Goal: Information Seeking & Learning: Check status

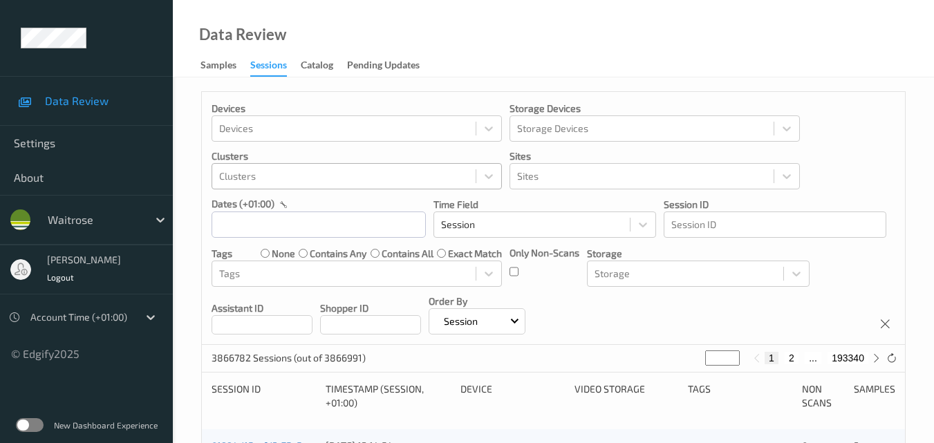
scroll to position [43, 0]
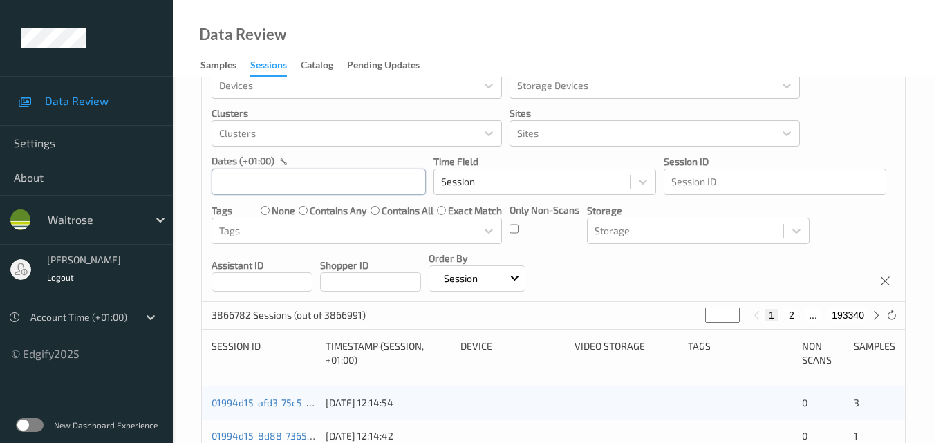
click at [304, 176] on input "text" at bounding box center [319, 182] width 214 height 26
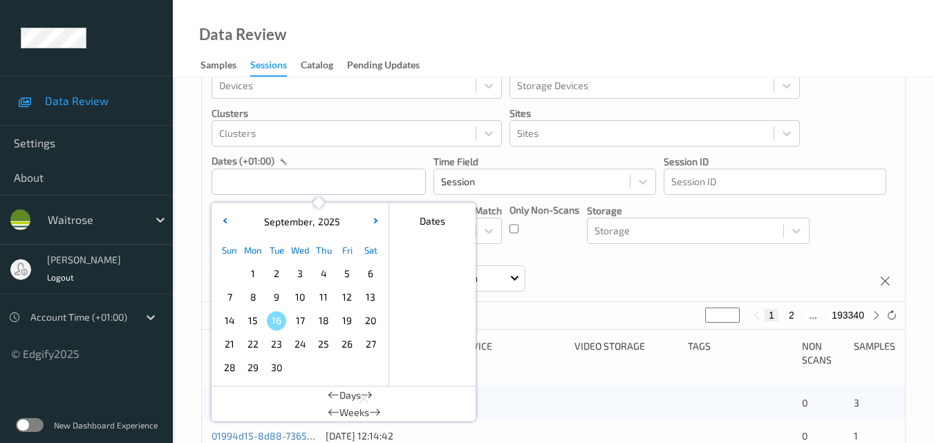
click at [229, 321] on span "14" at bounding box center [229, 320] width 19 height 19
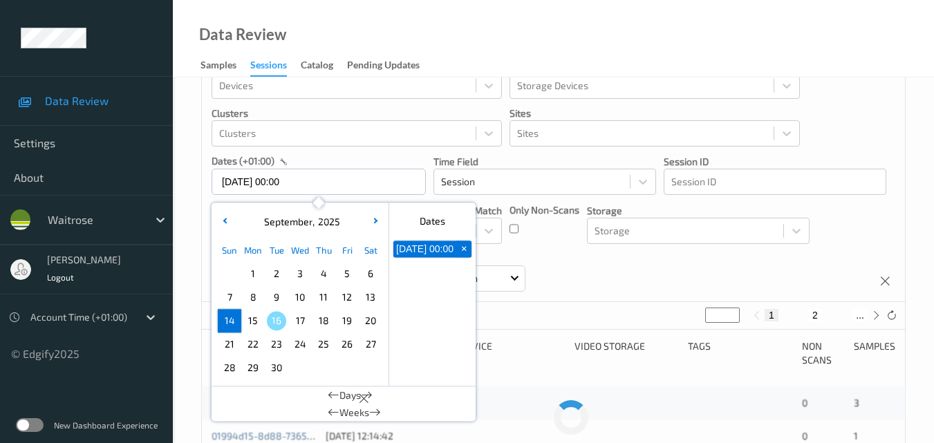
click at [229, 321] on span "14" at bounding box center [229, 320] width 19 height 19
type input "[DATE] 00:00 -> [DATE] 23:59"
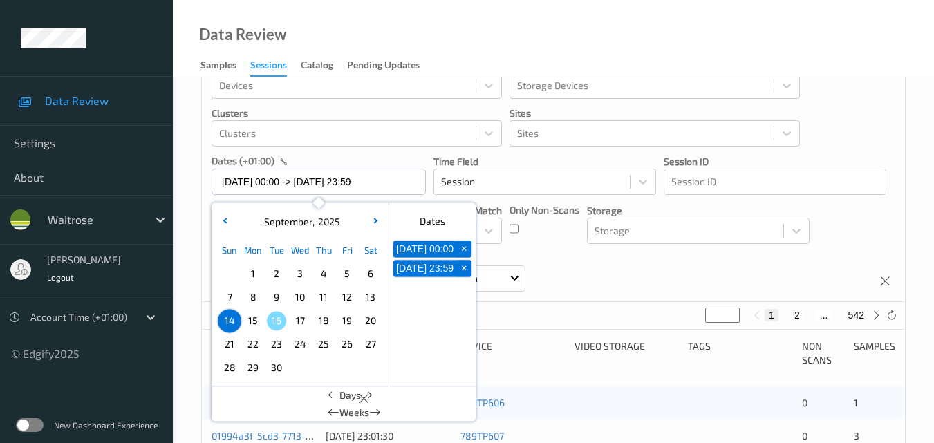
click at [774, 272] on div "Devices Devices Storage Devices Storage Devices Clusters Clusters Sites Sites d…" at bounding box center [553, 175] width 703 height 253
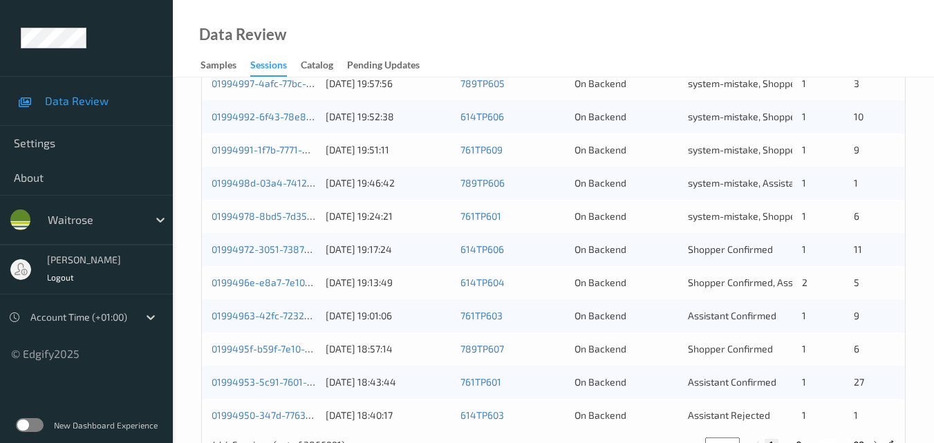
scroll to position [706, 0]
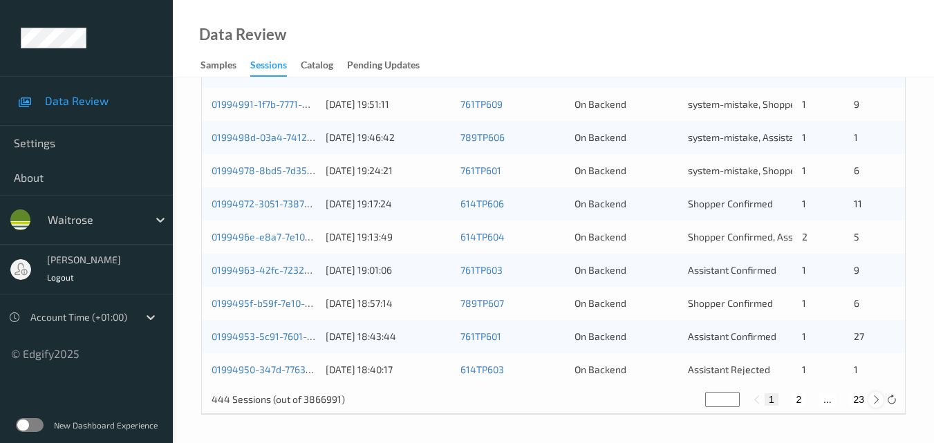
click at [876, 400] on icon at bounding box center [876, 400] width 10 height 10
type input "*"
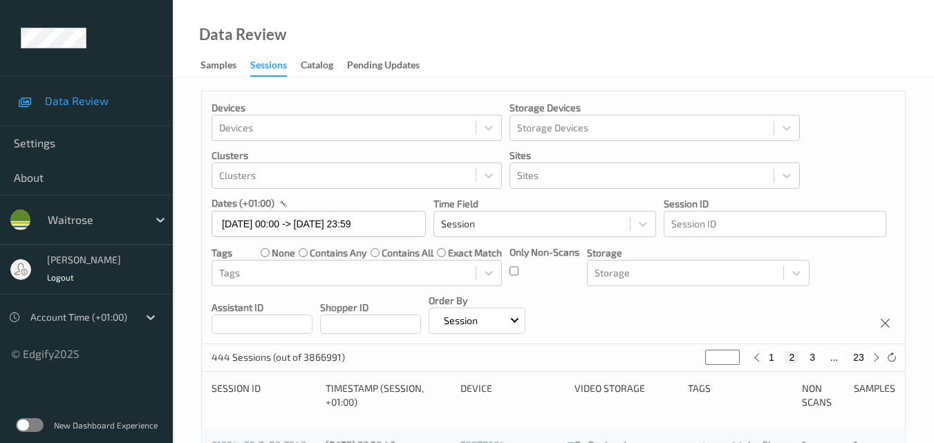
scroll to position [0, 0]
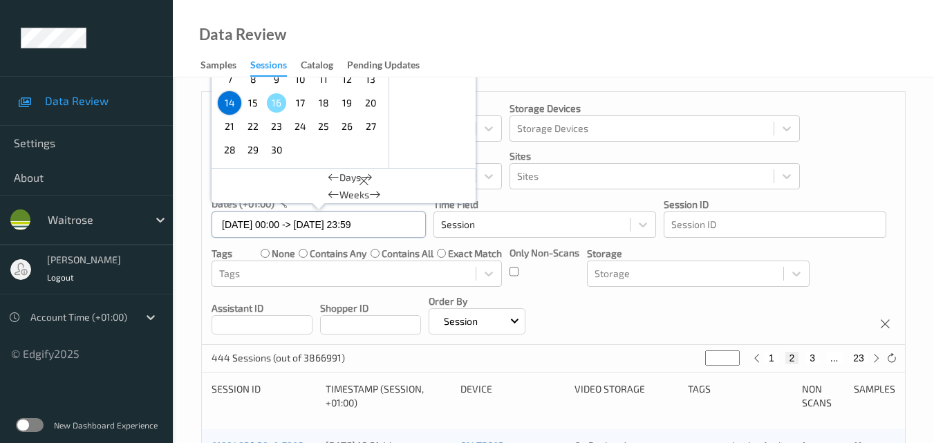
click at [391, 223] on input "[DATE] 00:00 -> [DATE] 23:59" at bounding box center [319, 225] width 214 height 26
click at [254, 101] on span "15" at bounding box center [252, 102] width 19 height 19
type input "[DATE] 00:00"
type input "*"
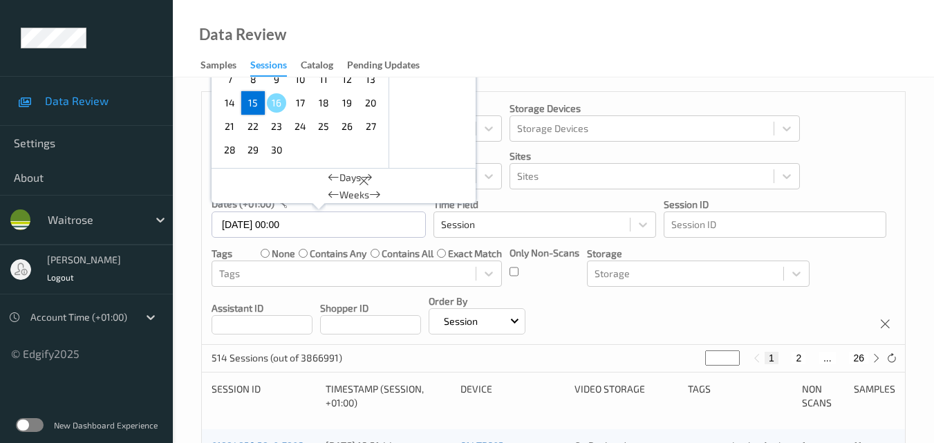
click at [254, 101] on span "15" at bounding box center [252, 102] width 19 height 19
type input "[DATE] 00:00 -> [DATE] 23:59"
click at [844, 259] on div "Devices Devices Storage Devices Storage Devices Clusters Clusters Sites Sites d…" at bounding box center [553, 218] width 703 height 253
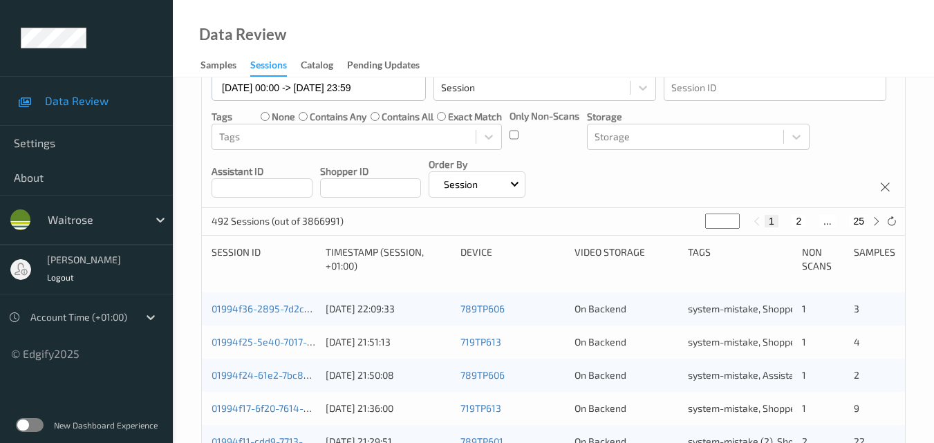
scroll to position [138, 0]
click at [878, 220] on icon at bounding box center [876, 220] width 10 height 10
type input "*"
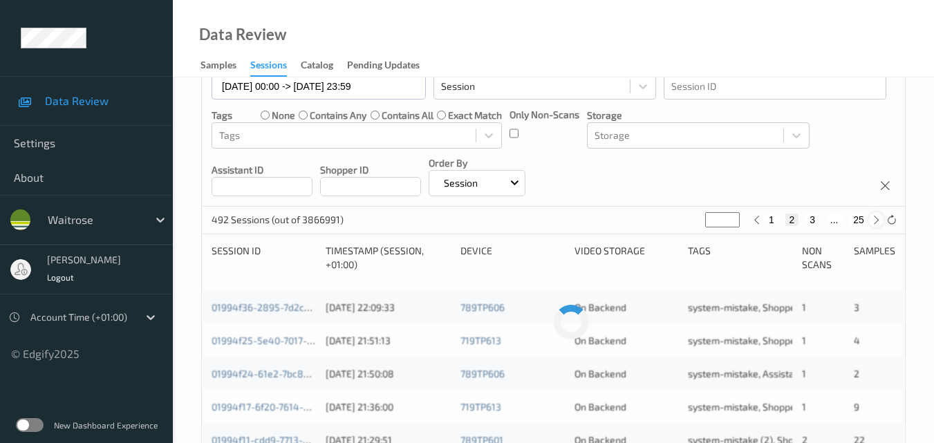
scroll to position [0, 0]
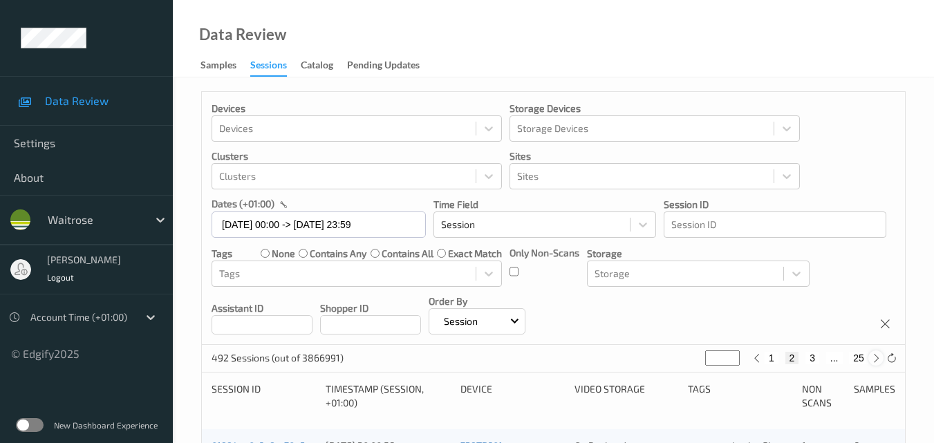
click at [878, 357] on icon at bounding box center [876, 358] width 10 height 10
type input "*"
click at [878, 357] on icon at bounding box center [876, 358] width 10 height 10
type input "*"
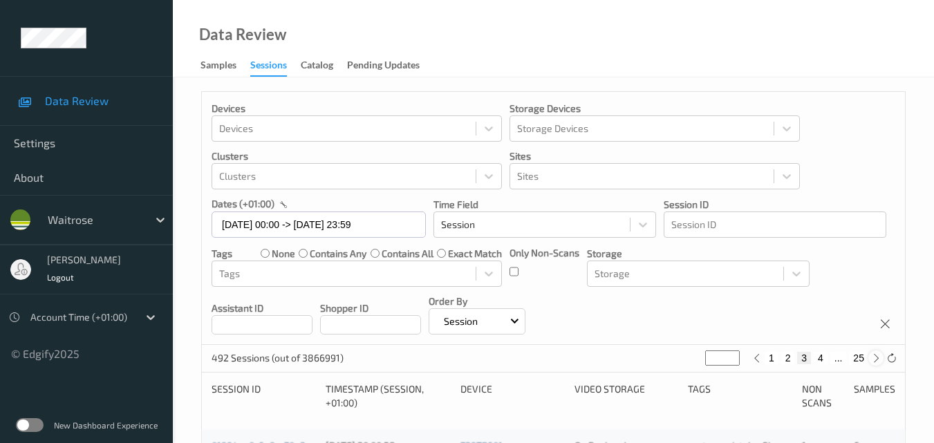
type input "*"
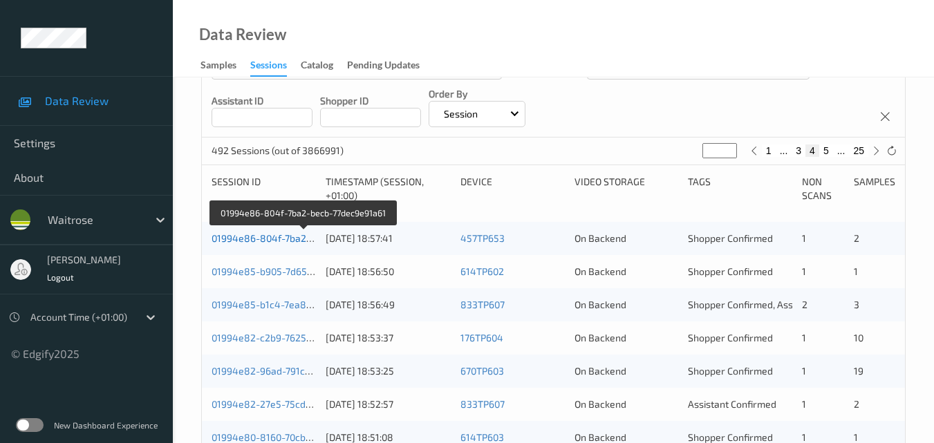
click at [271, 236] on link "01994e86-804f-7ba2-becb-77dec9e91a61" at bounding box center [304, 238] width 185 height 12
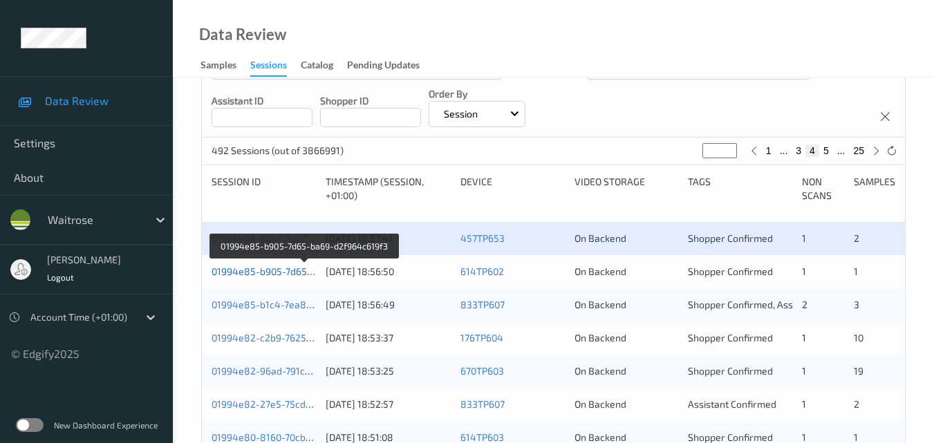
click at [288, 268] on link "01994e85-b905-7d65-ba69-d2f964c619f3" at bounding box center [305, 271] width 187 height 12
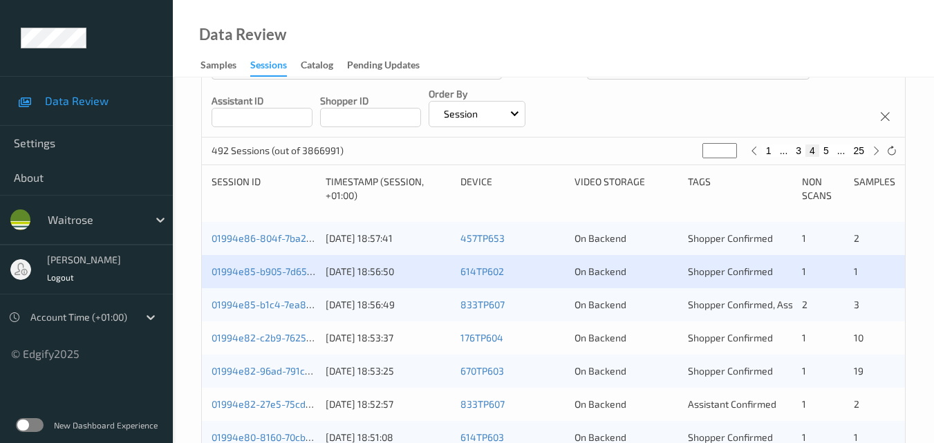
click at [276, 311] on div "01994e85-b1c4-7ea8-b80a-7e59f51f07d3" at bounding box center [264, 305] width 104 height 14
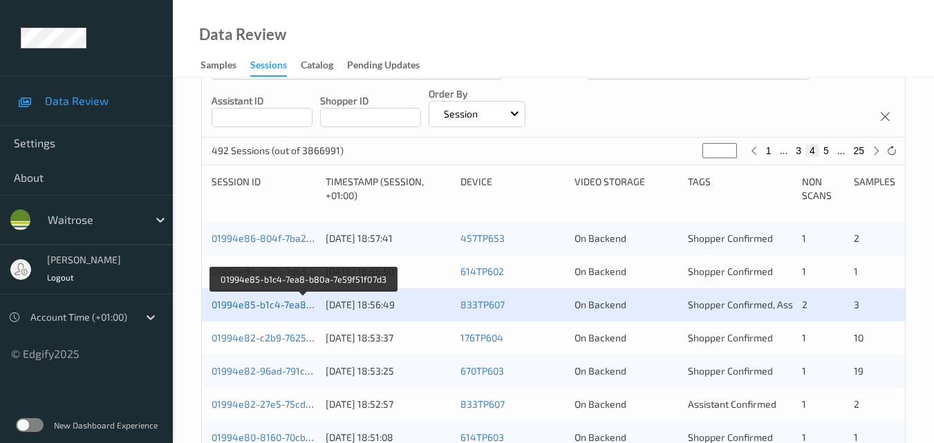
click at [268, 303] on link "01994e85-b1c4-7ea8-b80a-7e59f51f07d3" at bounding box center [304, 305] width 185 height 12
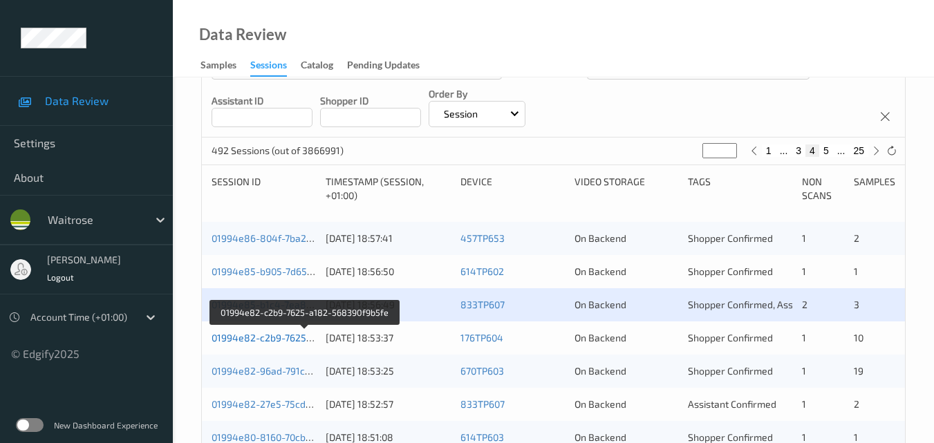
click at [266, 336] on link "01994e82-c2b9-7625-a182-568390f9b5fe" at bounding box center [305, 338] width 187 height 12
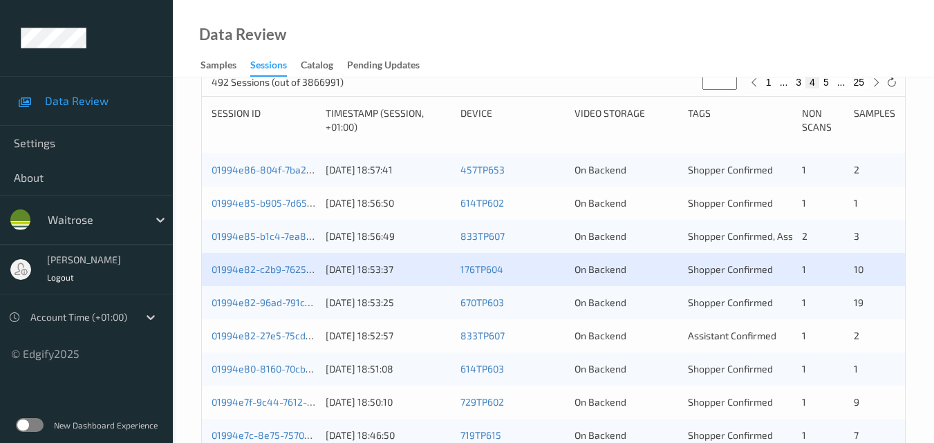
scroll to position [276, 0]
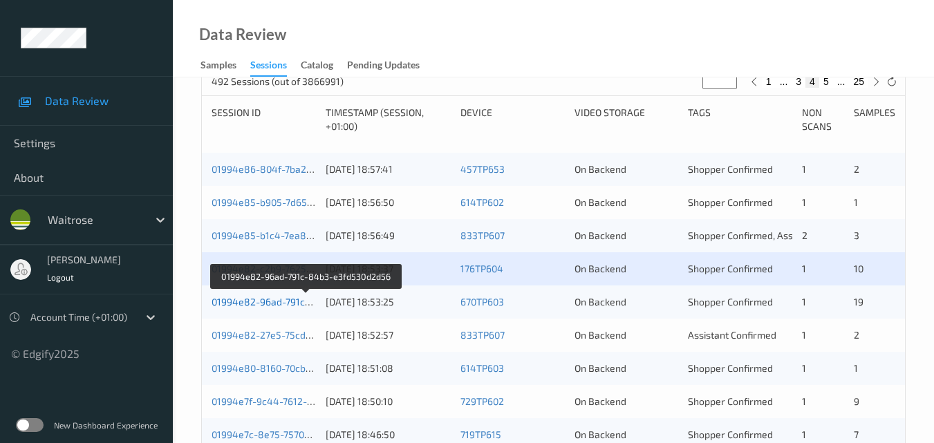
click at [280, 300] on link "01994e82-96ad-791c-84b3-e3fd530d2d56" at bounding box center [306, 302] width 189 height 12
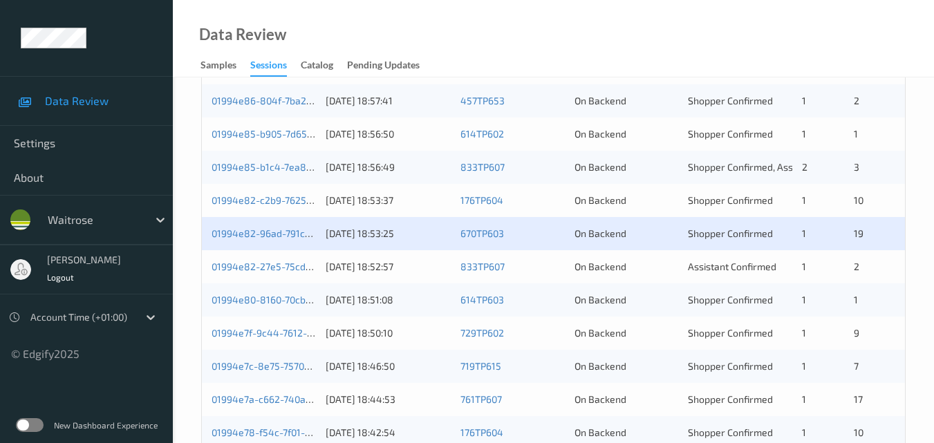
scroll to position [346, 0]
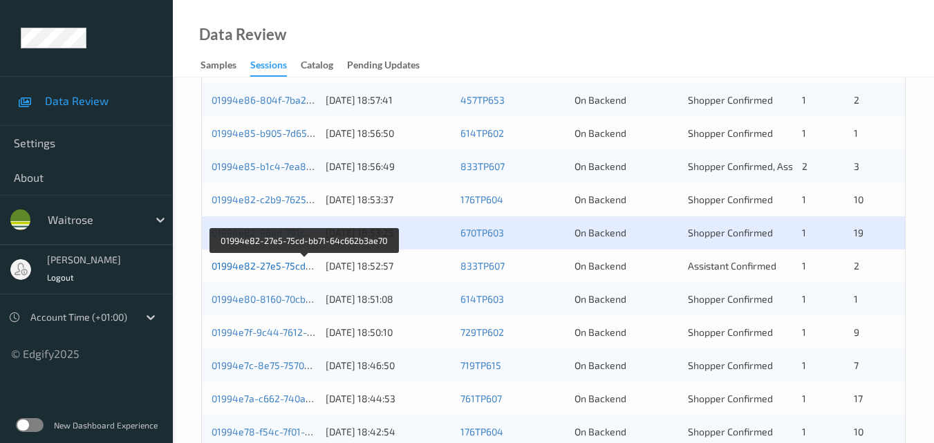
click at [274, 260] on link "01994e82-27e5-75cd-bb71-64c662b3ae70" at bounding box center [306, 266] width 188 height 12
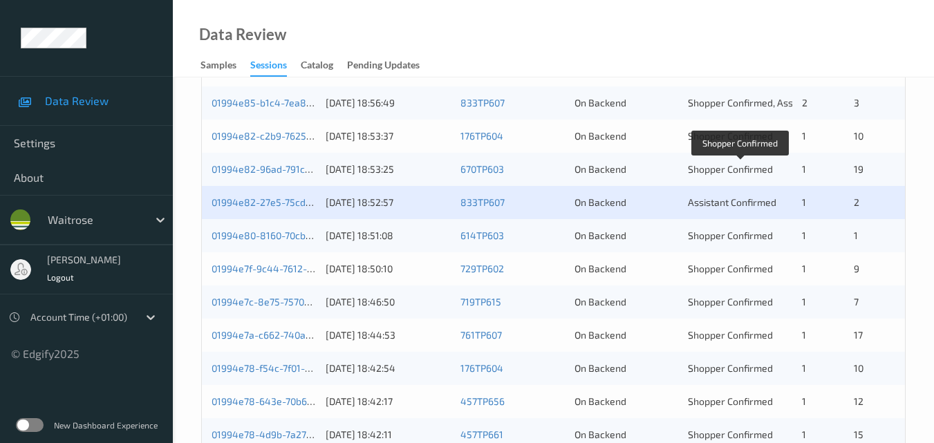
scroll to position [484, 0]
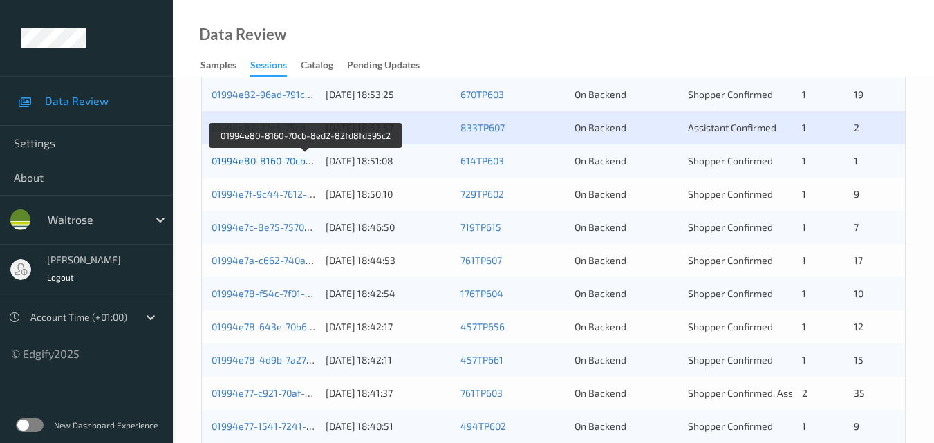
click at [261, 157] on link "01994e80-8160-70cb-8ed2-82fd8fd595c2" at bounding box center [306, 161] width 188 height 12
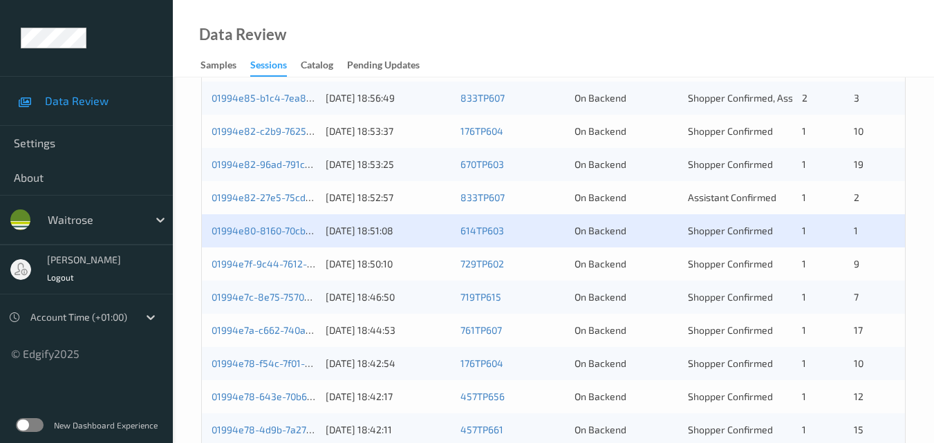
scroll to position [415, 0]
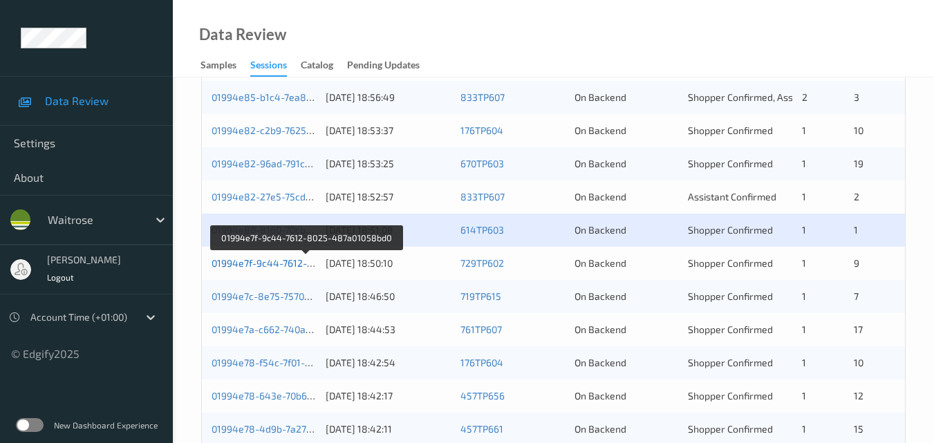
click at [279, 263] on link "01994e7f-9c44-7612-8025-487a01058bd0" at bounding box center [306, 263] width 189 height 12
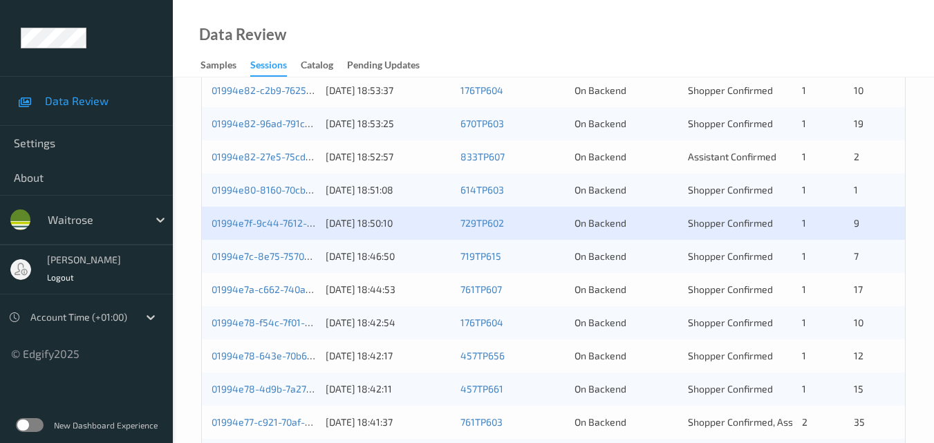
scroll to position [484, 0]
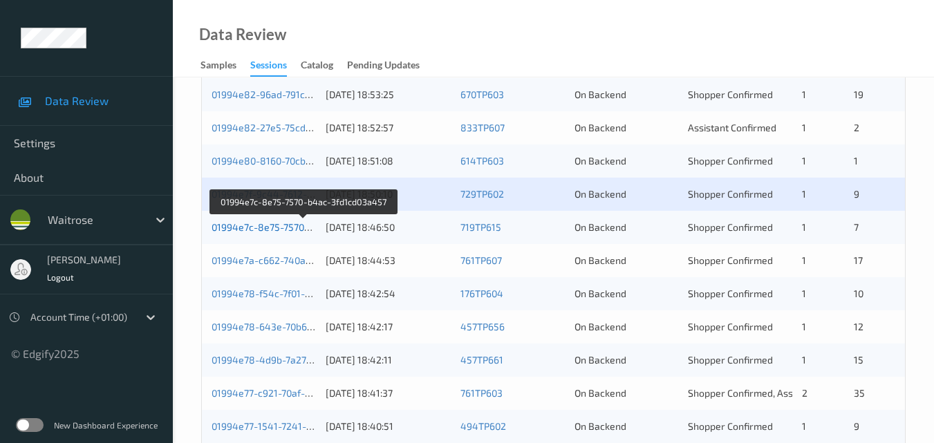
click at [265, 225] on link "01994e7c-8e75-7570-b4ac-3fd1cd03a457" at bounding box center [304, 227] width 185 height 12
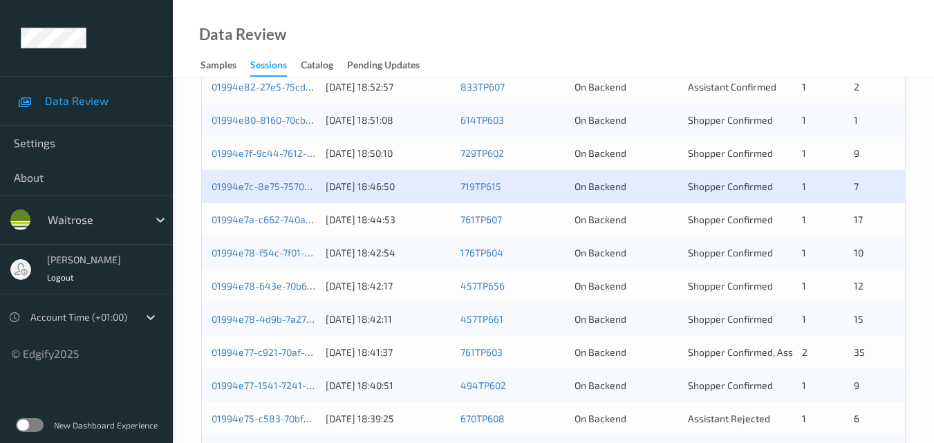
scroll to position [553, 0]
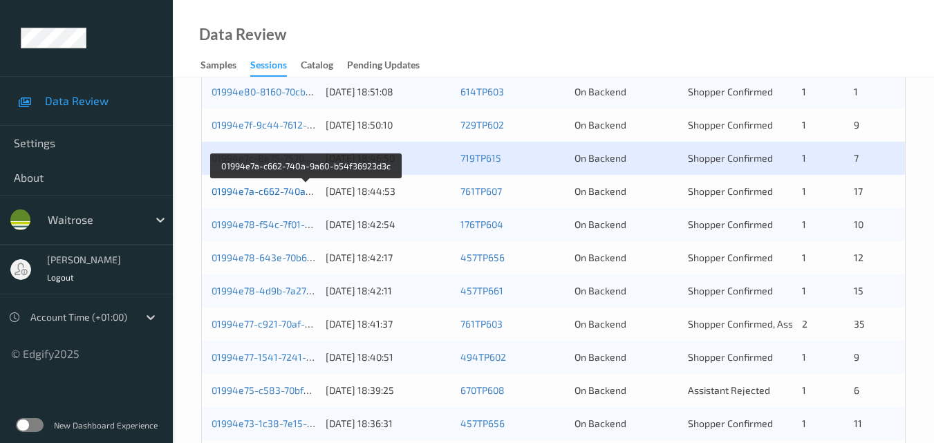
click at [251, 192] on link "01994e7a-c662-740a-9a60-b54f36923d3c" at bounding box center [306, 191] width 189 height 12
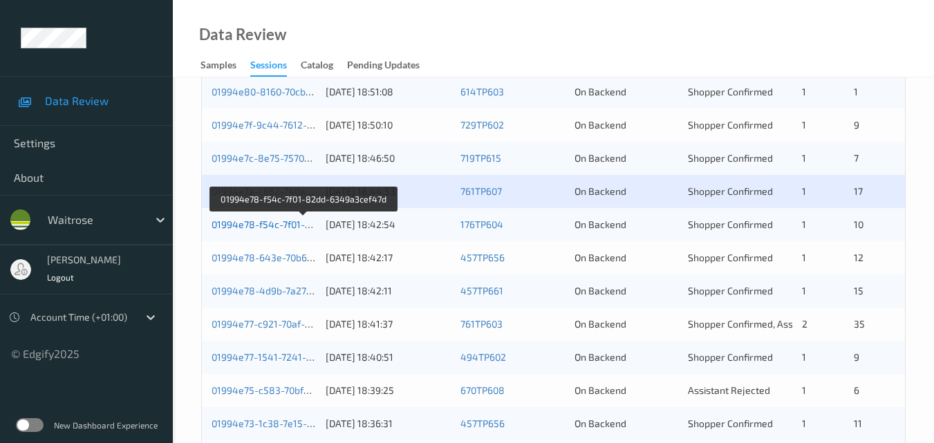
click at [263, 218] on link "01994e78-f54c-7f01-82dd-6349a3cef47d" at bounding box center [304, 224] width 185 height 12
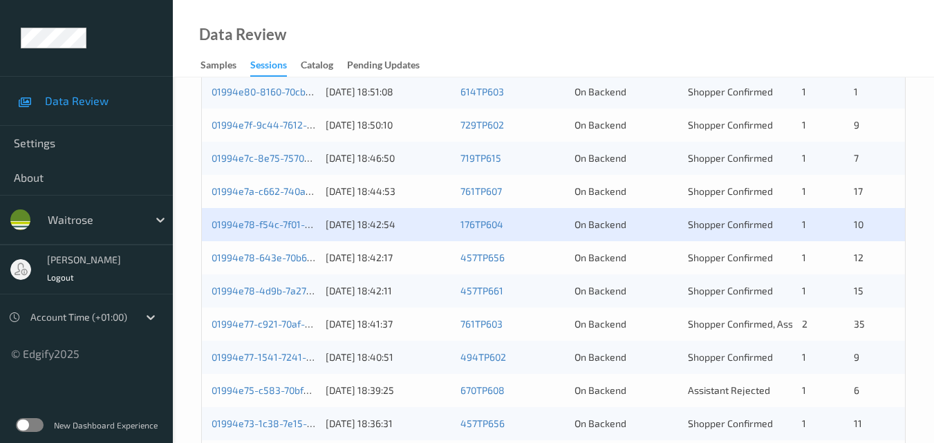
click at [279, 263] on div "01994e78-643e-70b6-9969-0e266a6934ff" at bounding box center [264, 258] width 104 height 14
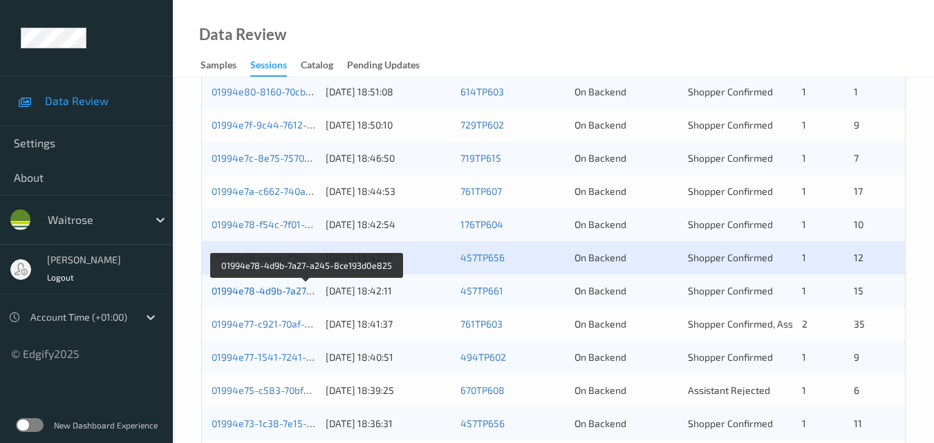
click at [280, 286] on link "01994e78-4d9b-7a27-a245-8ce193d0e825" at bounding box center [307, 291] width 191 height 12
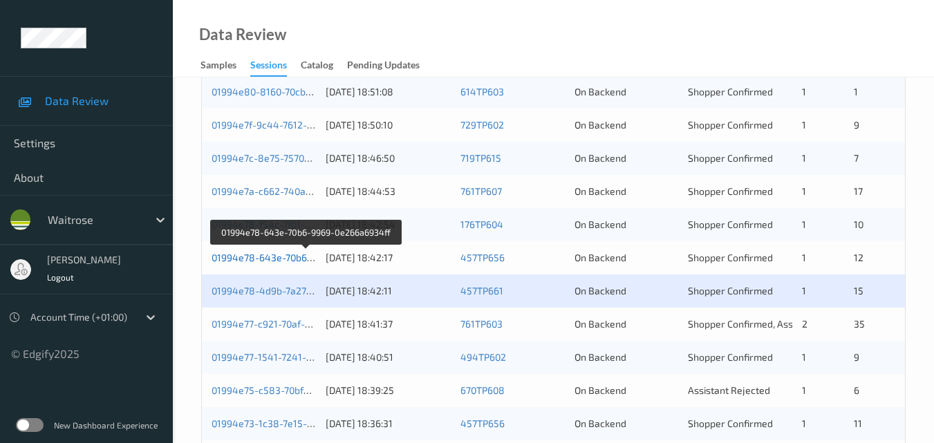
click at [283, 254] on link "01994e78-643e-70b6-9969-0e266a6934ff" at bounding box center [306, 258] width 189 height 12
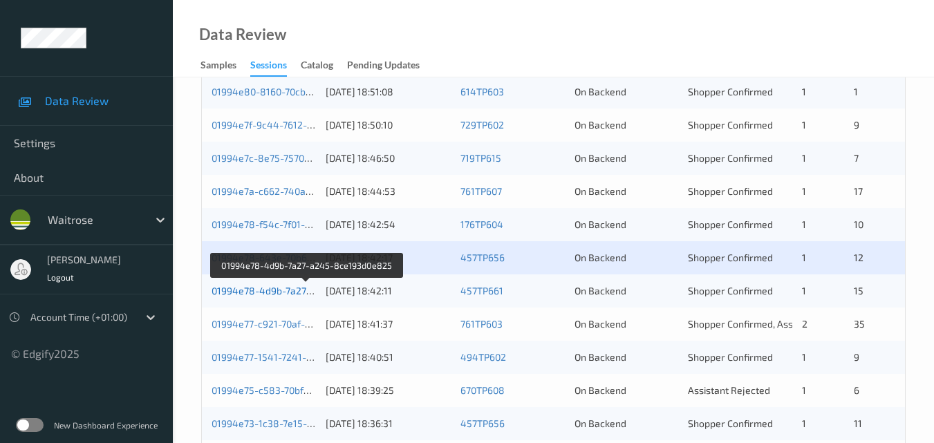
click at [281, 290] on link "01994e78-4d9b-7a27-a245-8ce193d0e825" at bounding box center [307, 291] width 191 height 12
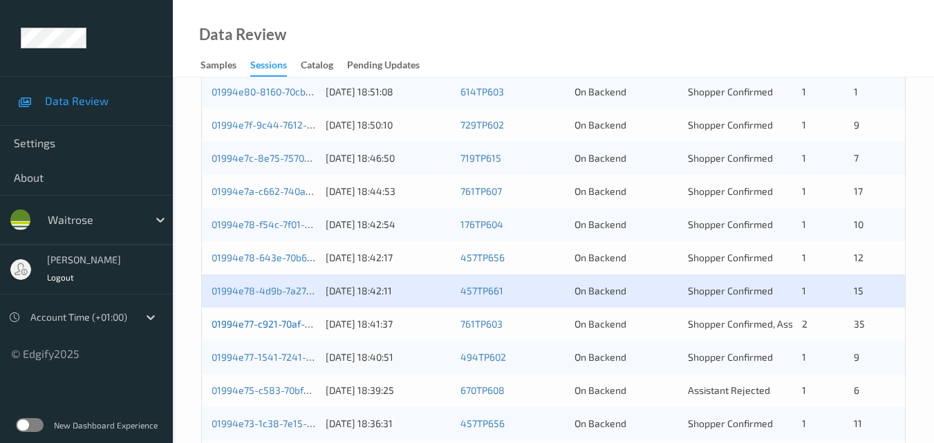
click at [273, 326] on link "01994e77-c921-70af-8171-9a4c4789eeee" at bounding box center [304, 324] width 184 height 12
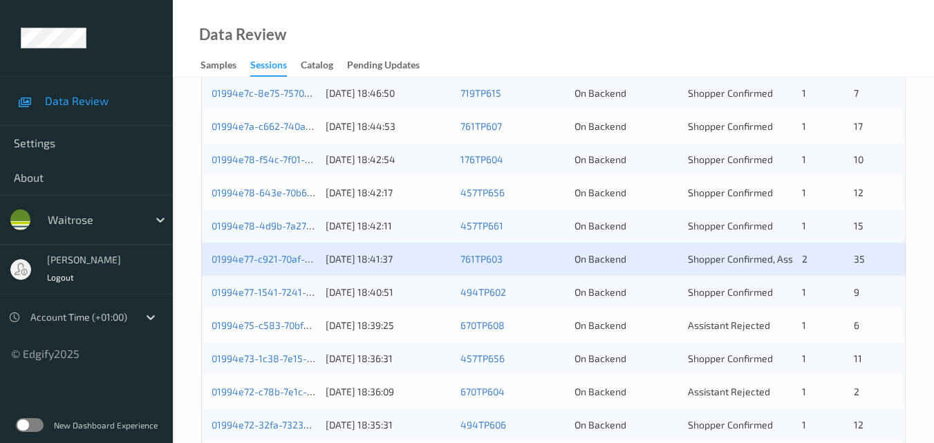
scroll to position [691, 0]
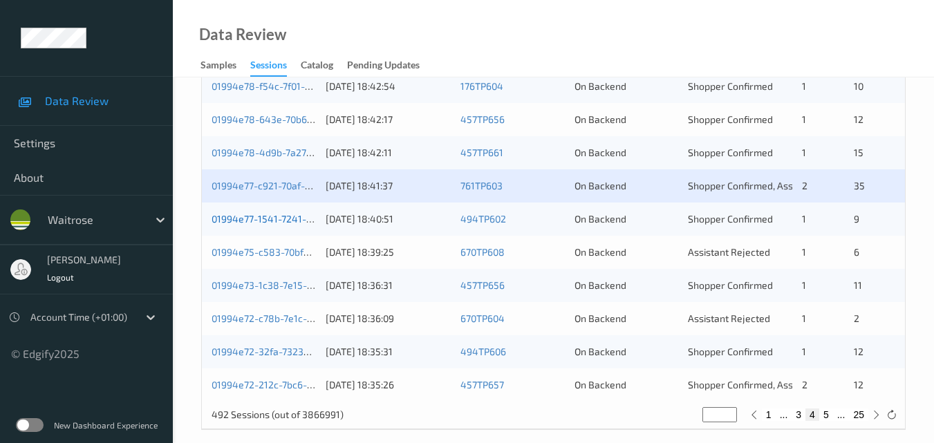
click at [269, 216] on link "01994e77-1541-7241-a814-a72856ba2223" at bounding box center [305, 219] width 187 height 12
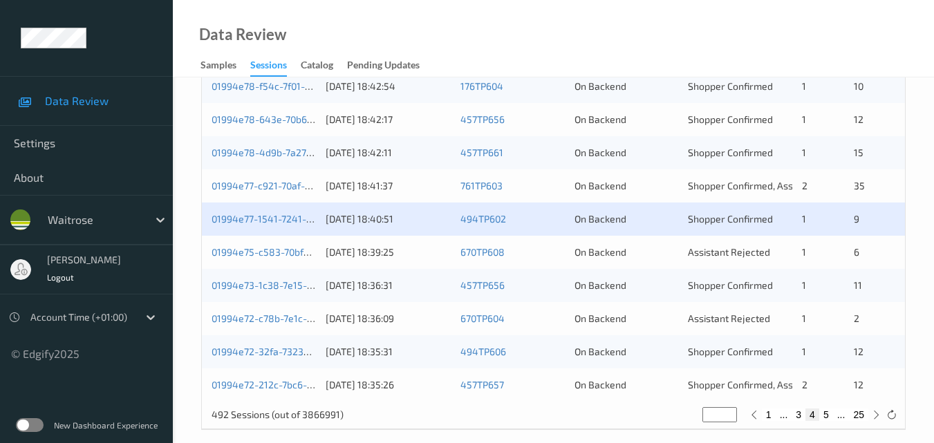
click at [264, 243] on div "01994e75-c583-70bf-8d5d-79d296fcee13 [DATE] 18:39:25 670TP608 On Backend Assist…" at bounding box center [553, 252] width 703 height 33
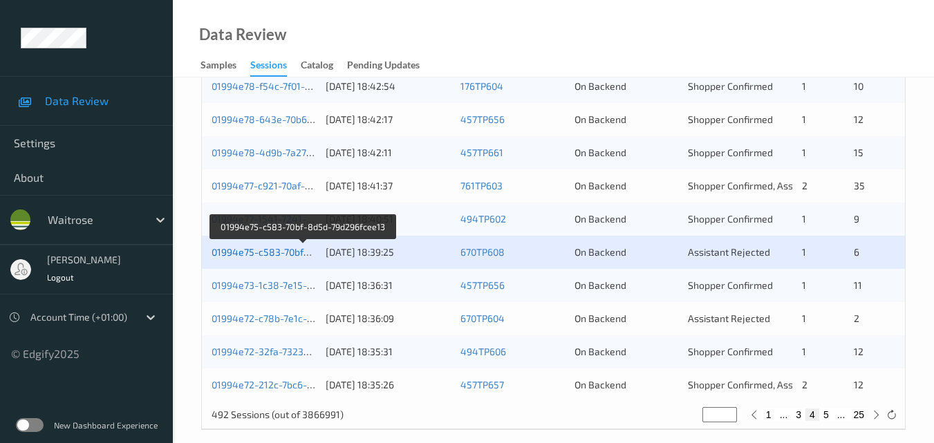
click at [270, 250] on link "01994e75-c583-70bf-8d5d-79d296fcee13" at bounding box center [304, 252] width 184 height 12
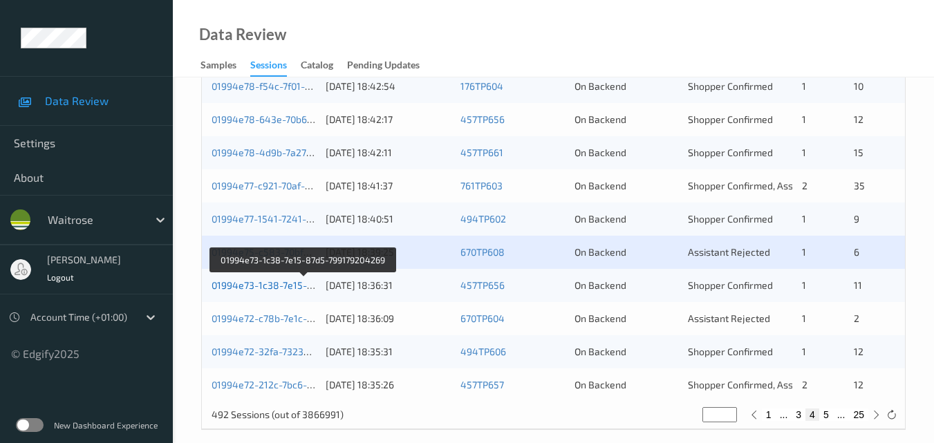
click at [290, 279] on link "01994e73-1c38-7e15-87d5-799179204269" at bounding box center [304, 285] width 185 height 12
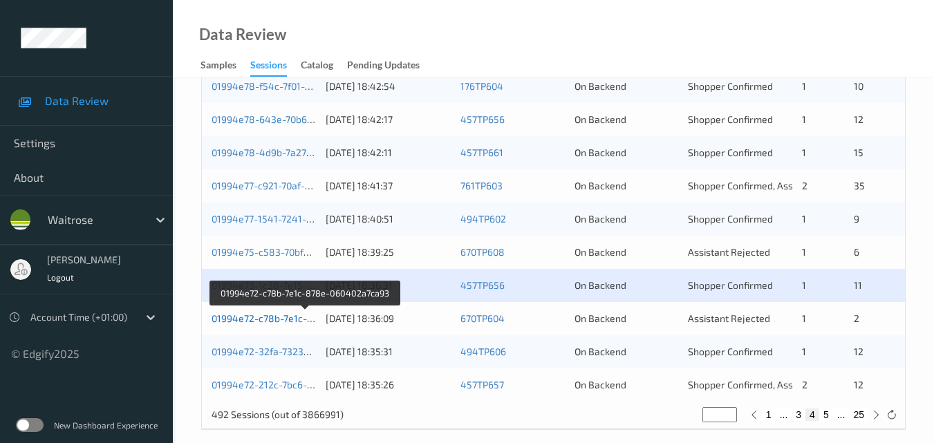
click at [287, 318] on link "01994e72-c78b-7e1c-878e-060402a7ca93" at bounding box center [306, 318] width 188 height 12
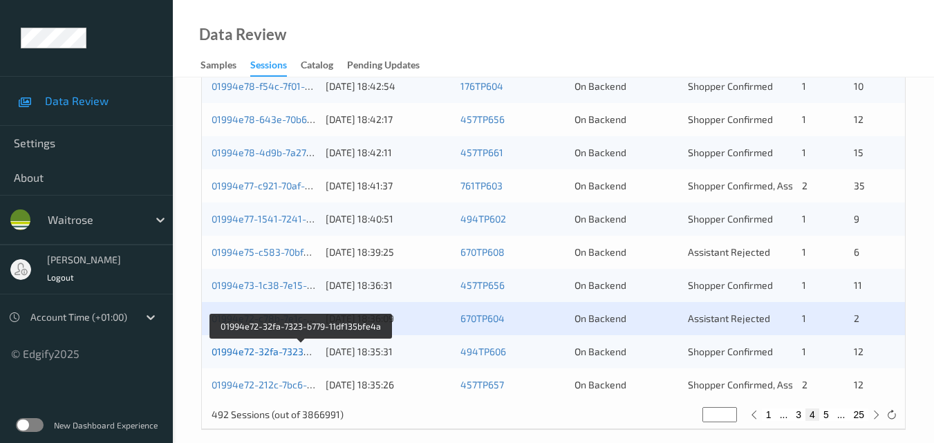
click at [281, 354] on link "01994e72-32fa-7323-b779-11df135bfe4a" at bounding box center [302, 352] width 180 height 12
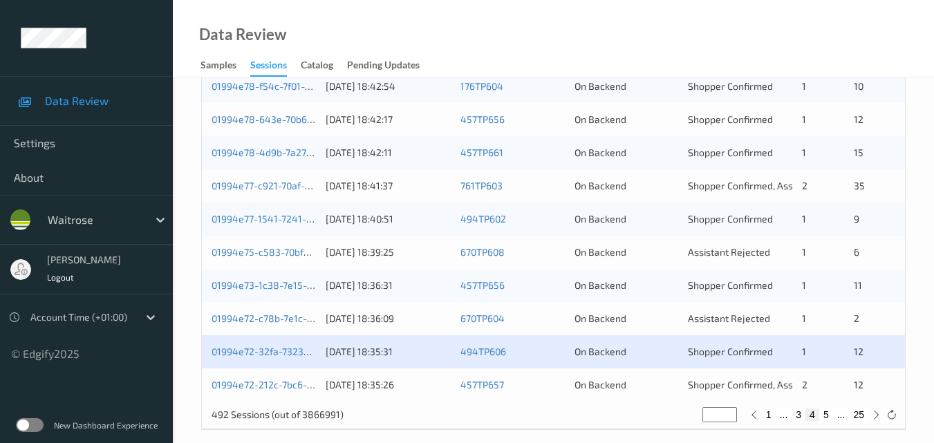
click at [276, 377] on div "01994e72-212c-7bc6-bad6-c65a6411c4b1 [DATE] 18:35:26 457TP657 On Backend Shoppe…" at bounding box center [553, 384] width 703 height 33
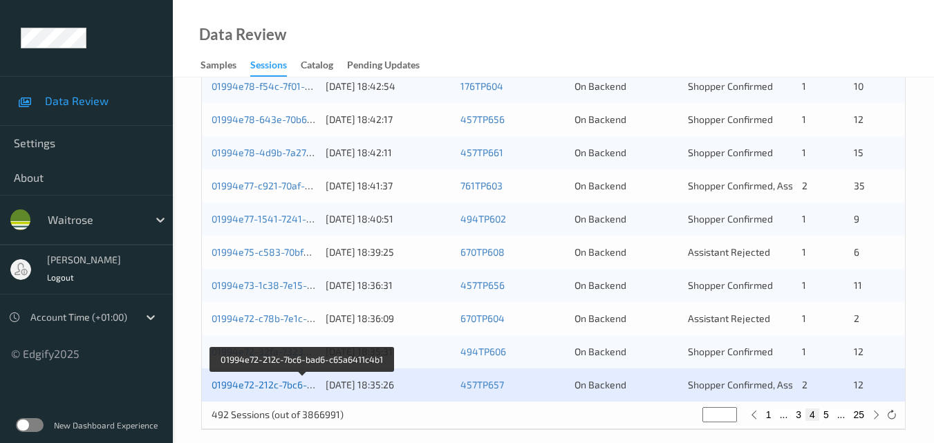
click at [265, 383] on link "01994e72-212c-7bc6-bad6-c65a6411c4b1" at bounding box center [304, 385] width 184 height 12
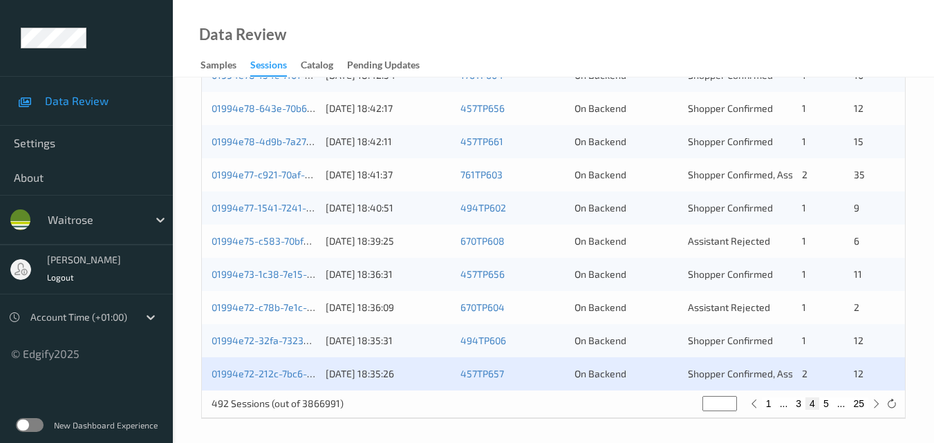
scroll to position [706, 0]
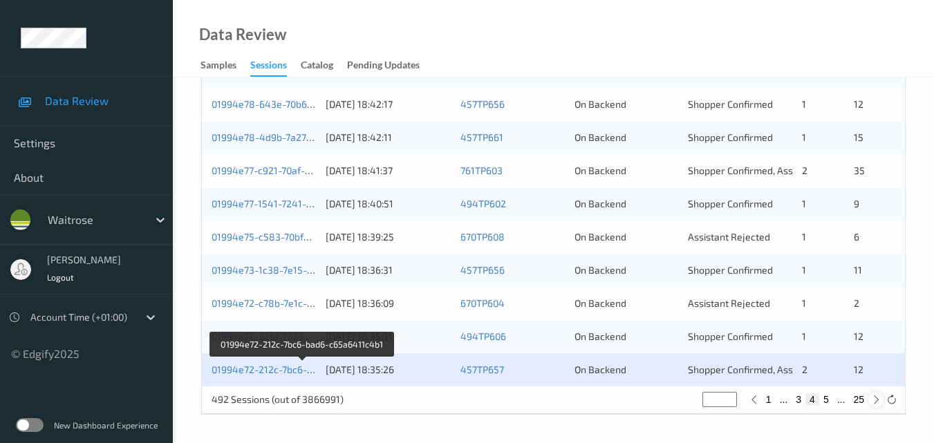
click at [876, 402] on icon at bounding box center [876, 400] width 10 height 10
type input "*"
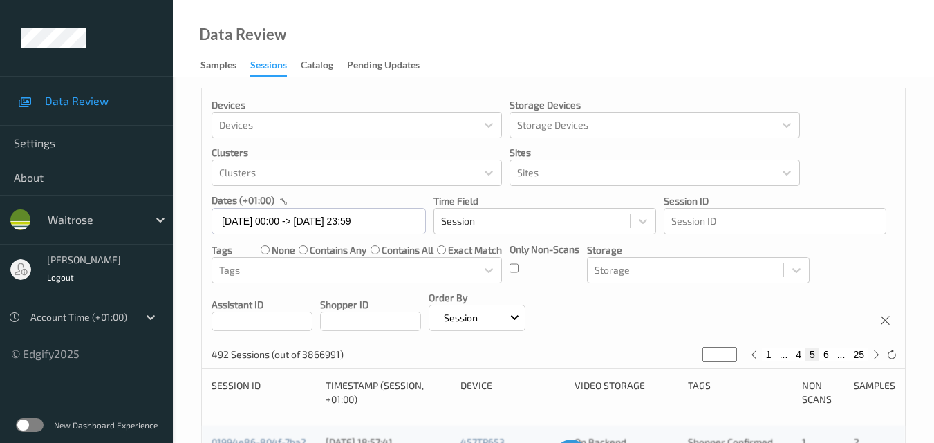
scroll to position [0, 0]
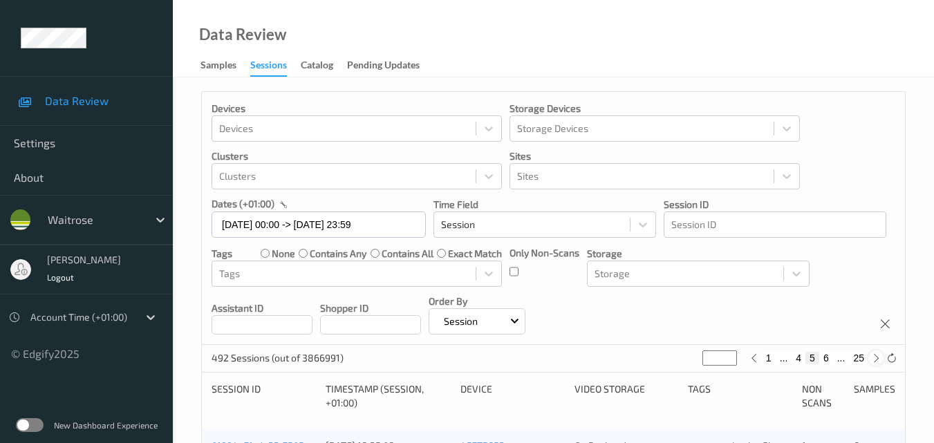
click at [878, 359] on icon at bounding box center [876, 358] width 10 height 10
type input "*"
click at [878, 359] on icon at bounding box center [876, 358] width 10 height 10
type input "*"
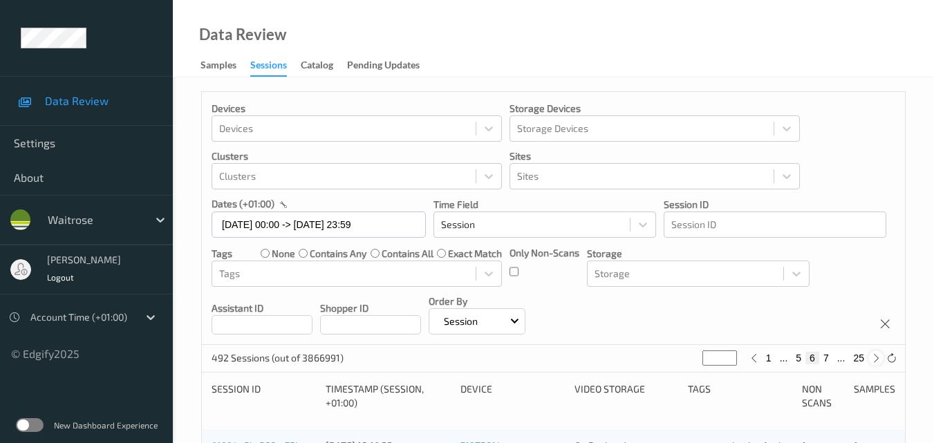
type input "*"
click at [878, 359] on icon at bounding box center [876, 358] width 10 height 10
type input "*"
click at [878, 359] on icon at bounding box center [876, 358] width 10 height 10
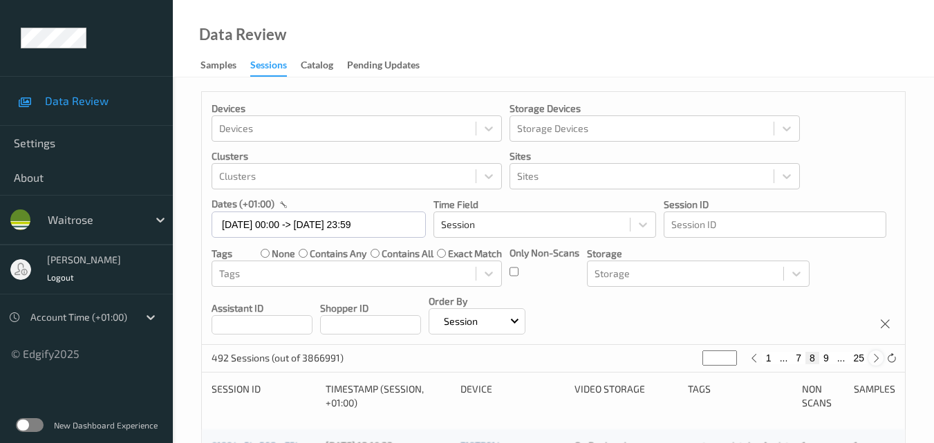
type input "*"
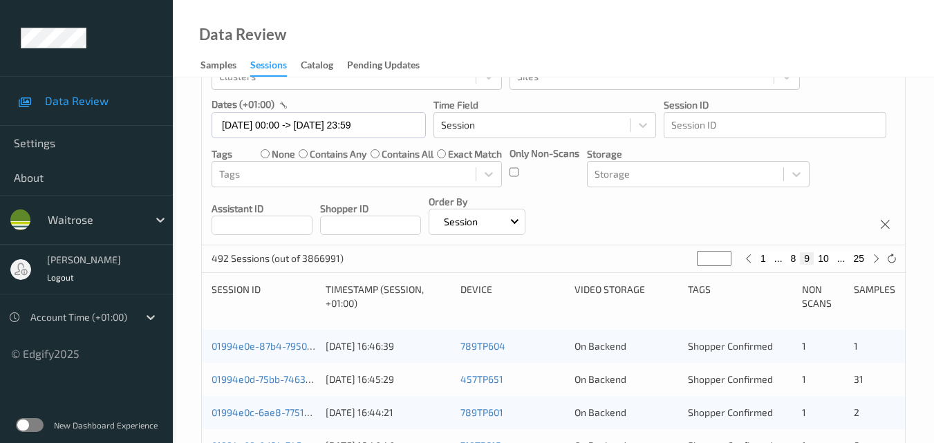
scroll to position [207, 0]
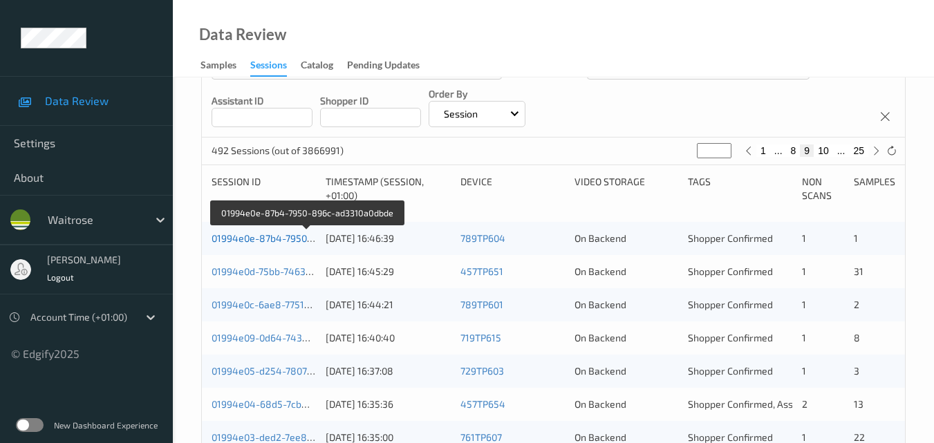
click at [269, 236] on link "01994e0e-87b4-7950-896c-ad3310a0dbde" at bounding box center [307, 238] width 191 height 12
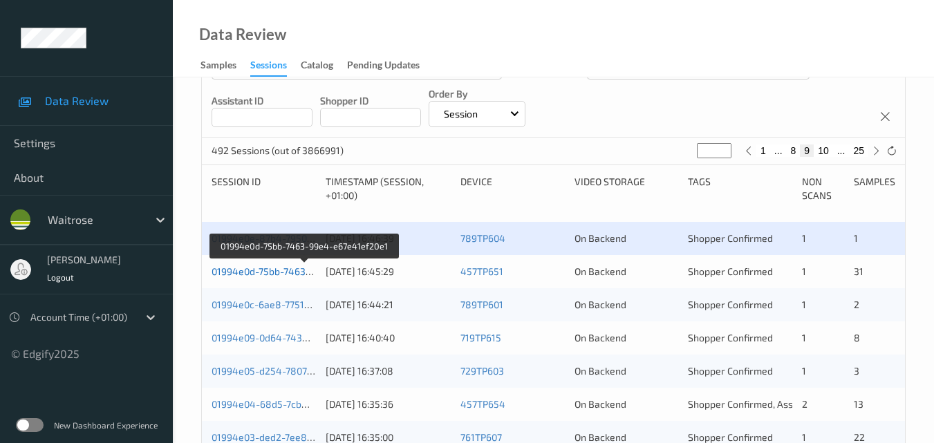
click at [278, 270] on link "01994e0d-75bb-7463-99e4-e67e41ef20e1" at bounding box center [305, 271] width 187 height 12
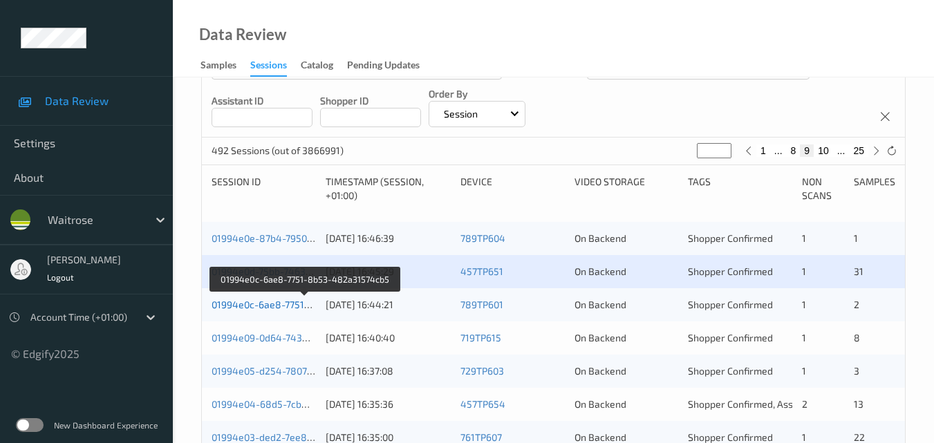
click at [270, 303] on link "01994e0c-6ae8-7751-8b53-482a31574cb5" at bounding box center [306, 305] width 189 height 12
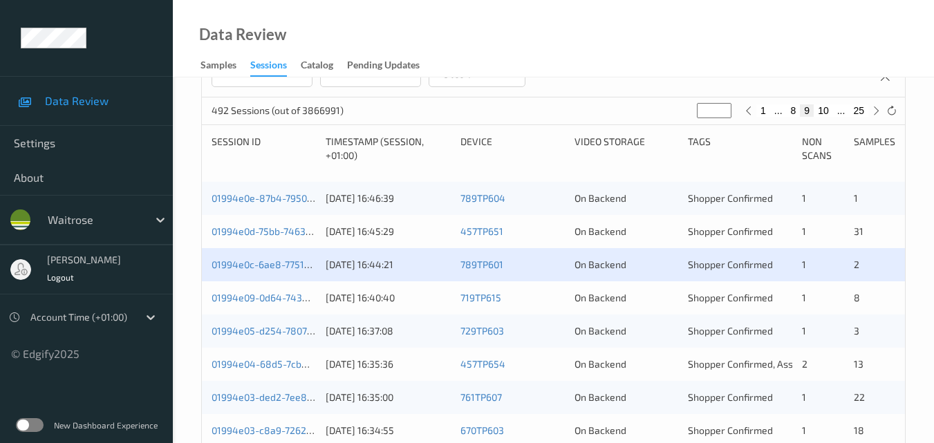
scroll to position [276, 0]
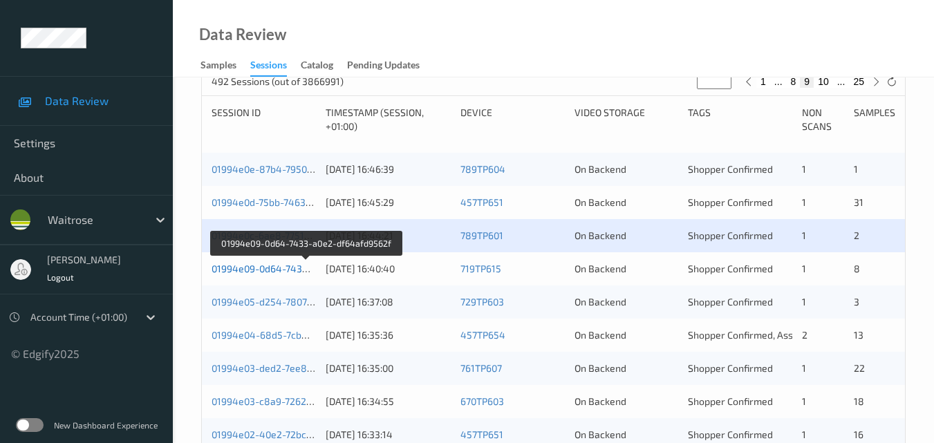
click at [265, 266] on link "01994e09-0d64-7433-a0e2-df64afd9562f" at bounding box center [305, 269] width 187 height 12
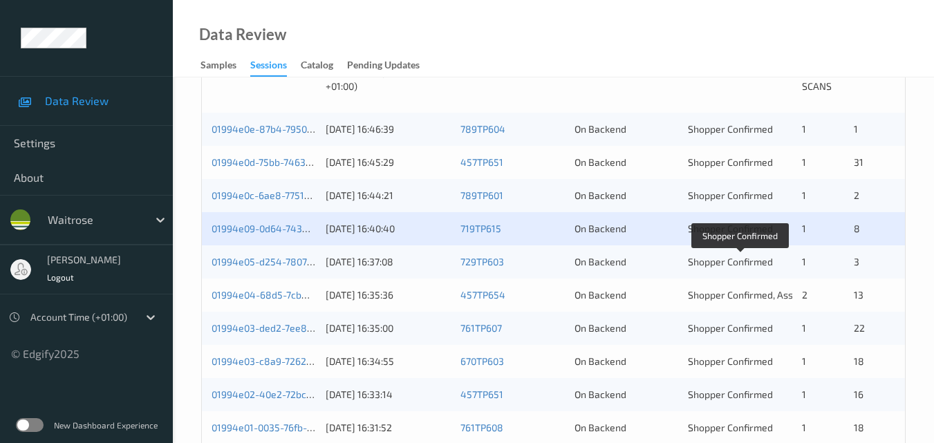
scroll to position [346, 0]
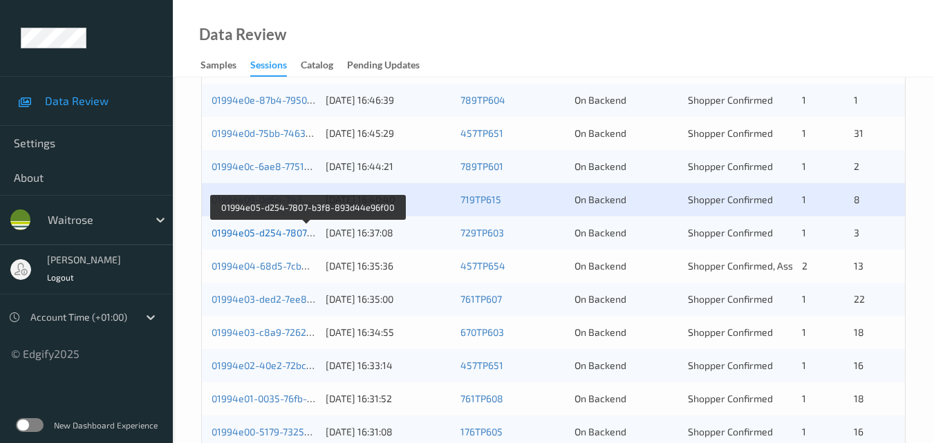
click at [271, 229] on link "01994e05-d254-7807-b3f8-893d44e96f00" at bounding box center [307, 233] width 191 height 12
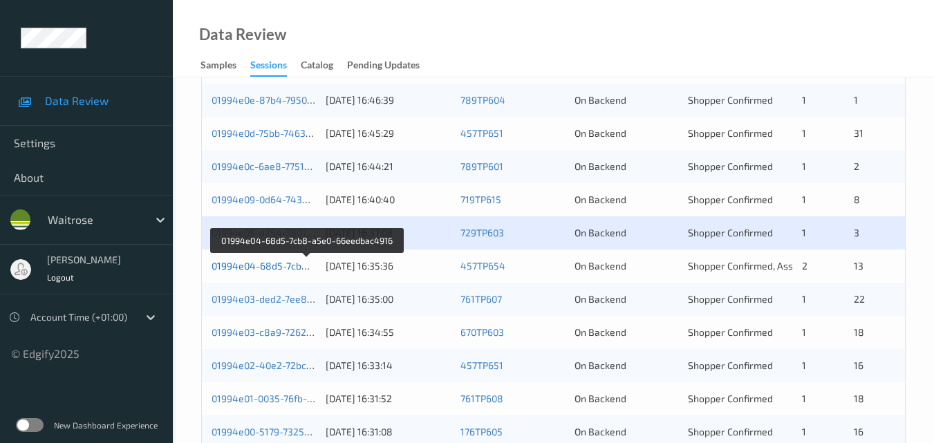
click at [271, 261] on link "01994e04-68d5-7cb8-a5e0-66eedbac4916" at bounding box center [307, 266] width 191 height 12
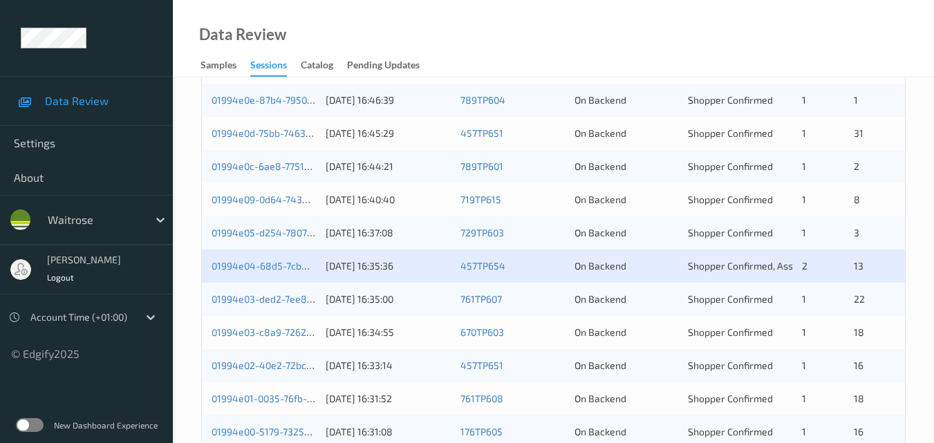
scroll to position [484, 0]
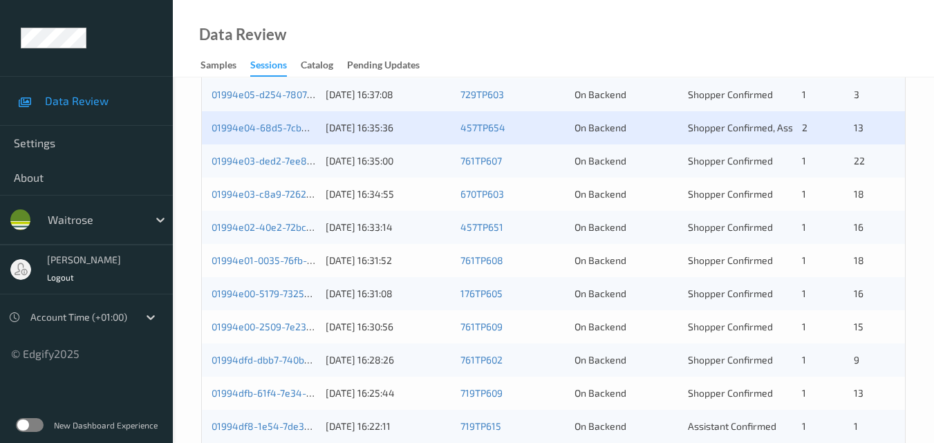
click at [290, 167] on div "01994e03-ded2-7ee8-805f-e30f24442c10" at bounding box center [264, 161] width 104 height 14
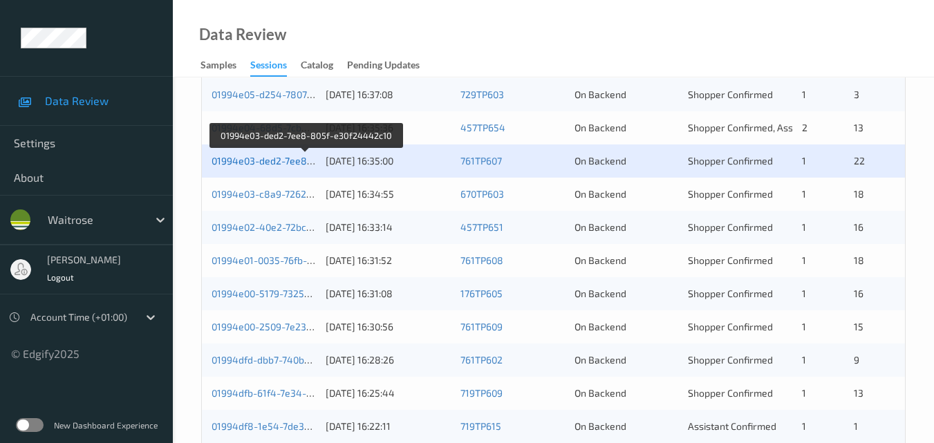
click at [280, 160] on link "01994e03-ded2-7ee8-805f-e30f24442c10" at bounding box center [306, 161] width 189 height 12
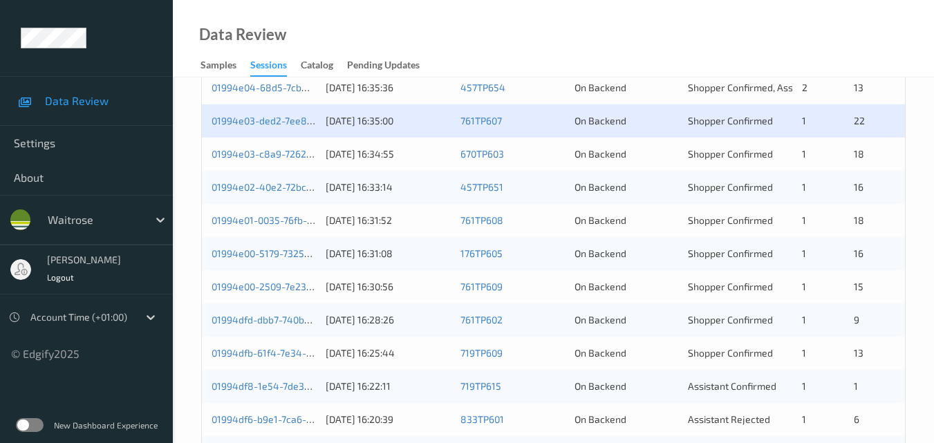
scroll to position [553, 0]
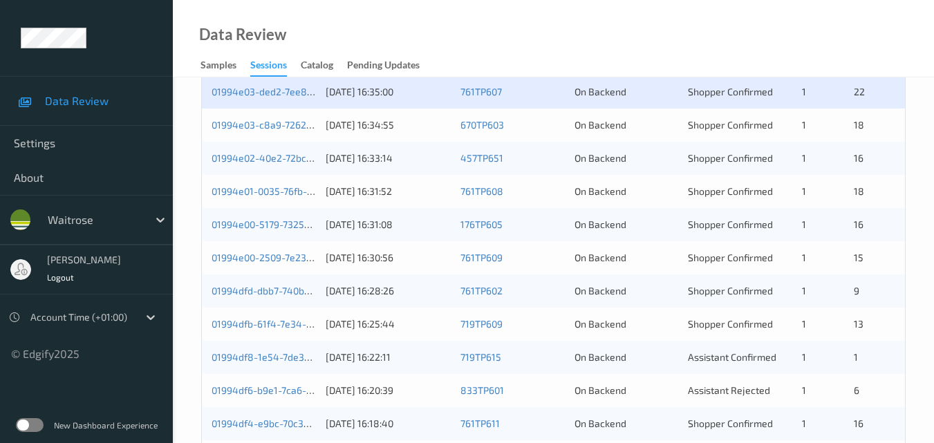
click at [267, 116] on div "01994e03-c8a9-7262-87a9-467a614fab84 [DATE] 16:34:55 670TP603 On Backend Shoppe…" at bounding box center [553, 125] width 703 height 33
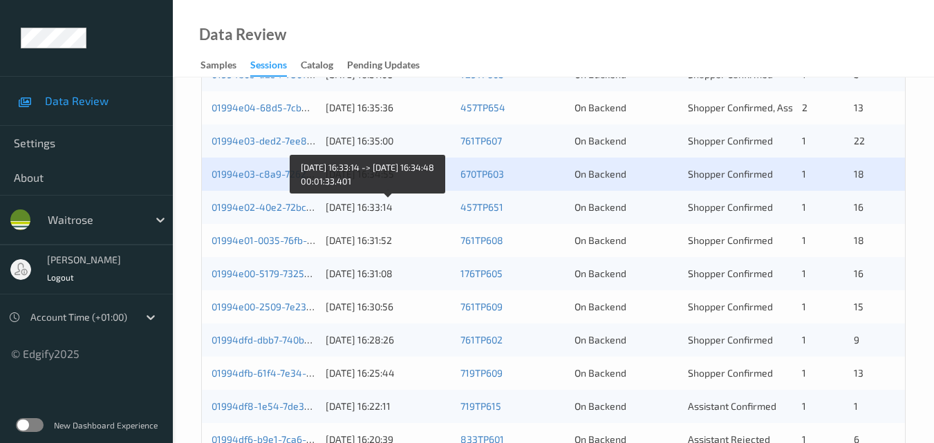
scroll to position [484, 0]
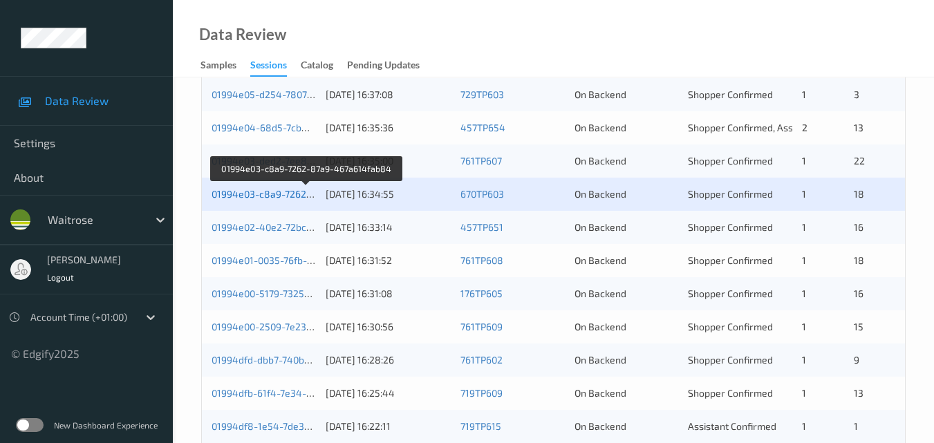
click at [280, 191] on link "01994e03-c8a9-7262-87a9-467a614fab84" at bounding box center [307, 194] width 190 height 12
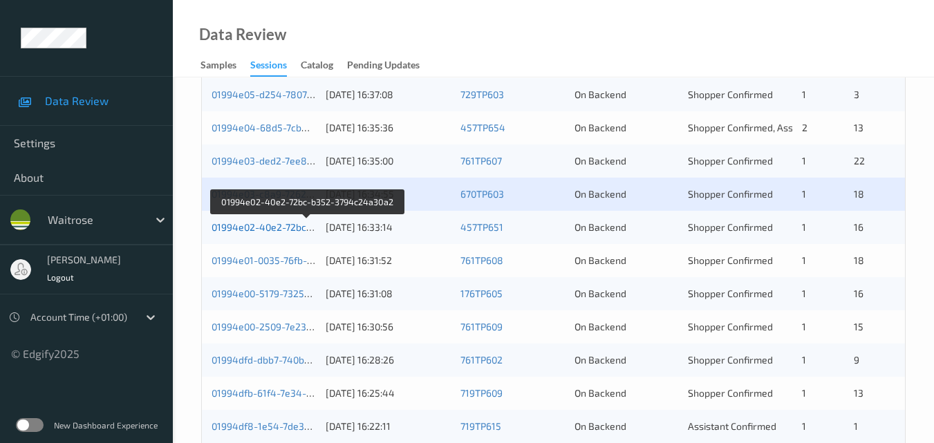
click at [279, 229] on link "01994e02-40e2-72bc-b352-3794c24a30a2" at bounding box center [307, 227] width 191 height 12
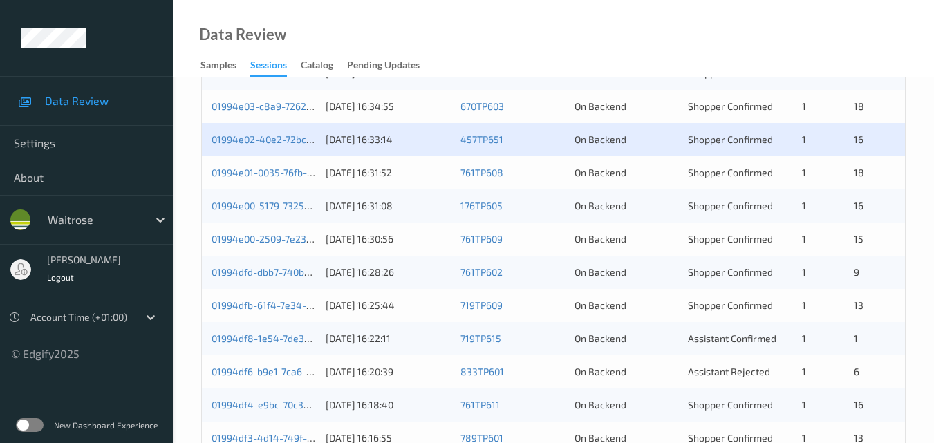
scroll to position [568, 0]
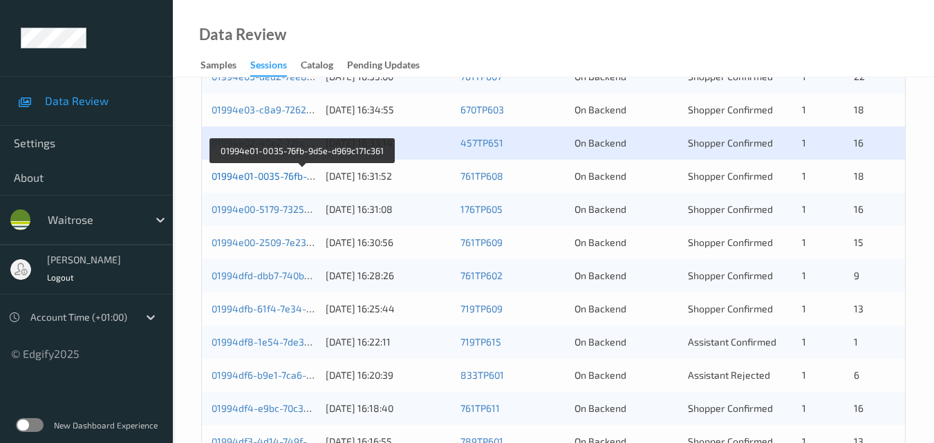
click at [283, 176] on link "01994e01-0035-76fb-9d5e-d969c171c361" at bounding box center [303, 176] width 182 height 12
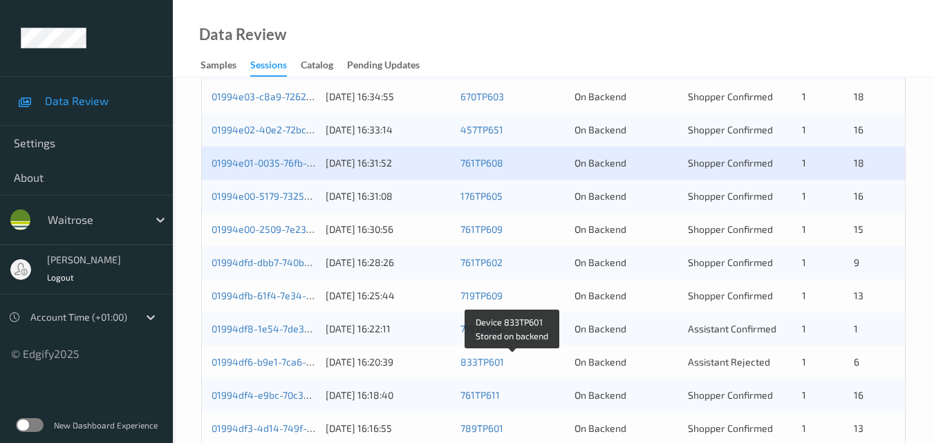
scroll to position [499, 0]
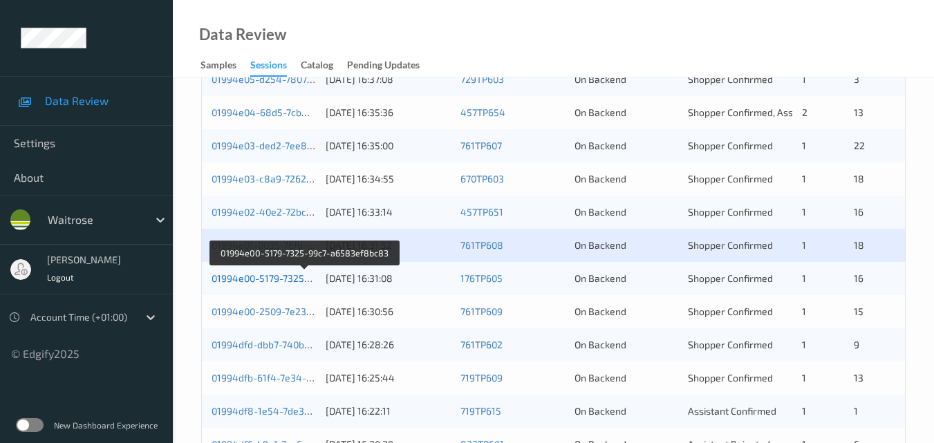
click at [278, 274] on link "01994e00-5179-7325-99c7-a6583ef8bc83" at bounding box center [305, 278] width 187 height 12
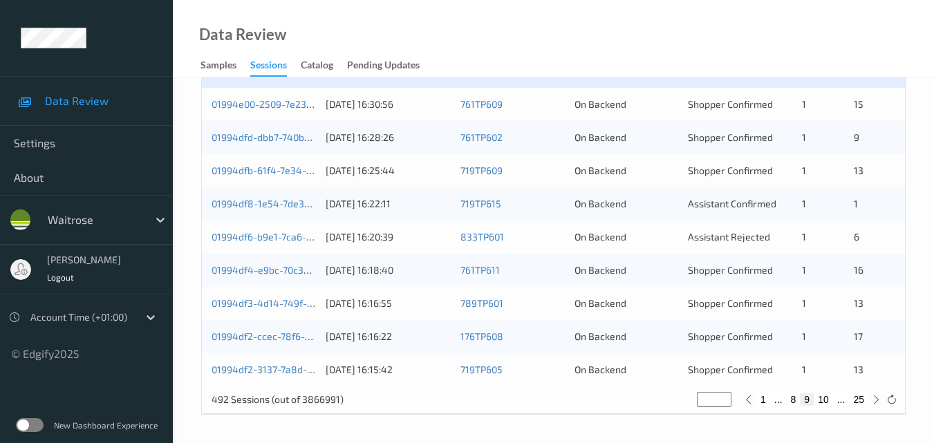
scroll to position [637, 0]
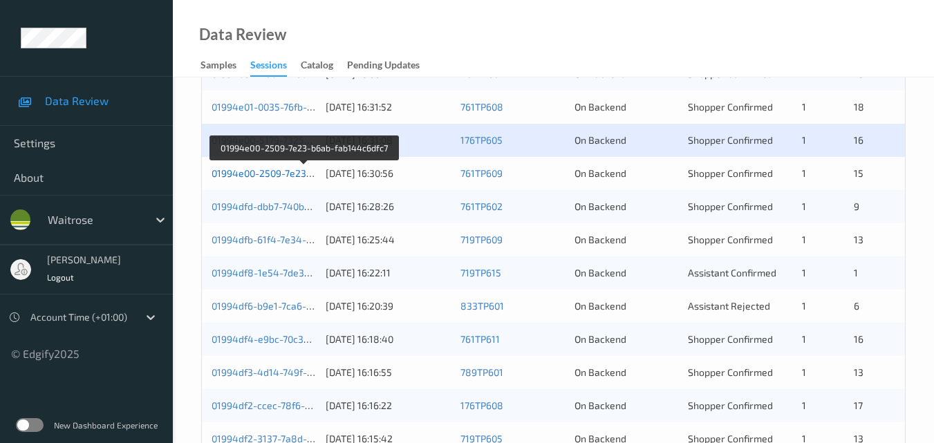
click at [267, 171] on link "01994e00-2509-7e23-b6ab-fab144c6dfc7" at bounding box center [304, 173] width 185 height 12
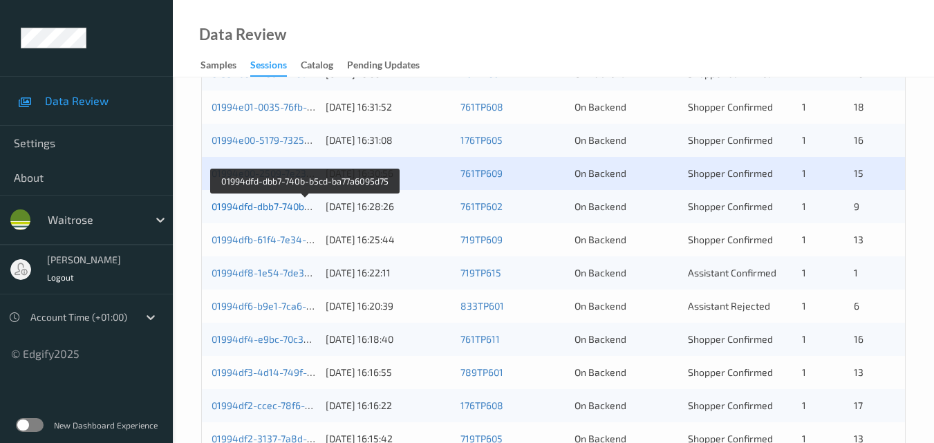
click at [270, 207] on link "01994dfd-dbb7-740b-b5cd-ba77a6095d75" at bounding box center [305, 206] width 187 height 12
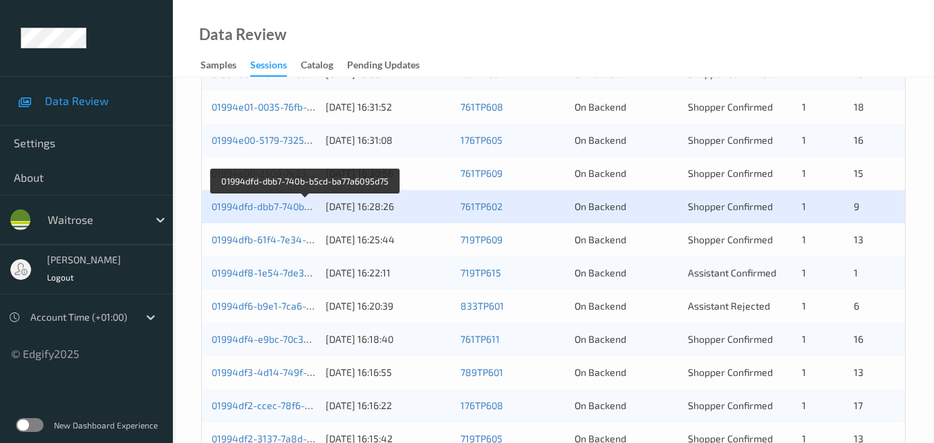
scroll to position [706, 0]
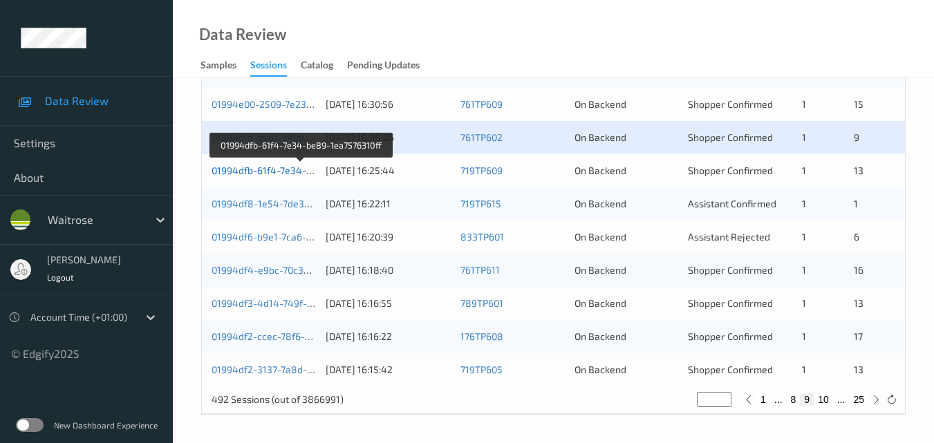
click at [282, 168] on link "01994dfb-61f4-7e34-be89-1ea7576310ff" at bounding box center [302, 171] width 180 height 12
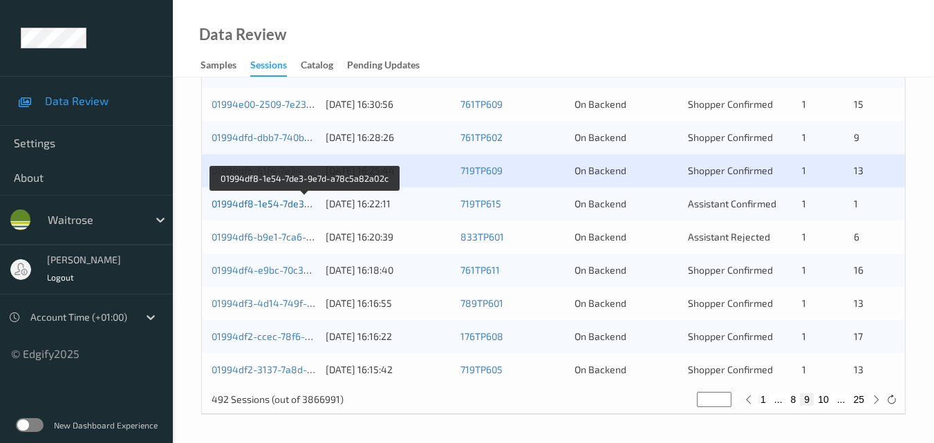
click at [279, 200] on link "01994df8-1e54-7de3-9e7d-a78c5a82a02c" at bounding box center [306, 204] width 188 height 12
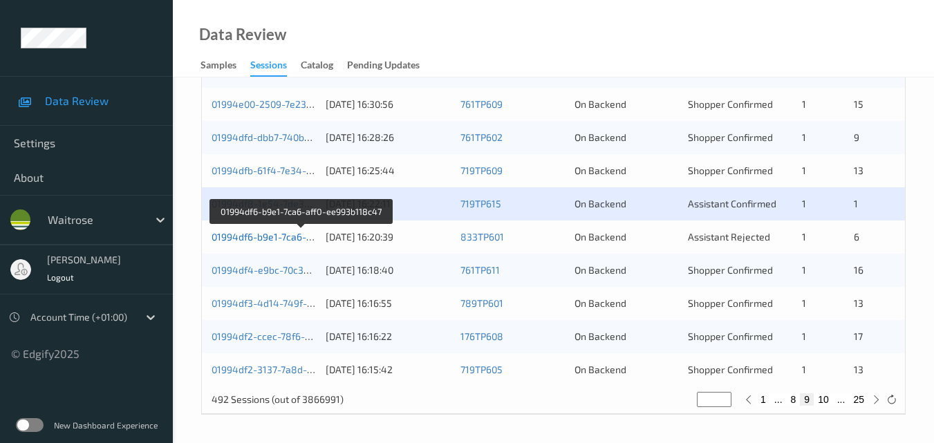
click at [276, 236] on link "01994df6-b9e1-7ca6-aff0-ee993b118c47" at bounding box center [302, 237] width 180 height 12
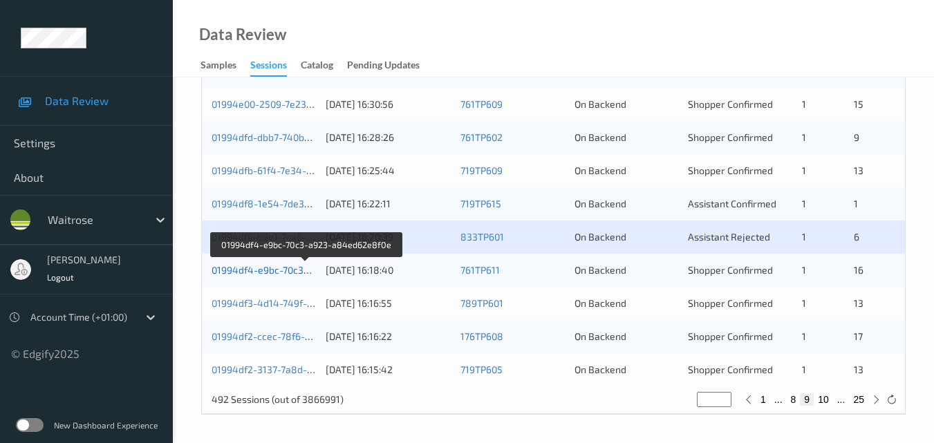
click at [275, 267] on link "01994df4-e9bc-70c3-a923-a84ed62e8f0e" at bounding box center [306, 270] width 189 height 12
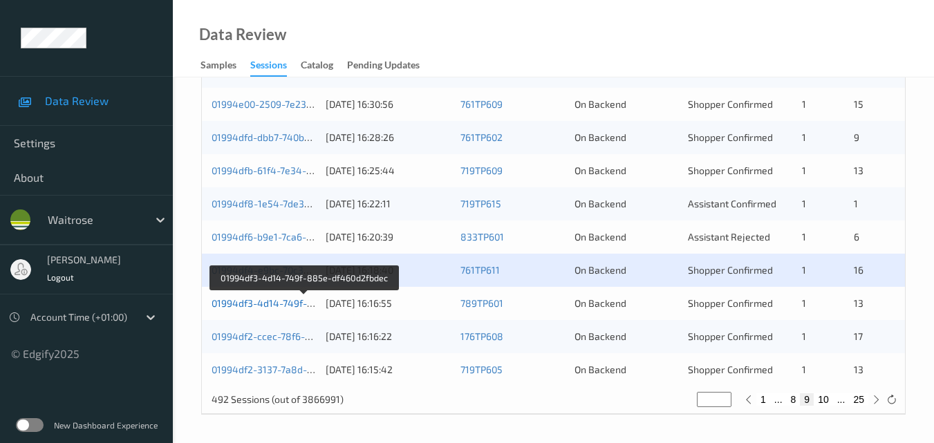
click at [282, 299] on link "01994df3-4d14-749f-885e-df460d2fbdec" at bounding box center [304, 303] width 185 height 12
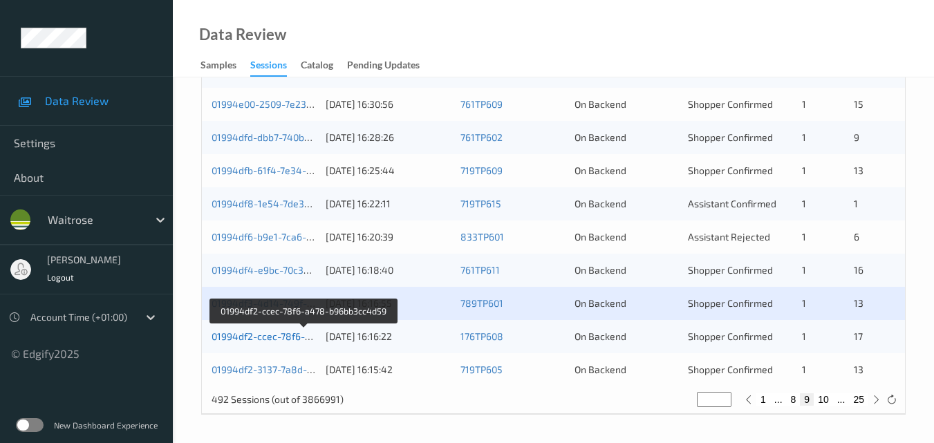
click at [281, 332] on link "01994df2-ccec-78f6-a478-b96bb3cc4d59" at bounding box center [305, 336] width 186 height 12
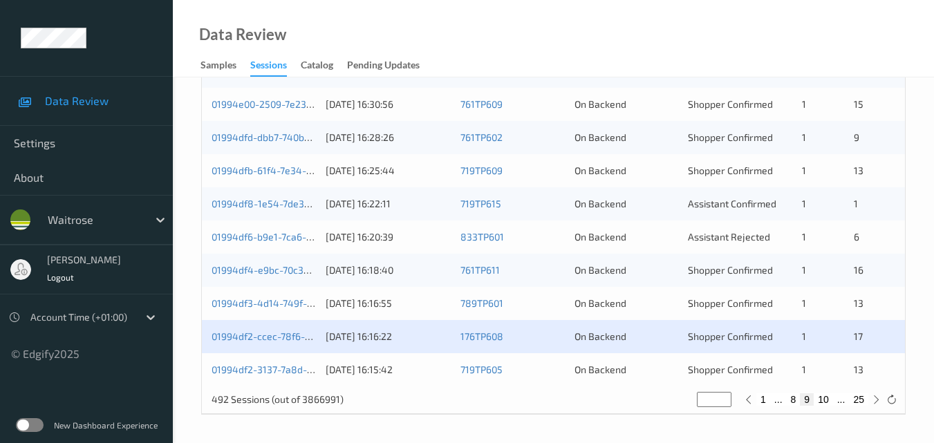
click at [272, 361] on div "01994df2-3137-7a8d-859c-a81fcc37b22c [DATE] 16:15:42 719TP605 On Backend Shoppe…" at bounding box center [553, 369] width 703 height 33
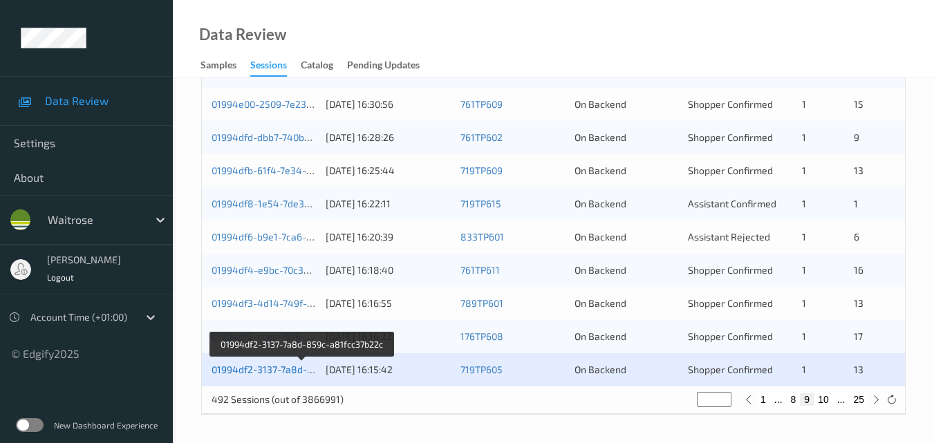
click at [268, 368] on link "01994df2-3137-7a8d-859c-a81fcc37b22c" at bounding box center [303, 370] width 182 height 12
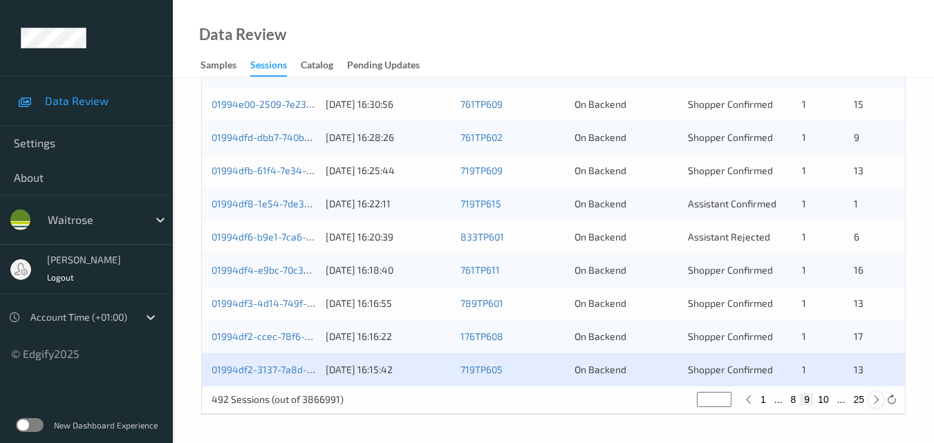
click at [879, 400] on icon at bounding box center [876, 400] width 10 height 10
type input "**"
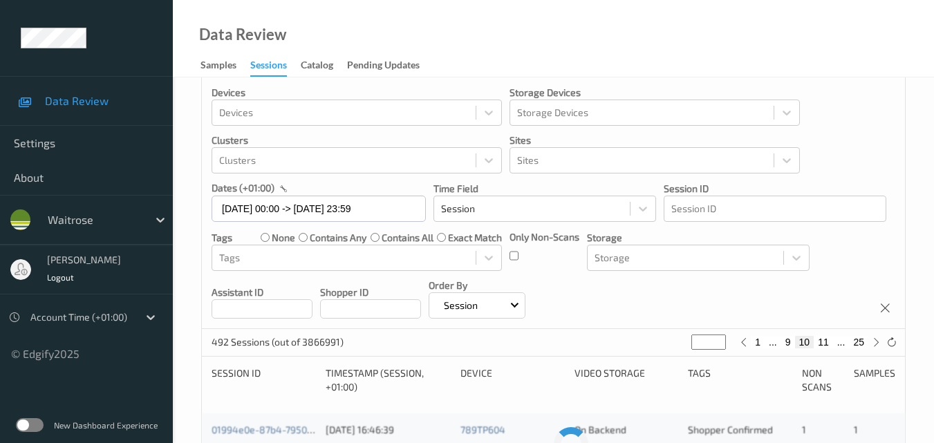
scroll to position [0, 0]
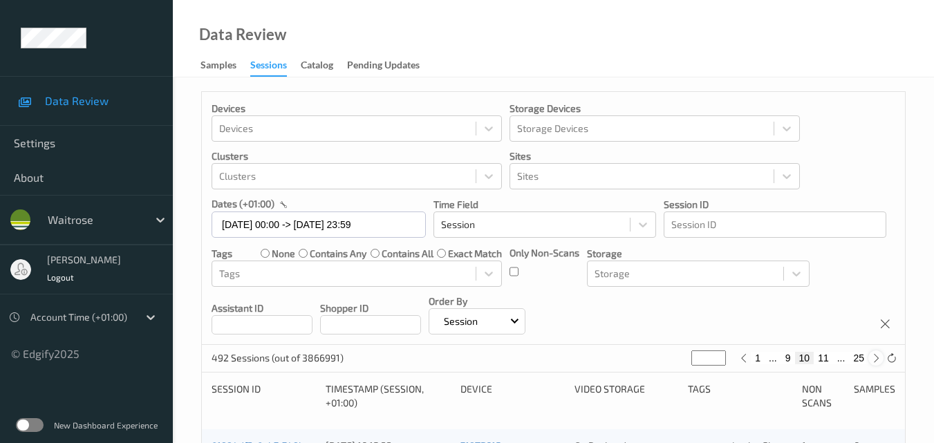
click at [878, 359] on icon at bounding box center [876, 358] width 10 height 10
type input "**"
click at [878, 359] on icon at bounding box center [876, 358] width 10 height 10
type input "**"
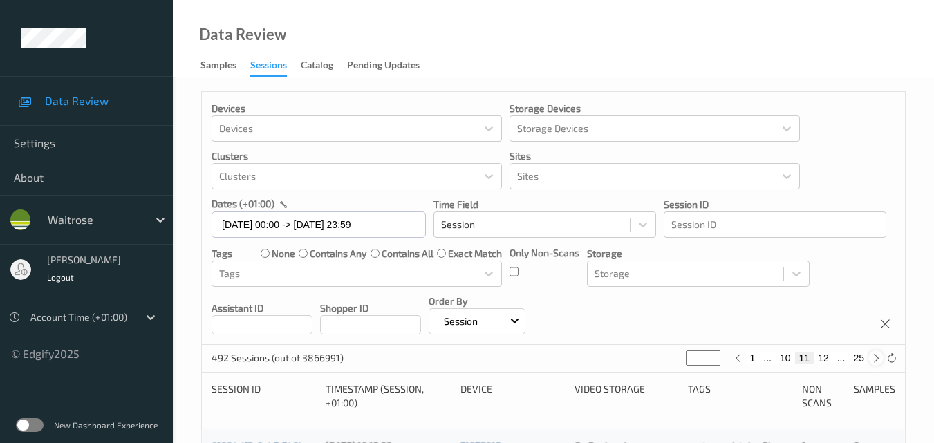
type input "**"
click at [878, 359] on icon at bounding box center [876, 358] width 10 height 10
type input "**"
click at [878, 359] on icon at bounding box center [876, 358] width 10 height 10
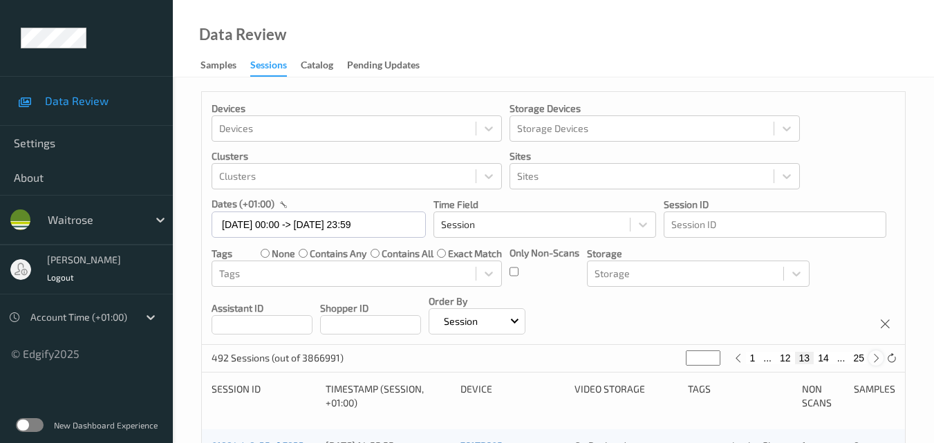
type input "**"
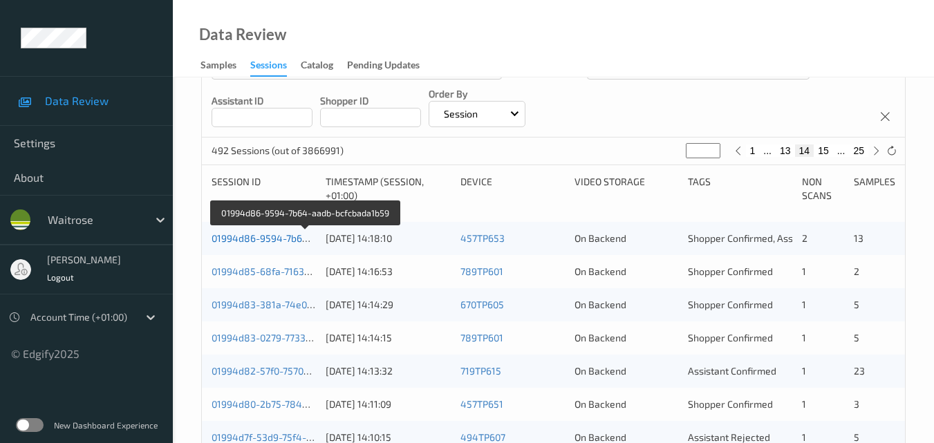
click at [272, 233] on link "01994d86-9594-7b64-aadb-bcfcbada1b59" at bounding box center [306, 238] width 189 height 12
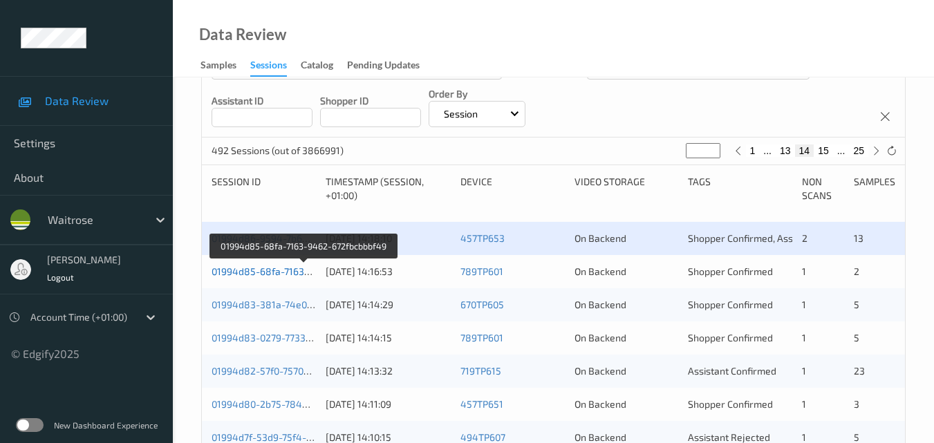
click at [274, 270] on link "01994d85-68fa-7163-9462-672fbcbbbf49" at bounding box center [304, 271] width 185 height 12
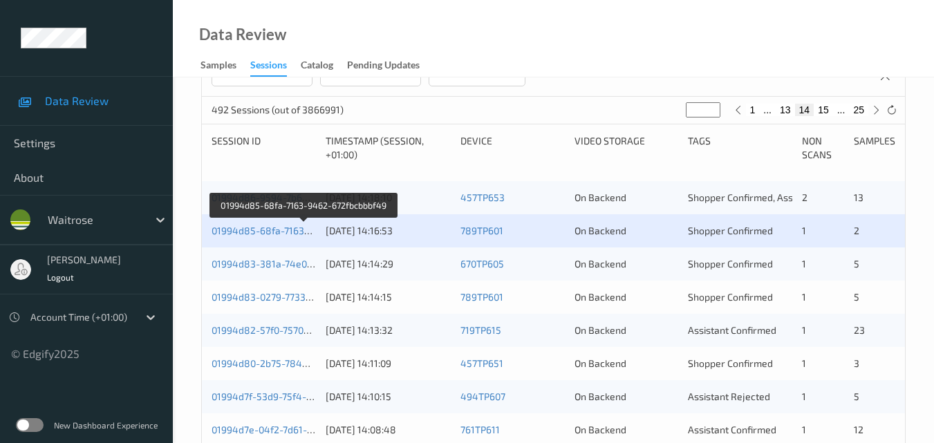
scroll to position [276, 0]
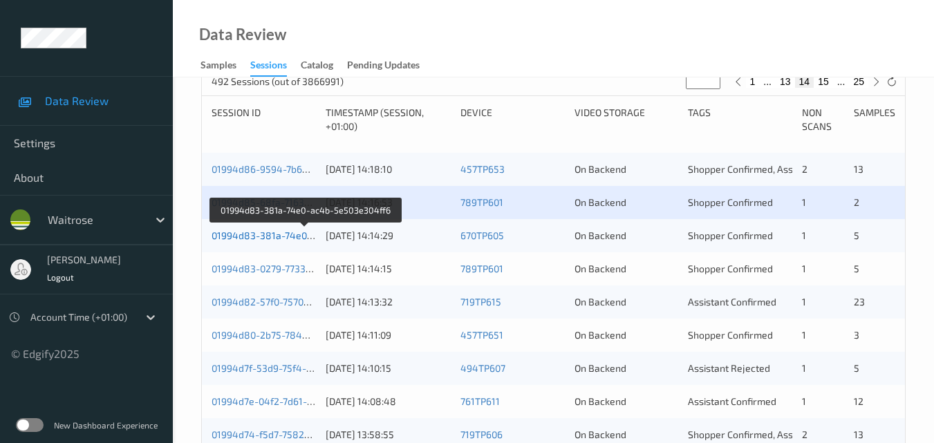
click at [289, 236] on link "01994d83-381a-74e0-ac4b-5e503e304ff6" at bounding box center [306, 235] width 189 height 12
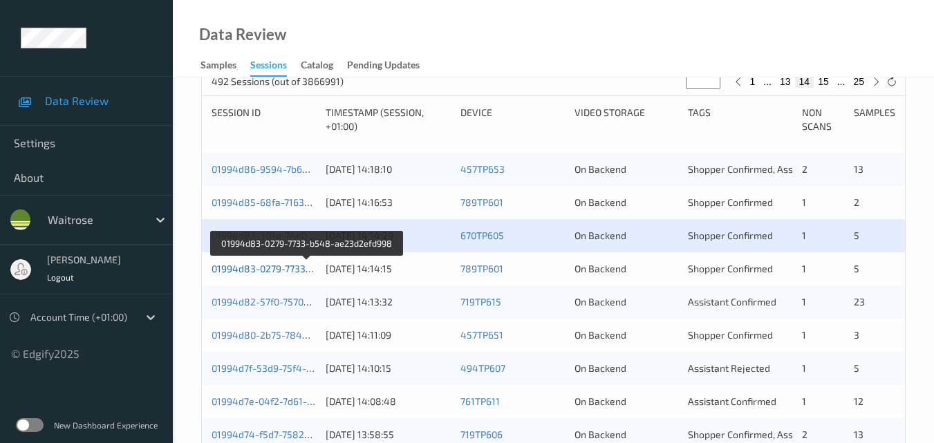
click at [288, 266] on link "01994d83-0279-7733-b548-ae23d2efd998" at bounding box center [307, 269] width 191 height 12
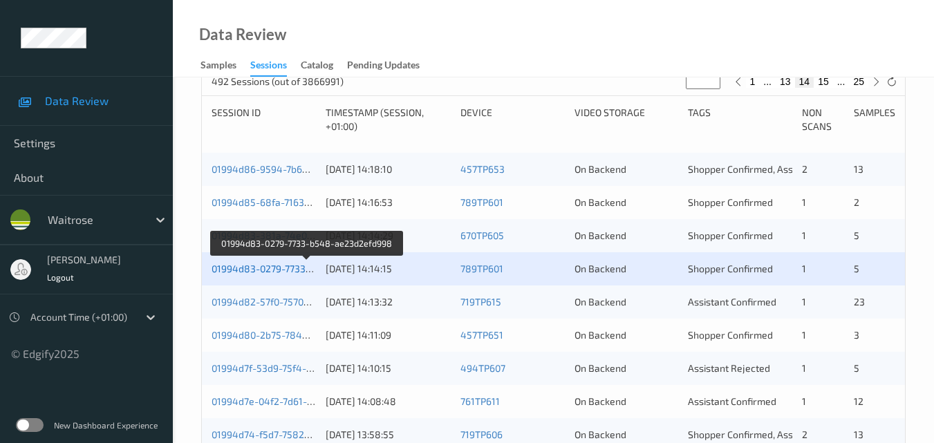
click at [265, 268] on link "01994d83-0279-7733-b548-ae23d2efd998" at bounding box center [307, 269] width 191 height 12
click at [294, 267] on link "01994d83-0279-7733-b548-ae23d2efd998" at bounding box center [307, 269] width 191 height 12
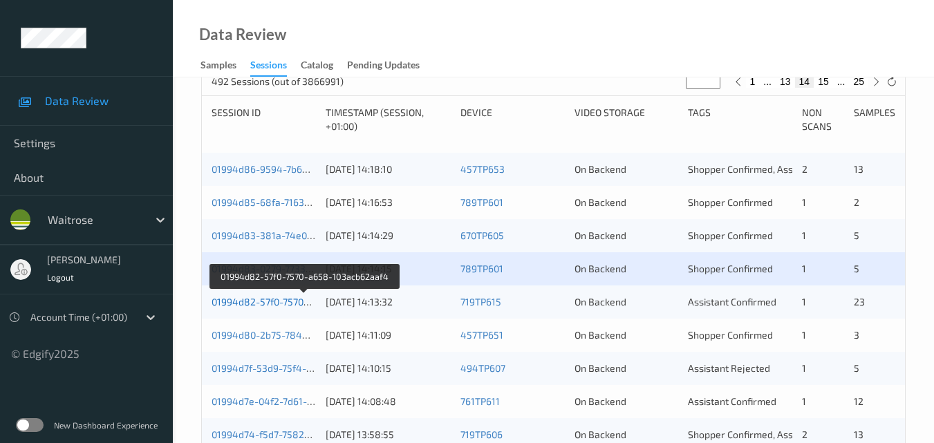
click at [267, 298] on link "01994d82-57f0-7570-a658-103acb62aaf4" at bounding box center [305, 302] width 186 height 12
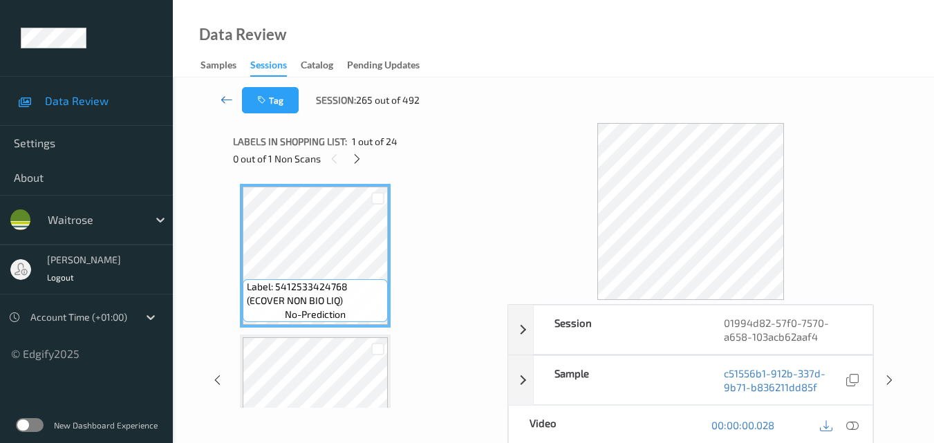
click at [223, 101] on icon at bounding box center [226, 100] width 12 height 14
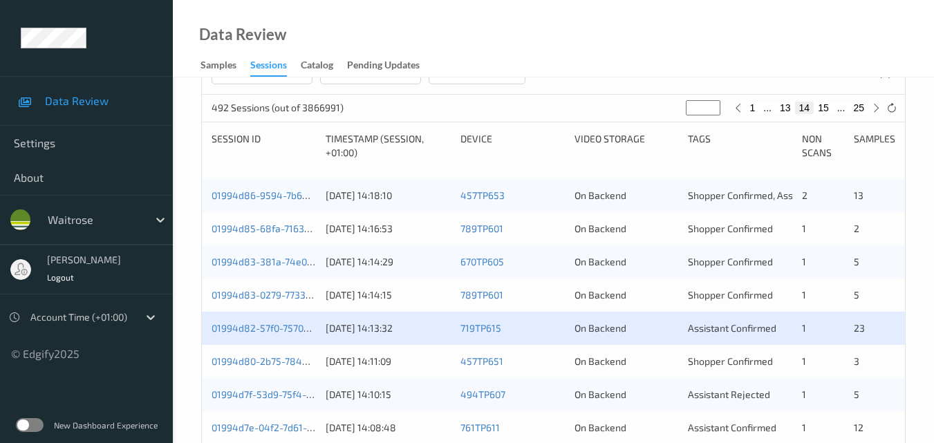
scroll to position [276, 0]
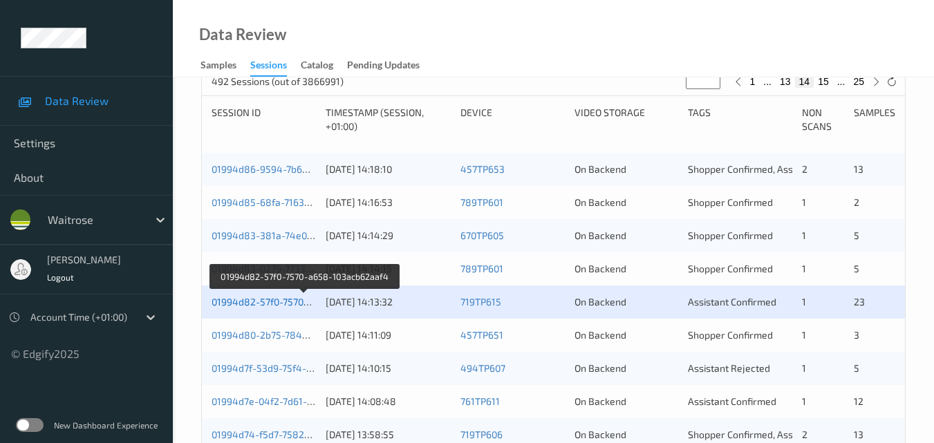
click at [282, 303] on link "01994d82-57f0-7570-a658-103acb62aaf4" at bounding box center [305, 302] width 186 height 12
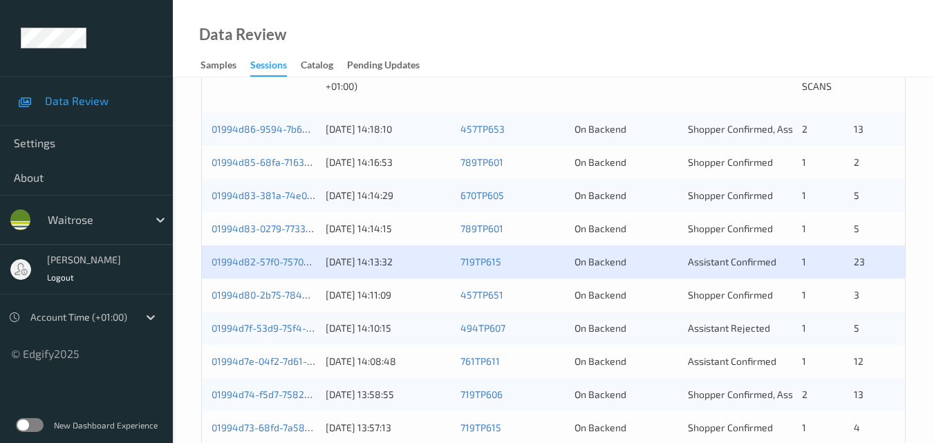
scroll to position [346, 0]
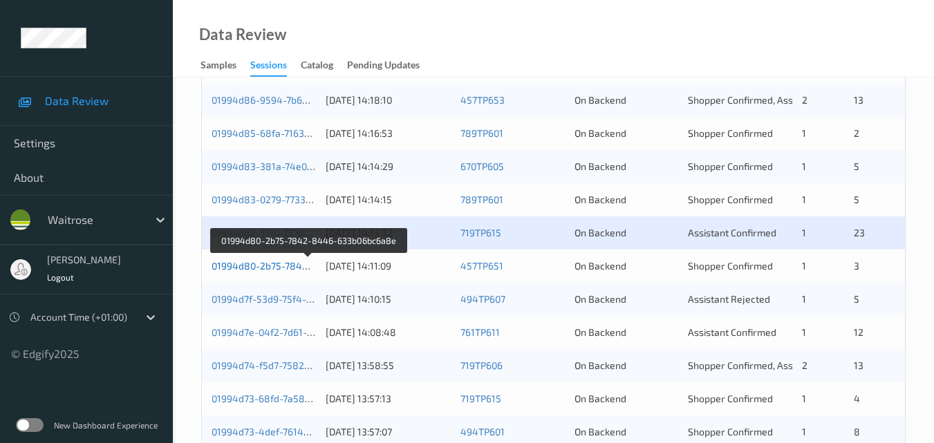
click at [283, 265] on link "01994d80-2b75-7842-8446-633b06bc6a8e" at bounding box center [309, 266] width 195 height 12
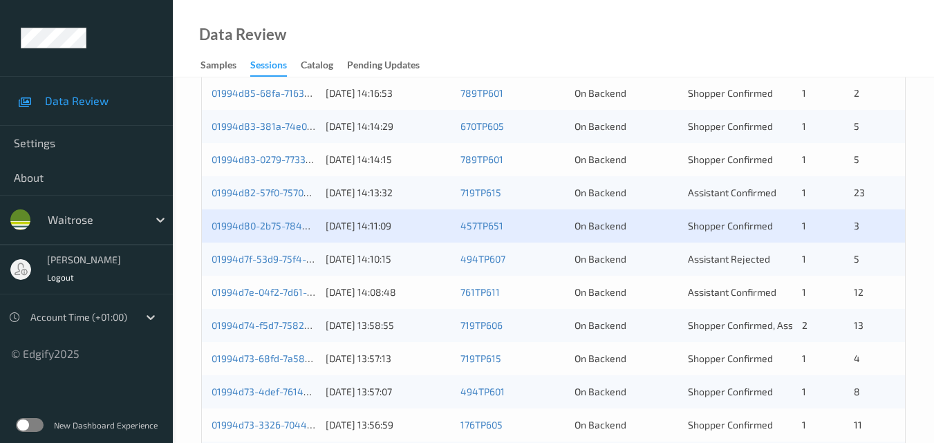
scroll to position [415, 0]
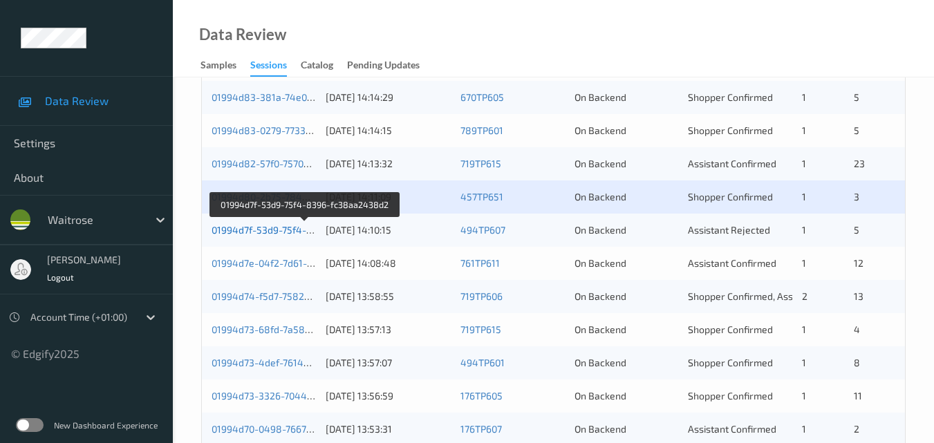
click at [282, 227] on link "01994d7f-53d9-75f4-8396-fc38aa2438d2" at bounding box center [305, 230] width 187 height 12
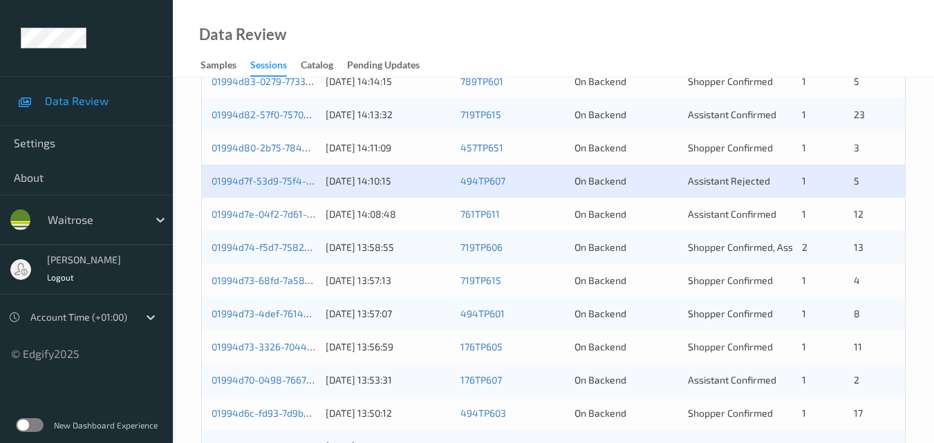
scroll to position [484, 0]
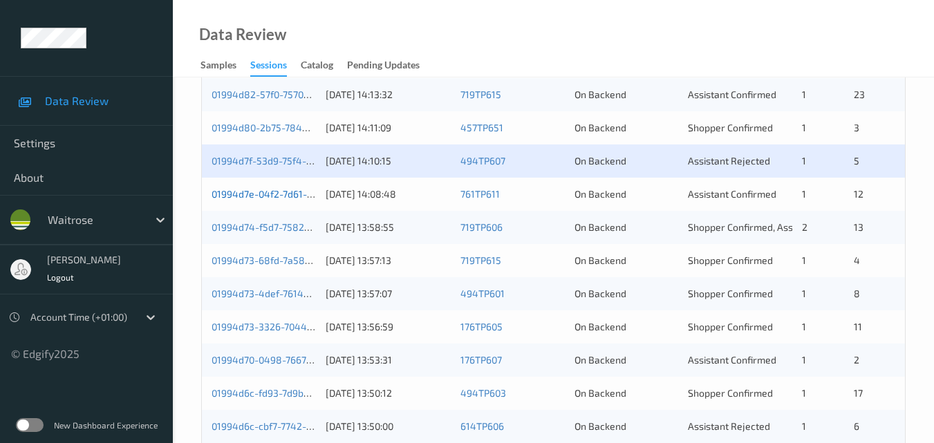
click at [281, 198] on link "01994d7e-04f2-7d61-887d-4126ce225f25" at bounding box center [304, 194] width 185 height 12
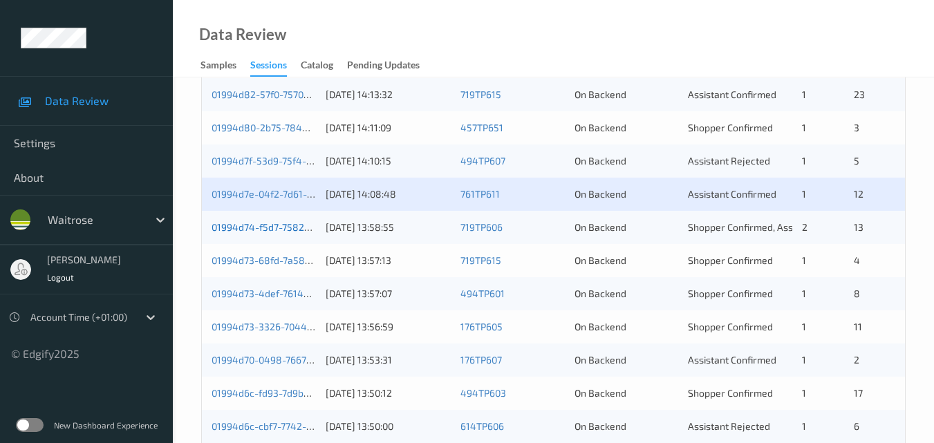
click at [259, 224] on link "01994d74-f5d7-7582-885e-0f451b3e66a2" at bounding box center [306, 227] width 188 height 12
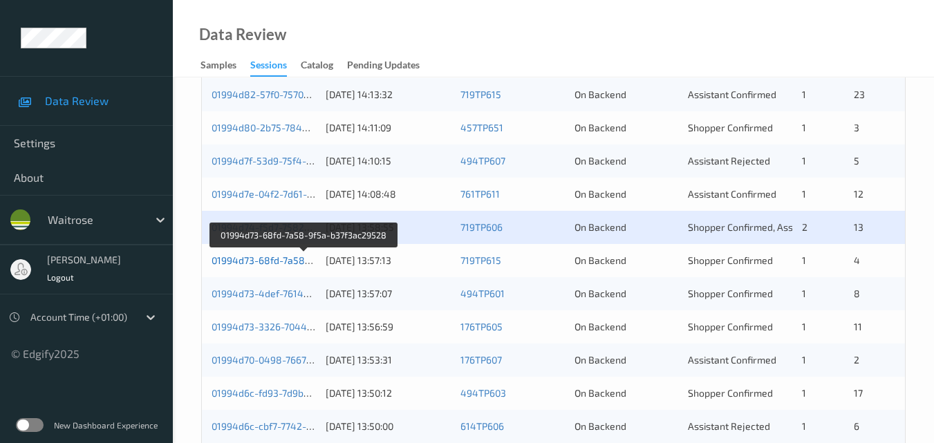
click at [274, 258] on link "01994d73-68fd-7a58-9f5a-b37f3ac29528" at bounding box center [304, 260] width 185 height 12
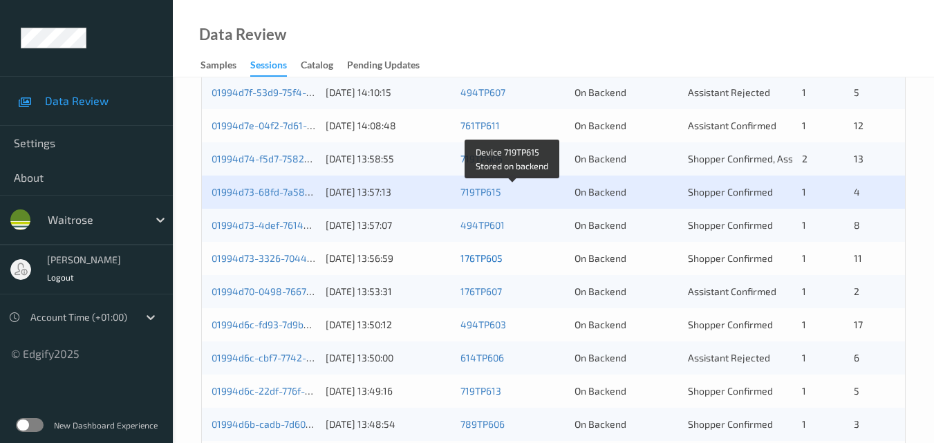
scroll to position [553, 0]
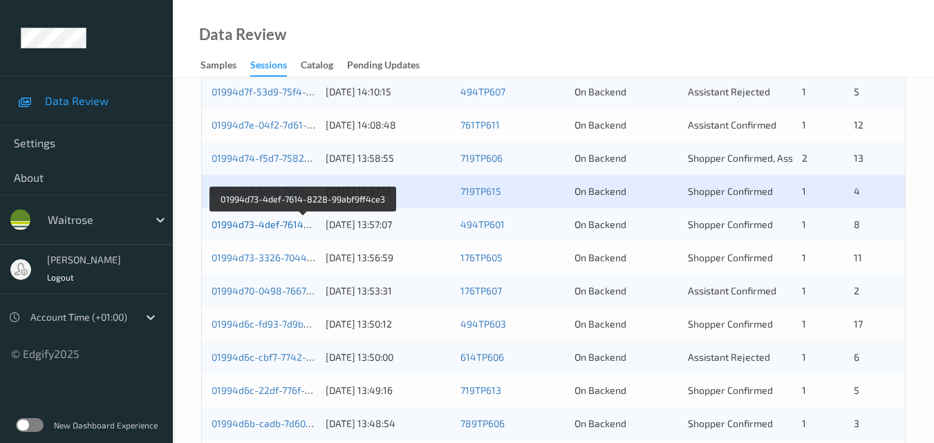
click at [280, 227] on link "01994d73-4def-7614-8228-99abf9ff4ce3" at bounding box center [304, 224] width 184 height 12
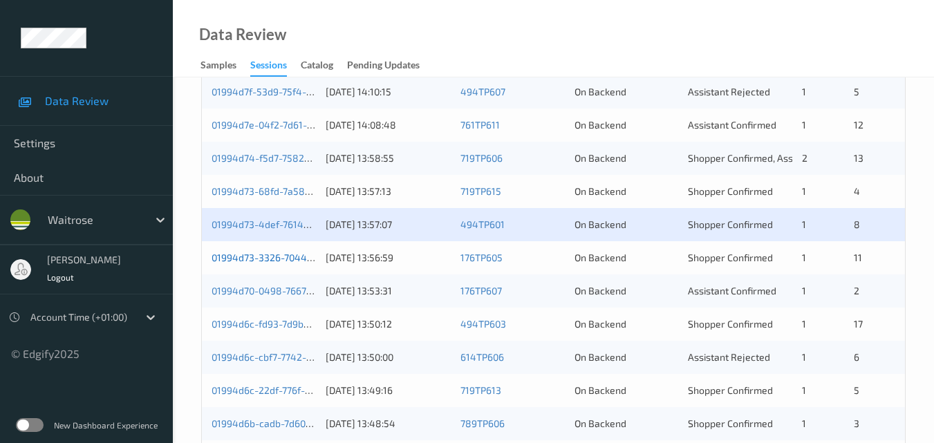
click at [261, 256] on link "01994d73-3326-7044-997e-0cd4185cc97b" at bounding box center [306, 258] width 189 height 12
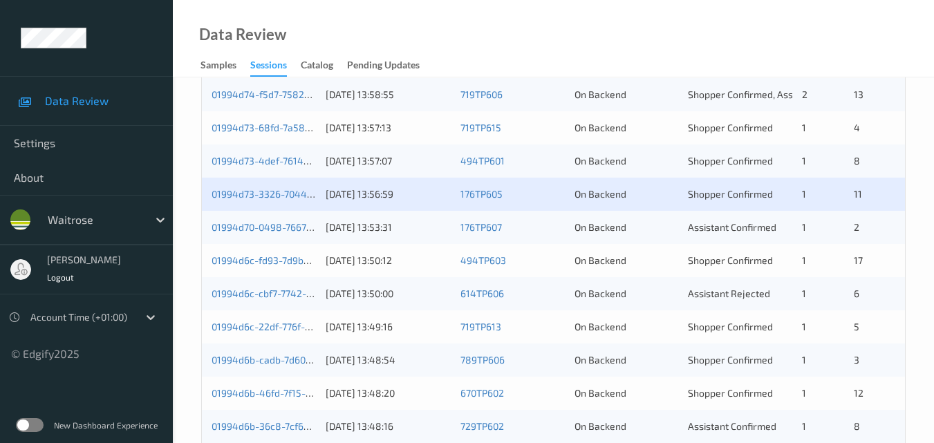
scroll to position [691, 0]
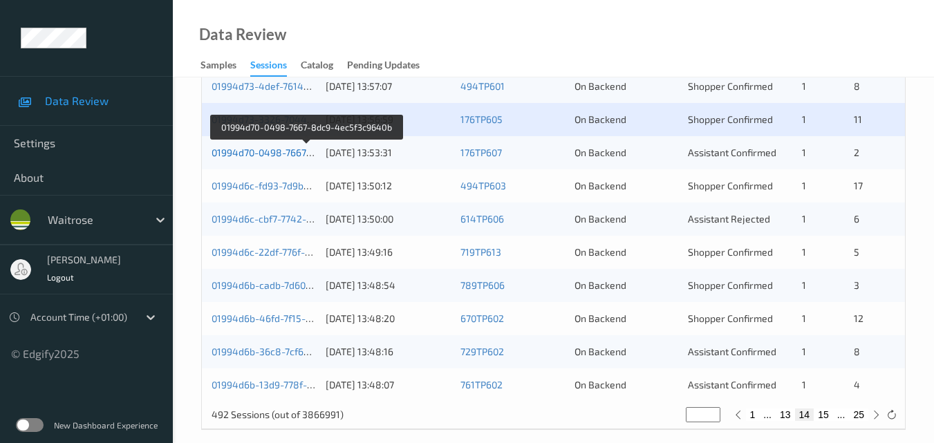
click at [271, 152] on link "01994d70-0498-7667-8dc9-4ec5f3c9640b" at bounding box center [306, 153] width 189 height 12
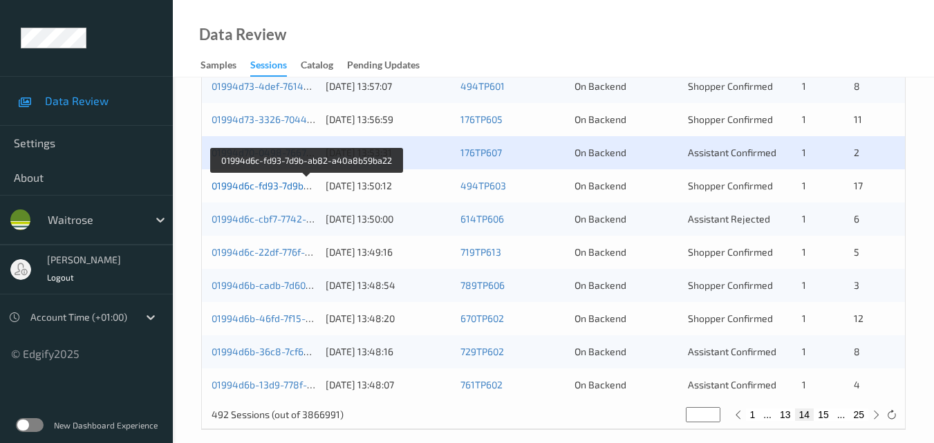
click at [283, 186] on link "01994d6c-fd93-7d9b-ab82-a40a8b59ba22" at bounding box center [307, 186] width 191 height 12
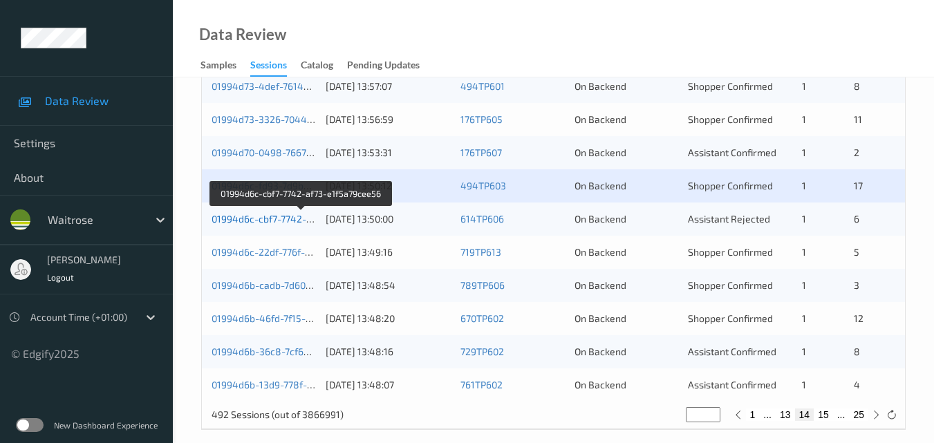
click at [272, 216] on link "01994d6c-cbf7-7742-af73-e1f5a79cee56" at bounding box center [302, 219] width 180 height 12
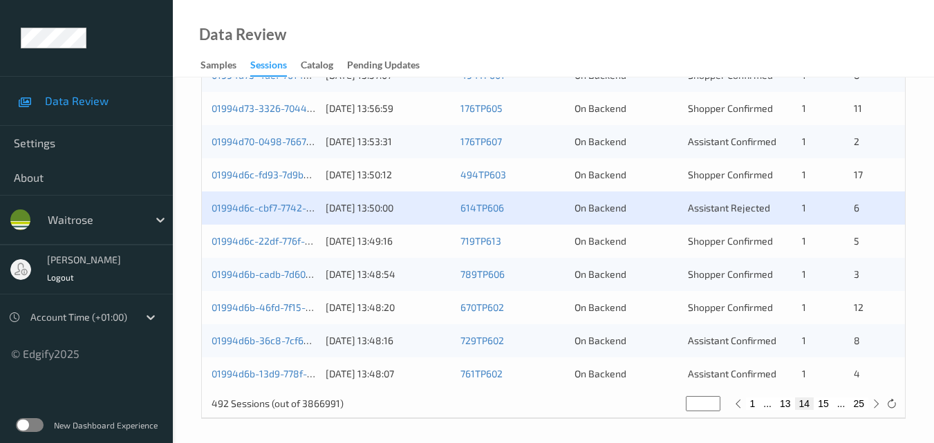
scroll to position [706, 0]
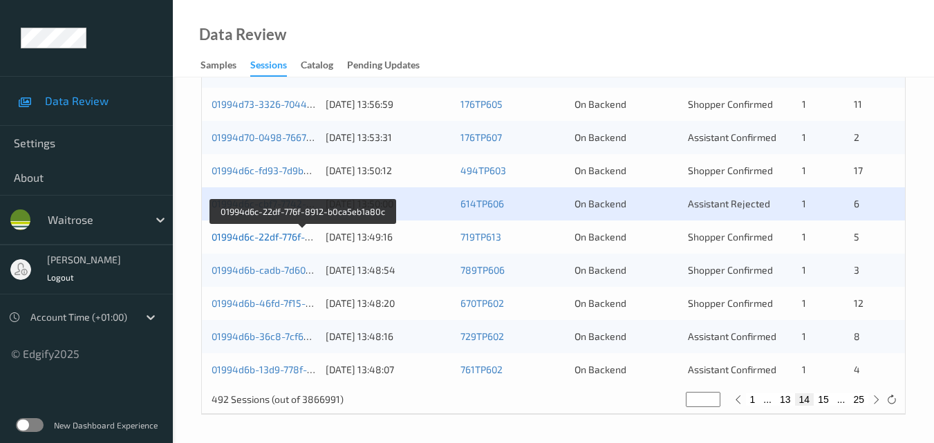
click at [282, 232] on link "01994d6c-22df-776f-8912-b0ca5eb1a80c" at bounding box center [303, 237] width 183 height 12
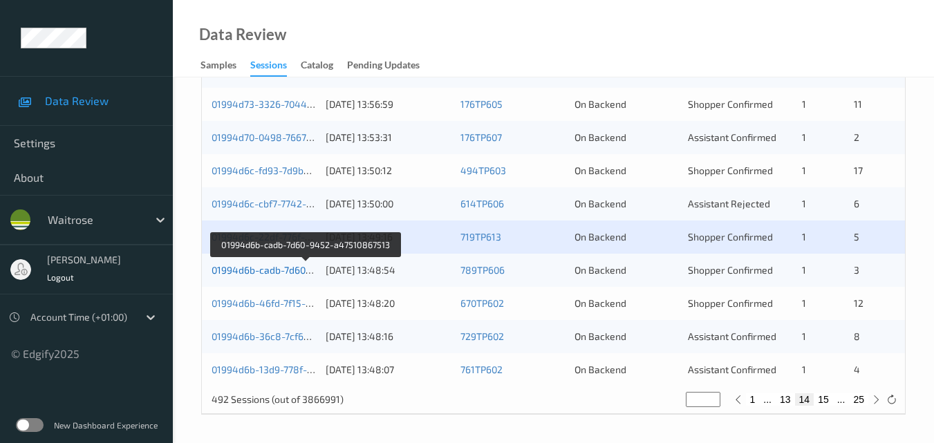
click at [267, 265] on link "01994d6b-cadb-7d60-9452-a47510867513" at bounding box center [306, 270] width 189 height 12
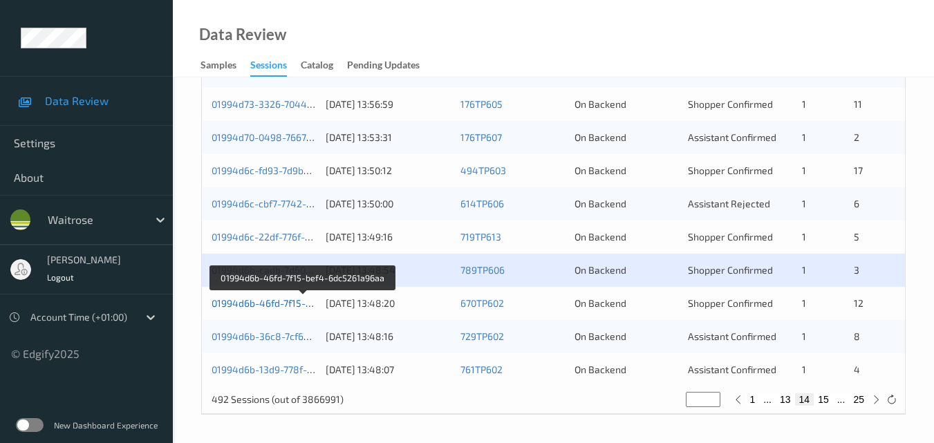
click at [279, 299] on link "01994d6b-46fd-7f15-bef4-6dc5261a96aa" at bounding box center [303, 303] width 183 height 12
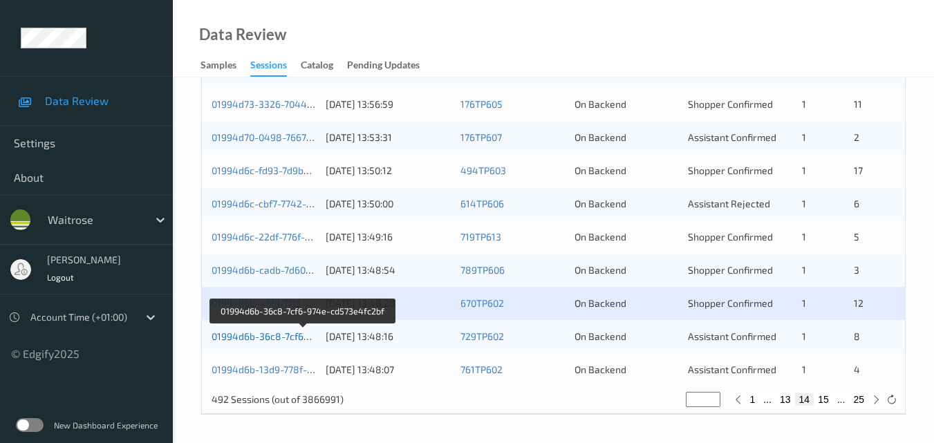
click at [280, 330] on link "01994d6b-36c8-7cf6-974e-cd573e4fc2bf" at bounding box center [303, 336] width 183 height 12
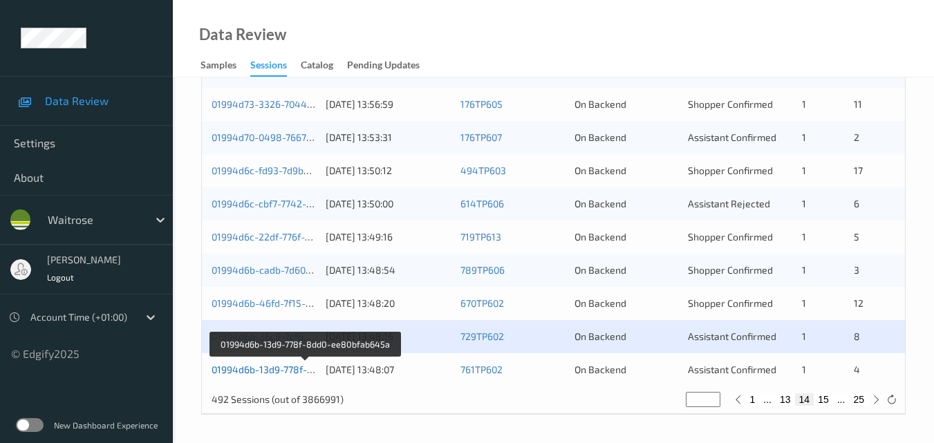
click at [269, 364] on link "01994d6b-13d9-778f-8dd0-ee80bfab645a" at bounding box center [306, 370] width 188 height 12
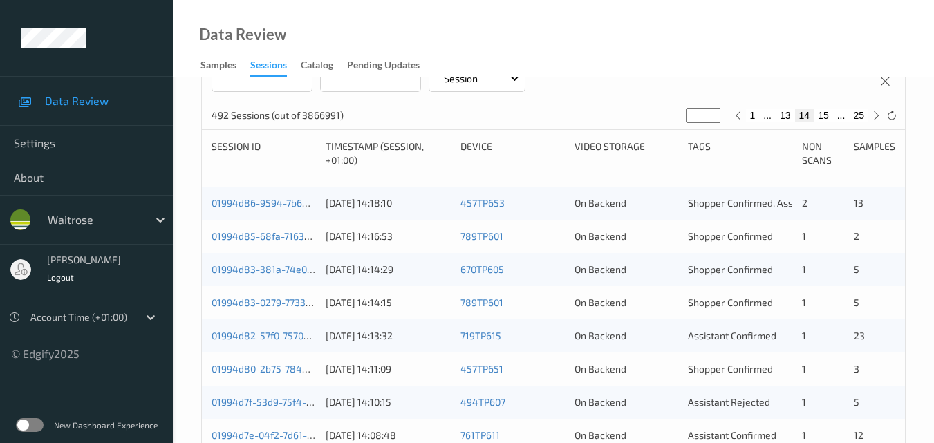
scroll to position [223, 0]
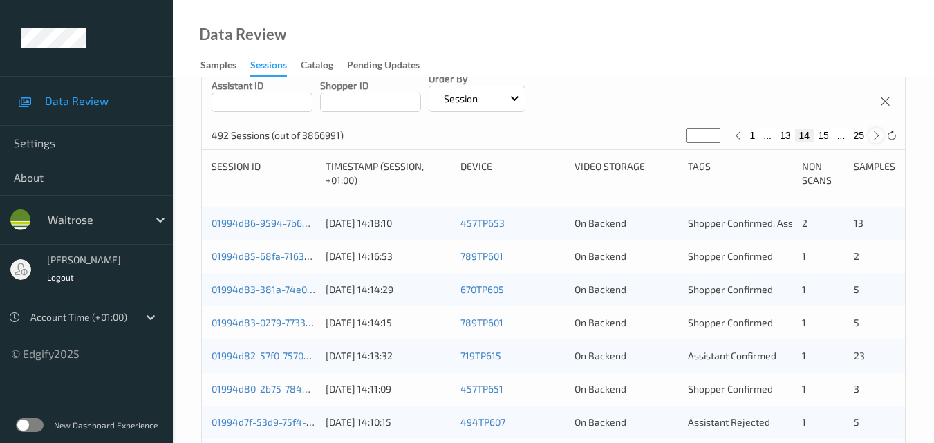
click at [876, 138] on icon at bounding box center [876, 136] width 10 height 10
type input "**"
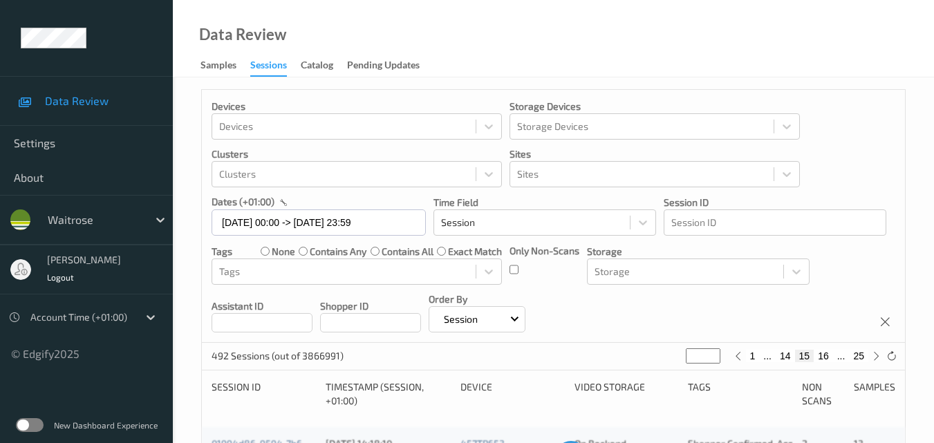
scroll to position [0, 0]
click at [875, 355] on icon at bounding box center [876, 358] width 10 height 10
type input "**"
click at [875, 355] on icon at bounding box center [876, 358] width 10 height 10
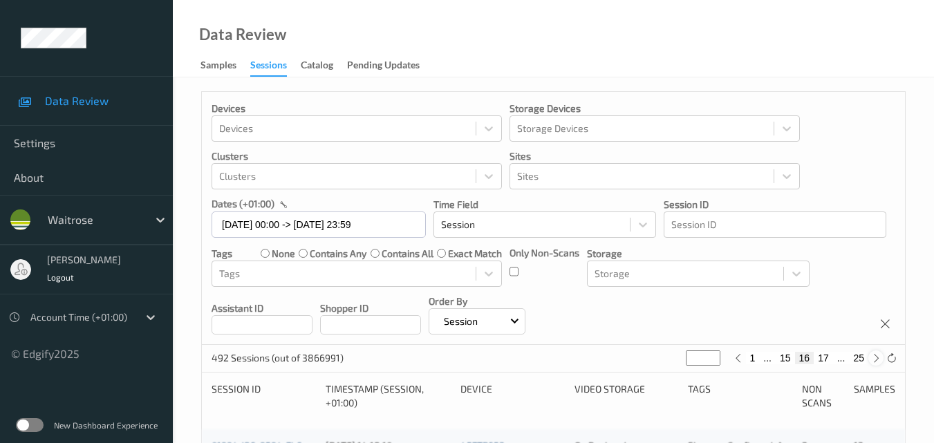
type input "**"
click at [875, 355] on icon at bounding box center [876, 358] width 10 height 10
type input "**"
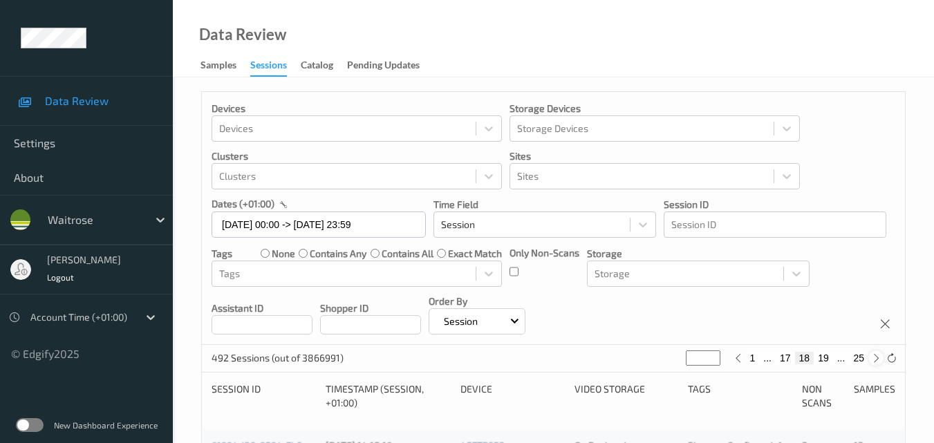
click at [875, 355] on icon at bounding box center [876, 358] width 10 height 10
type input "**"
click at [875, 355] on icon at bounding box center [876, 358] width 10 height 10
type input "**"
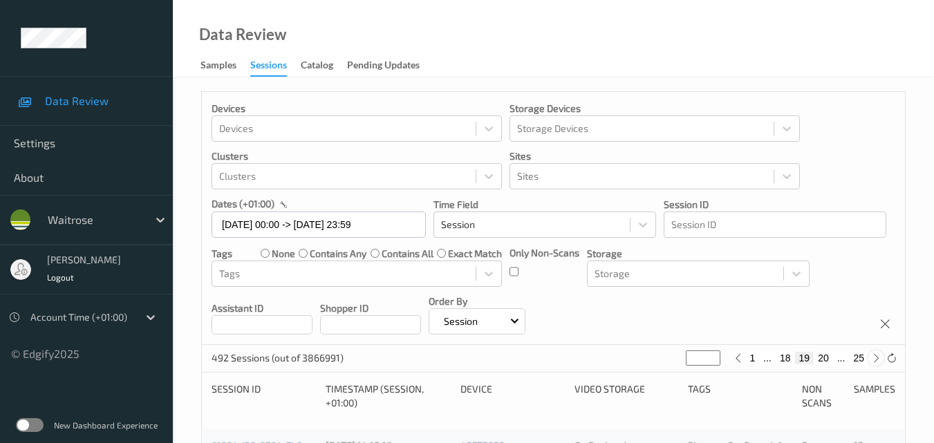
type input "**"
click at [875, 355] on icon at bounding box center [876, 358] width 10 height 10
type input "**"
click at [875, 355] on icon at bounding box center [876, 358] width 10 height 10
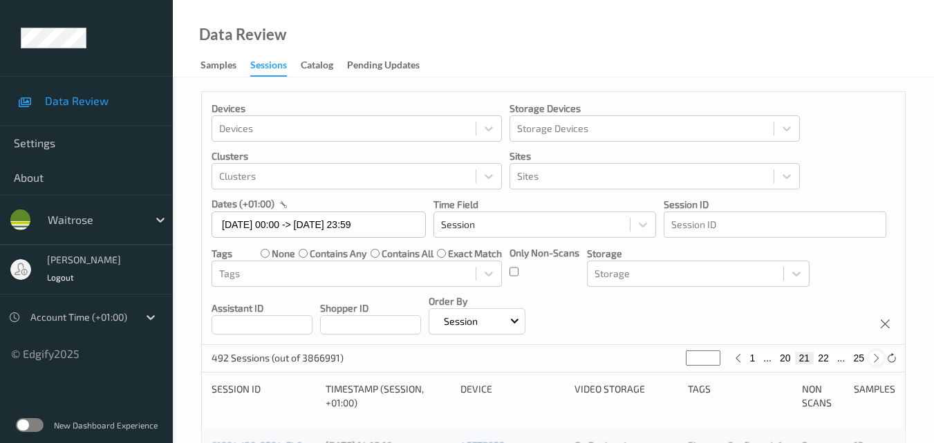
type input "**"
click at [875, 355] on icon at bounding box center [876, 358] width 10 height 10
type input "**"
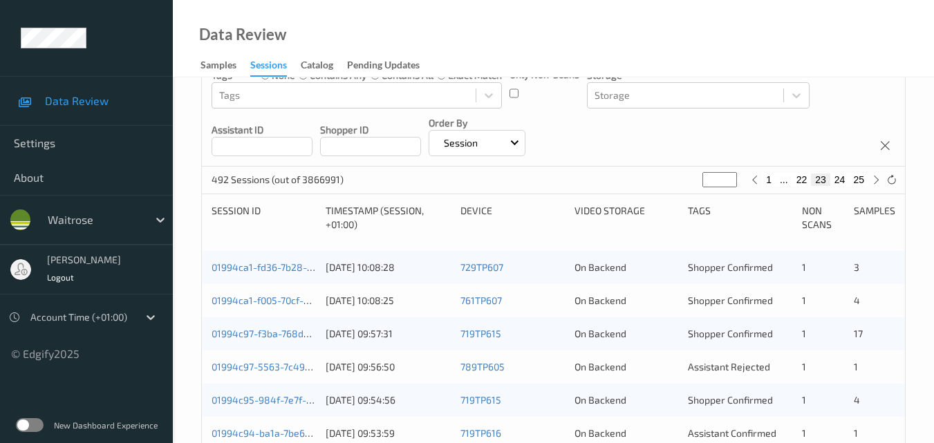
scroll to position [207, 0]
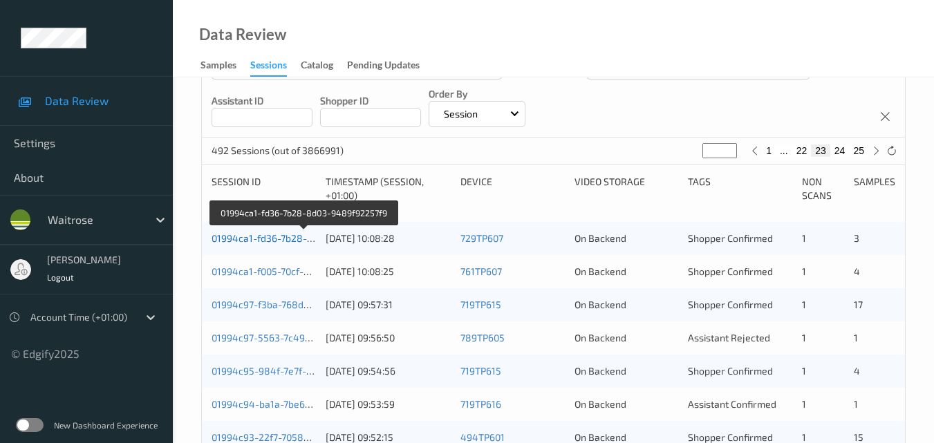
click at [265, 236] on link "01994ca1-fd36-7b28-8d03-9489f92257f9" at bounding box center [304, 238] width 185 height 12
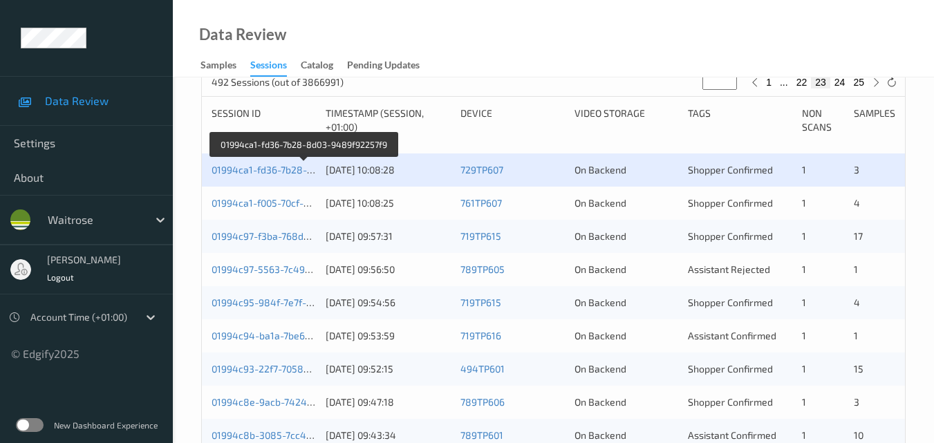
scroll to position [276, 0]
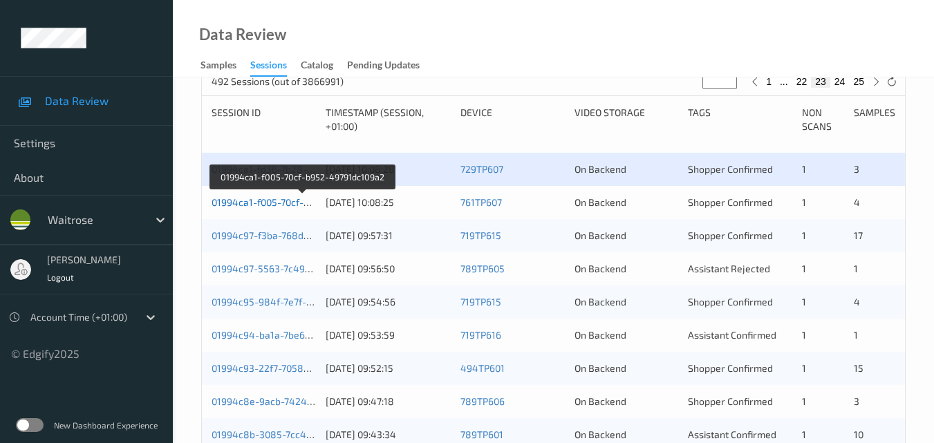
click at [270, 203] on link "01994ca1-f005-70cf-b952-49791dc109a2" at bounding box center [302, 202] width 181 height 12
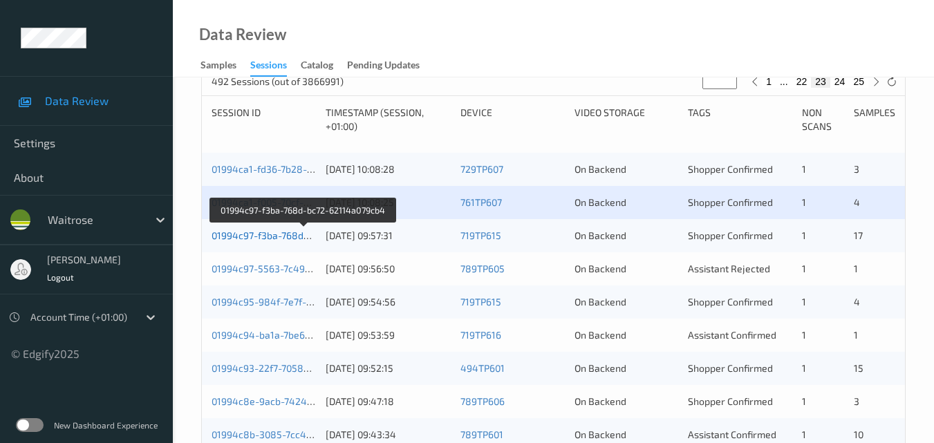
click at [265, 234] on link "01994c97-f3ba-768d-bc72-62114a079cb4" at bounding box center [304, 235] width 185 height 12
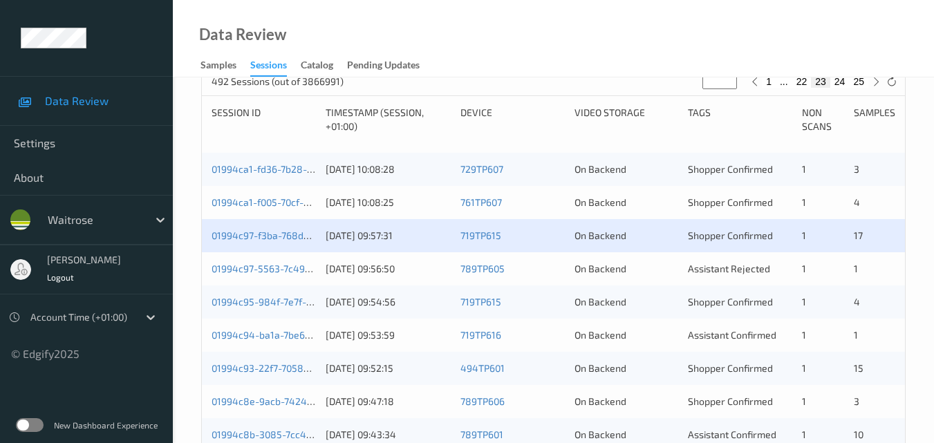
scroll to position [346, 0]
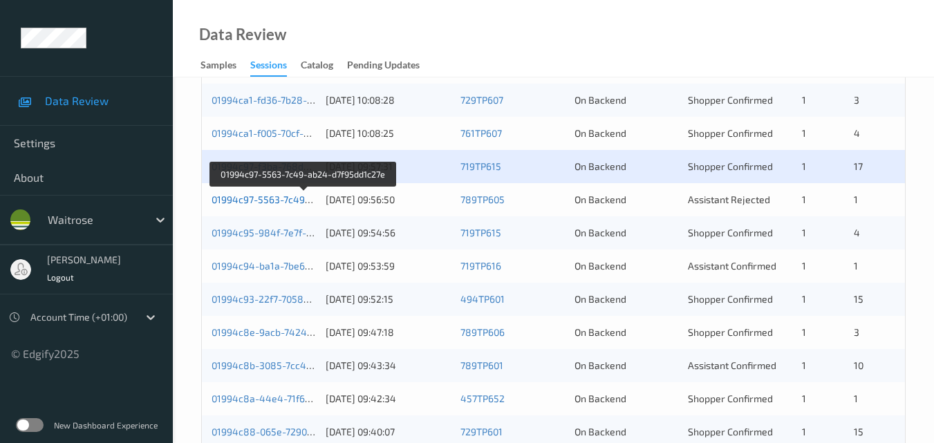
click at [272, 196] on link "01994c97-5563-7c49-ab24-d7f95dd1c27e" at bounding box center [304, 200] width 185 height 12
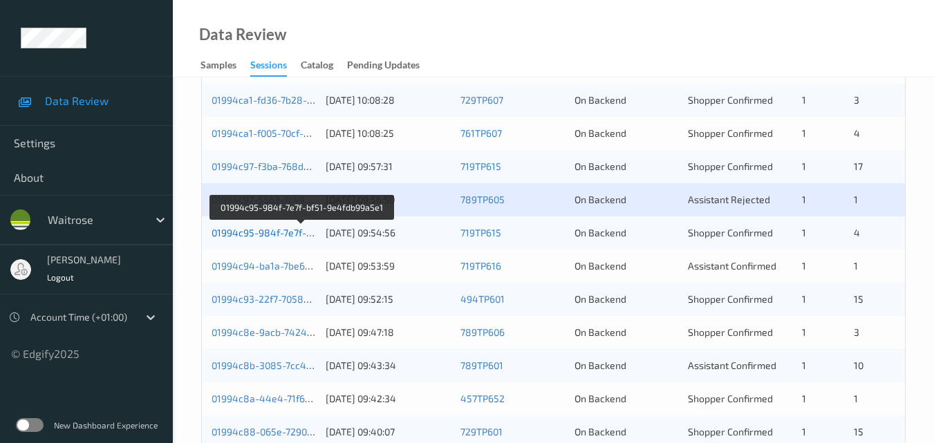
click at [269, 234] on link "01994c95-984f-7e7f-bf51-9e4fdb99a5e1" at bounding box center [302, 233] width 181 height 12
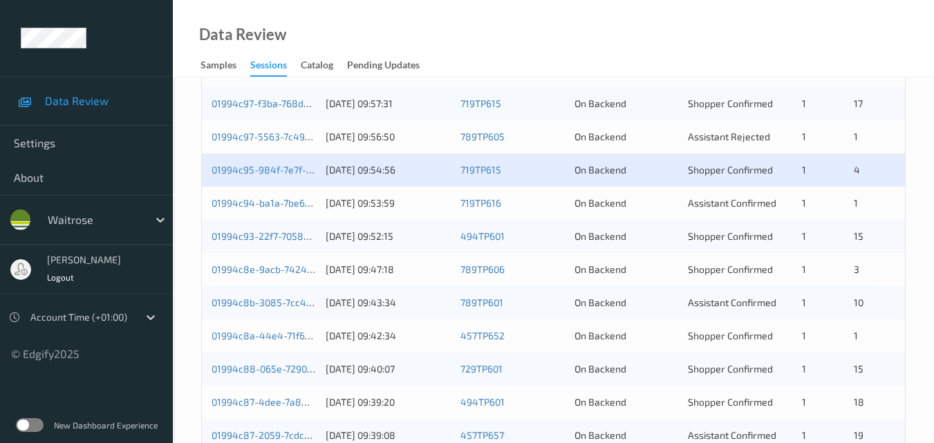
scroll to position [415, 0]
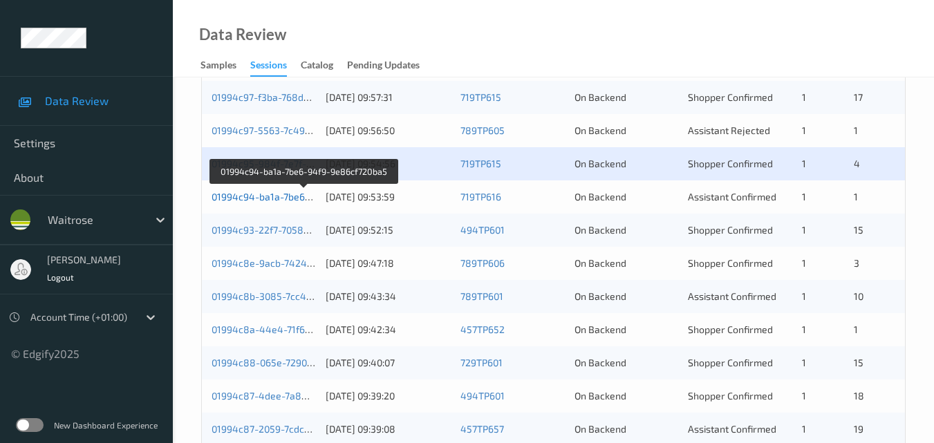
click at [285, 199] on link "01994c94-ba1a-7be6-94f9-9e86cf720ba5" at bounding box center [305, 197] width 186 height 12
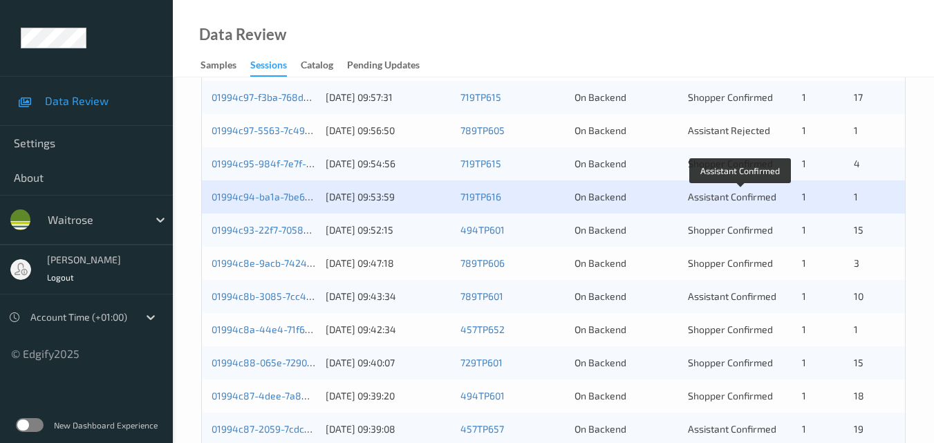
scroll to position [484, 0]
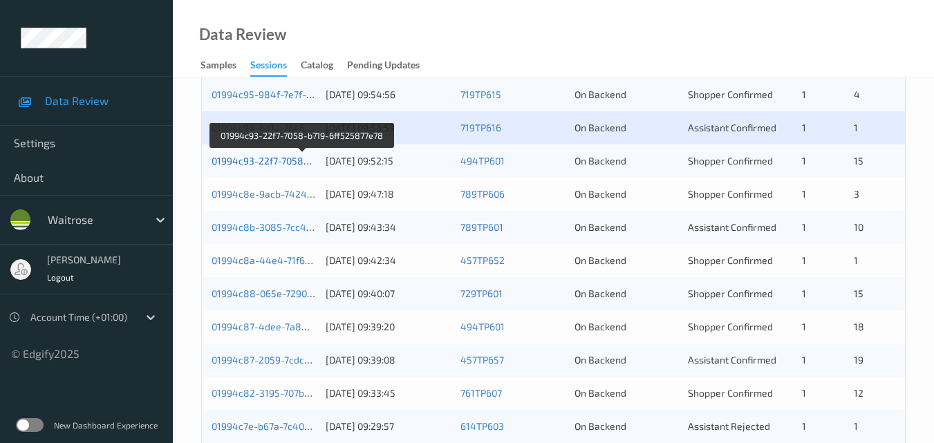
click at [270, 157] on link "01994c93-22f7-7058-b719-6ff525877e78" at bounding box center [303, 161] width 182 height 12
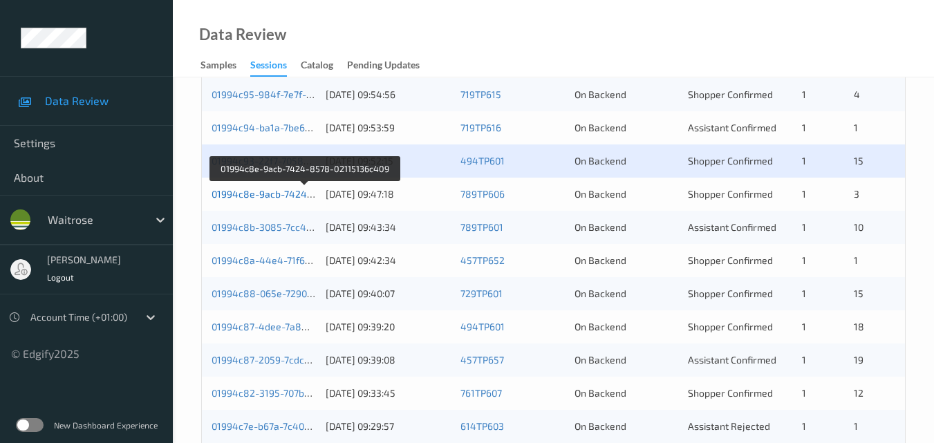
click at [275, 193] on link "01994c8e-9acb-7424-8578-02115136c409" at bounding box center [306, 194] width 189 height 12
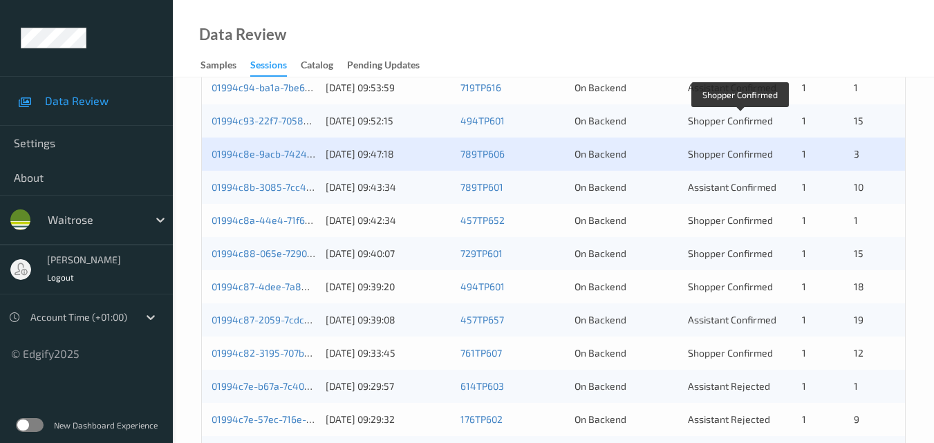
scroll to position [553, 0]
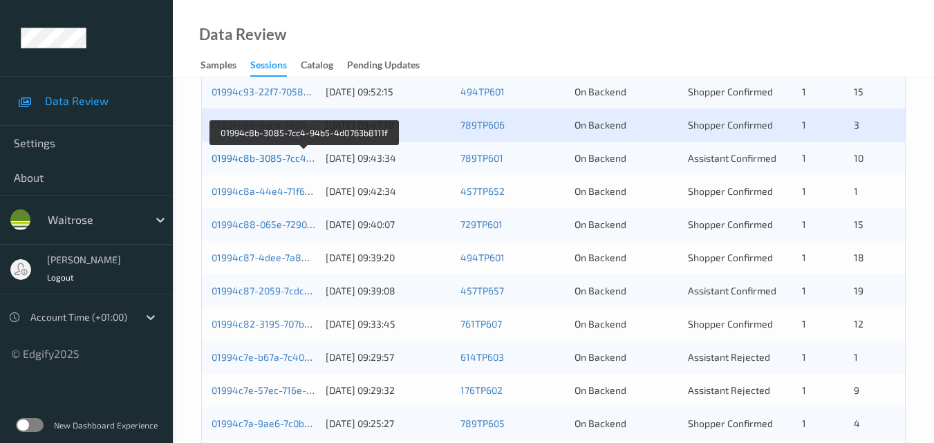
click at [283, 156] on link "01994c8b-3085-7cc4-94b5-4d0763b8111f" at bounding box center [305, 158] width 187 height 12
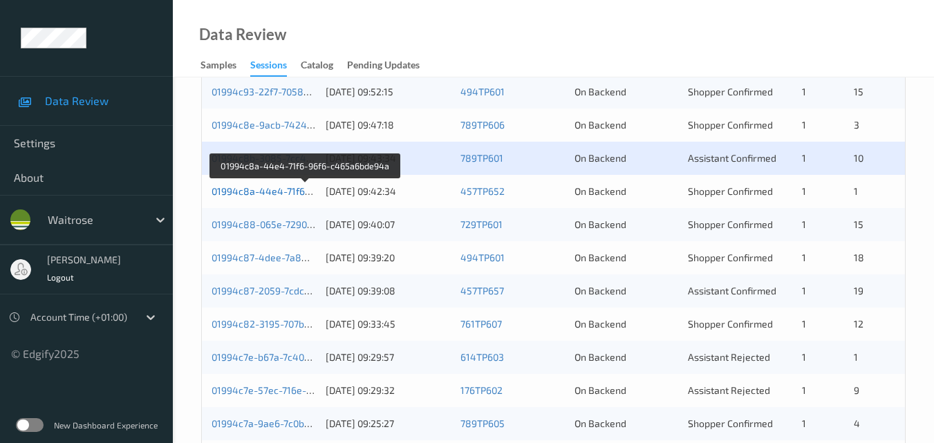
click at [270, 191] on link "01994c8a-44e4-71f6-96f6-c465a6bde94a" at bounding box center [306, 191] width 189 height 12
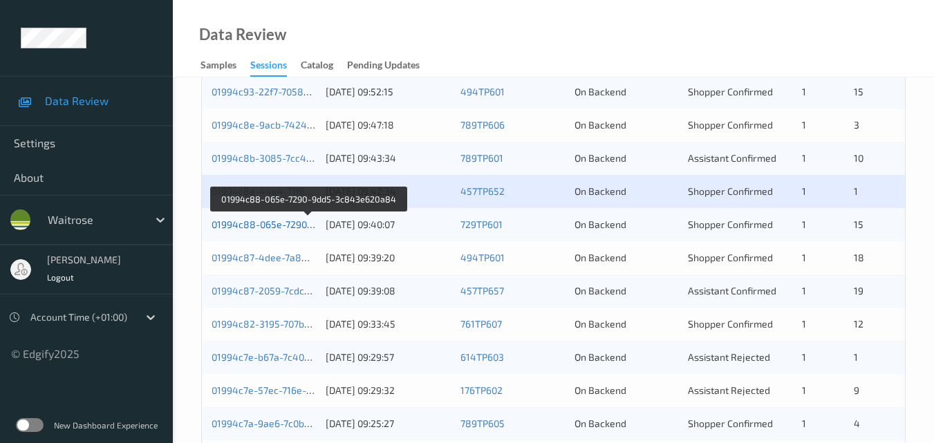
click at [252, 220] on link "01994c88-065e-7290-9dd5-3c843e620a84" at bounding box center [309, 224] width 194 height 12
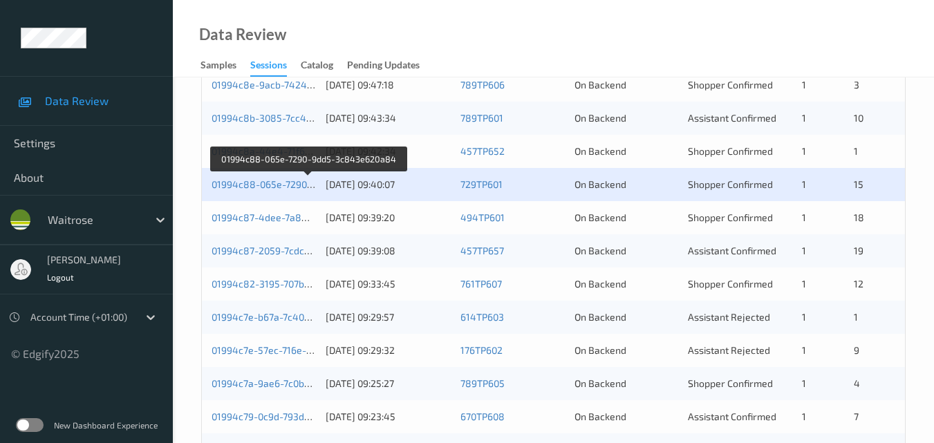
scroll to position [622, 0]
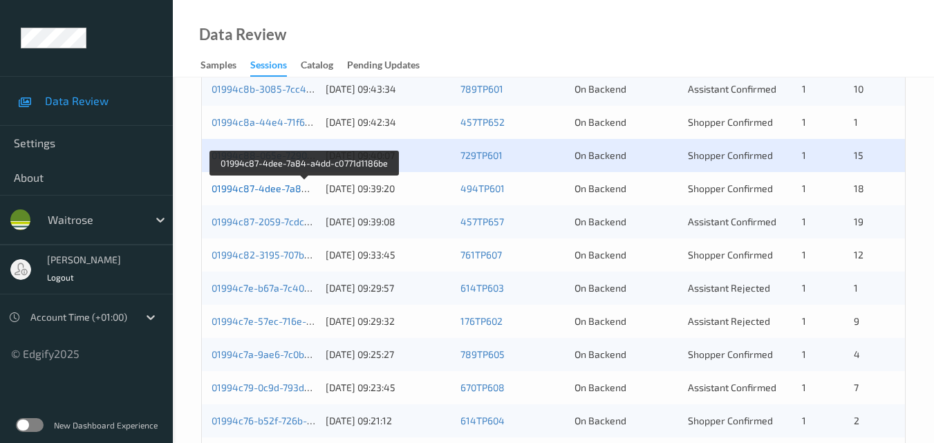
click at [293, 189] on link "01994c87-4dee-7a84-a4dd-c0771d1186be" at bounding box center [306, 188] width 188 height 12
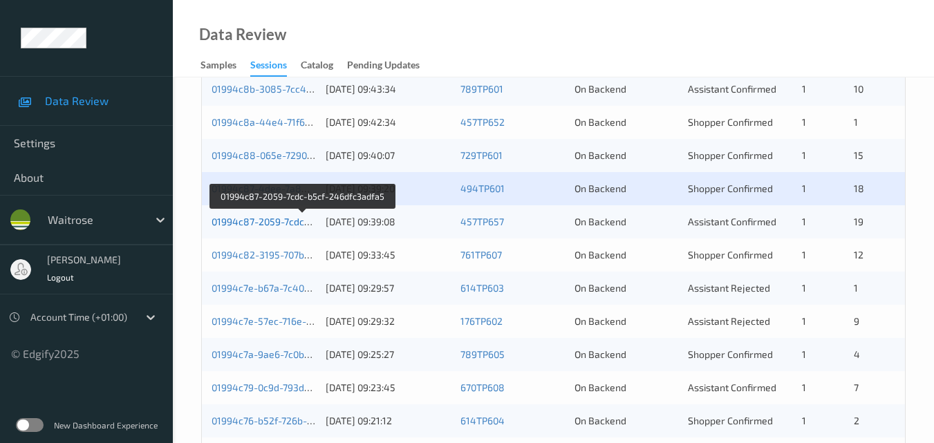
click at [262, 220] on link "01994c87-2059-7cdc-b5cf-246dfc3adfa5" at bounding box center [303, 222] width 182 height 12
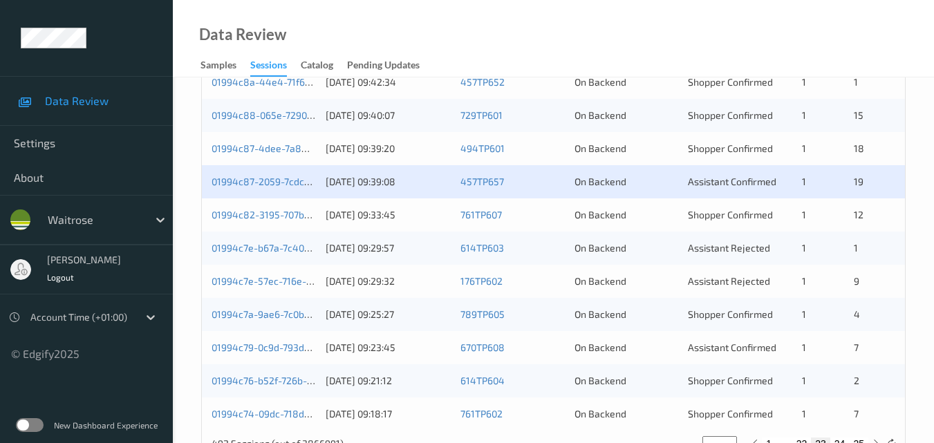
scroll to position [691, 0]
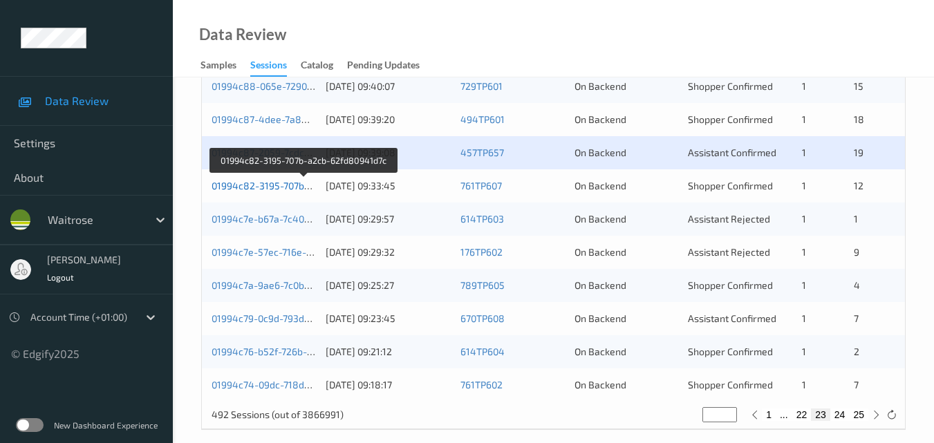
click at [267, 182] on link "01994c82-3195-707b-a2cb-62fd80941d7c" at bounding box center [304, 186] width 185 height 12
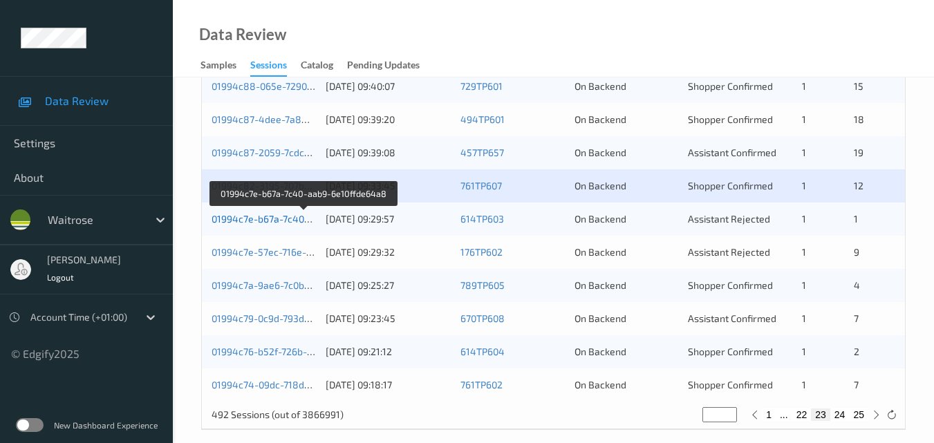
click at [263, 218] on link "01994c7e-b67a-7c40-aab9-6e10ffde64a8" at bounding box center [304, 219] width 185 height 12
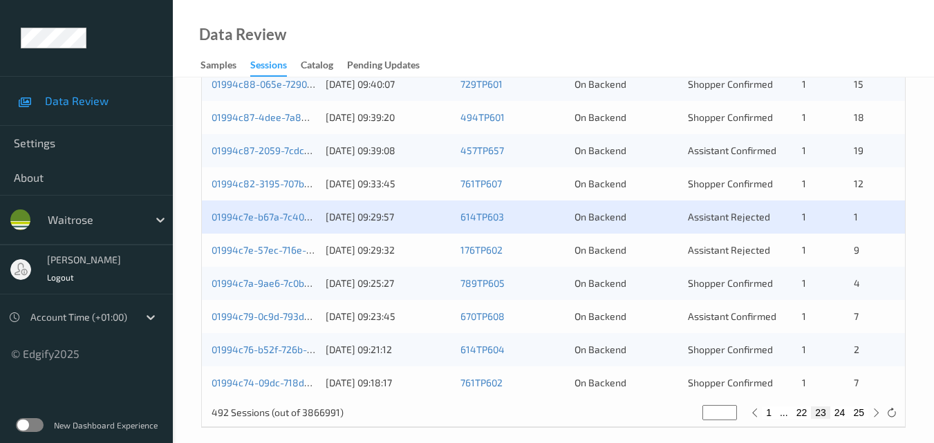
scroll to position [706, 0]
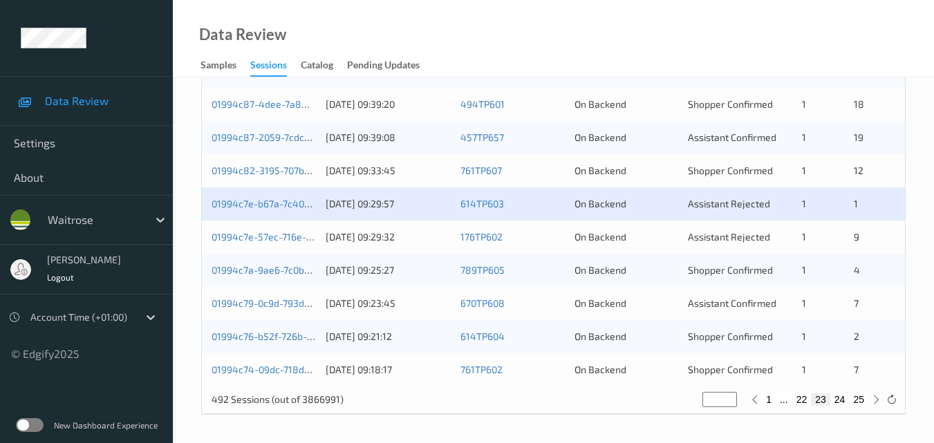
click at [264, 228] on div "01994c7e-57ec-716e-ad65-a918aea2e5d1 [DATE] 09:29:32 176TP602 On Backend Assist…" at bounding box center [553, 236] width 703 height 33
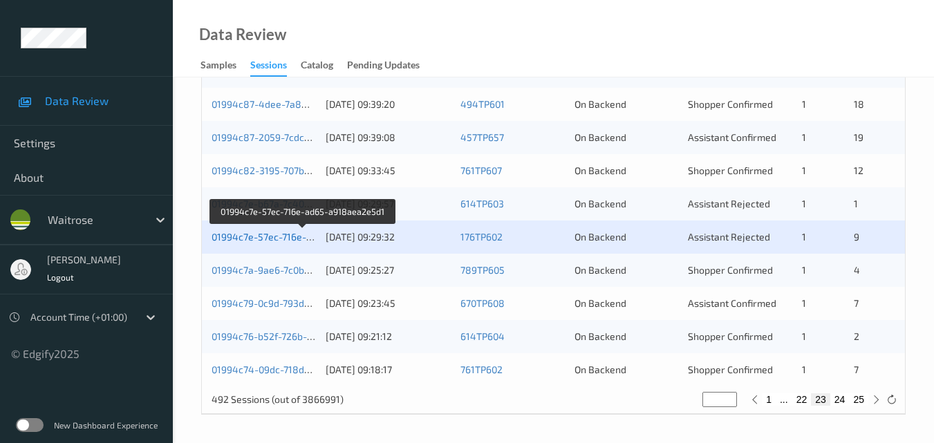
click at [271, 232] on link "01994c7e-57ec-716e-ad65-a918aea2e5d1" at bounding box center [304, 237] width 185 height 12
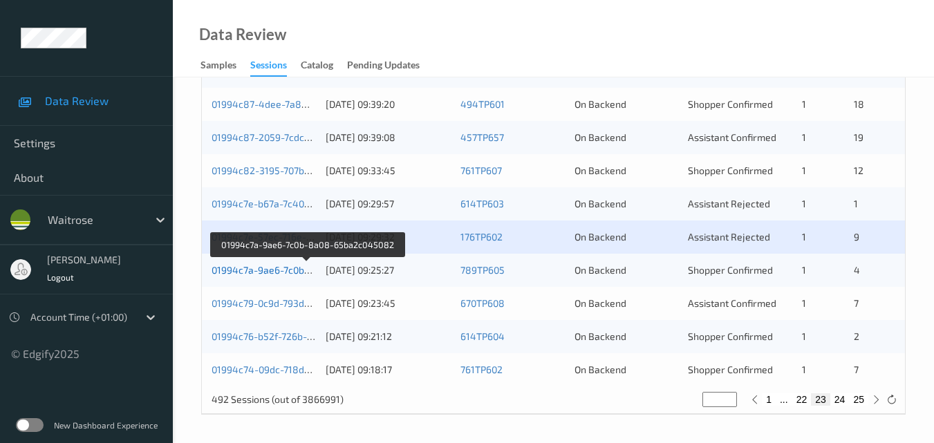
click at [263, 269] on link "01994c7a-9ae6-7c0b-8a08-65ba2c045082" at bounding box center [307, 270] width 191 height 12
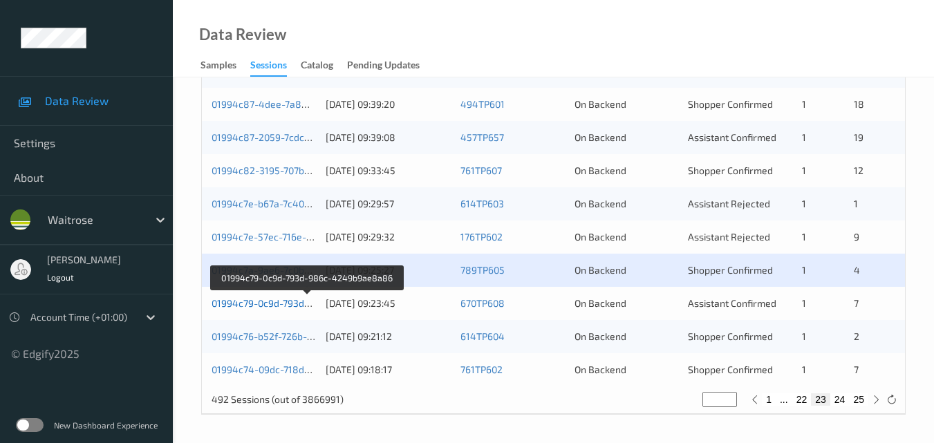
click at [274, 307] on link "01994c79-0c9d-793d-986c-4249b9ae8a86" at bounding box center [308, 303] width 192 height 12
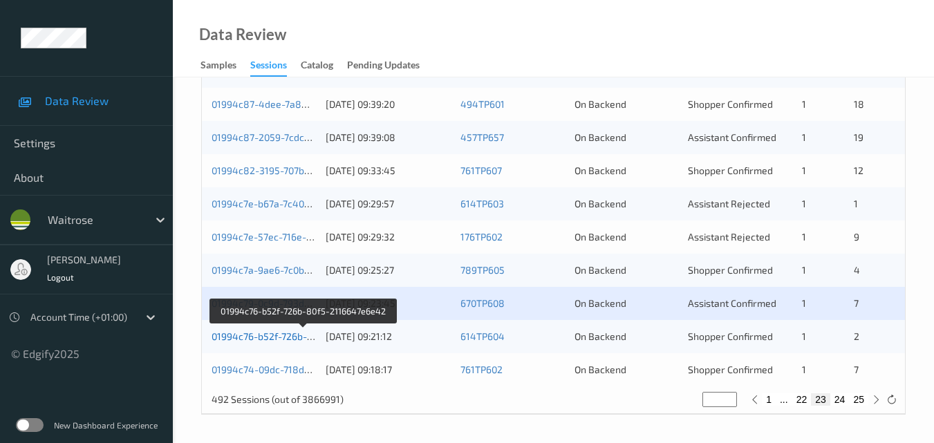
click at [283, 334] on link "01994c76-b52f-726b-80f5-2116647e6e42" at bounding box center [304, 336] width 185 height 12
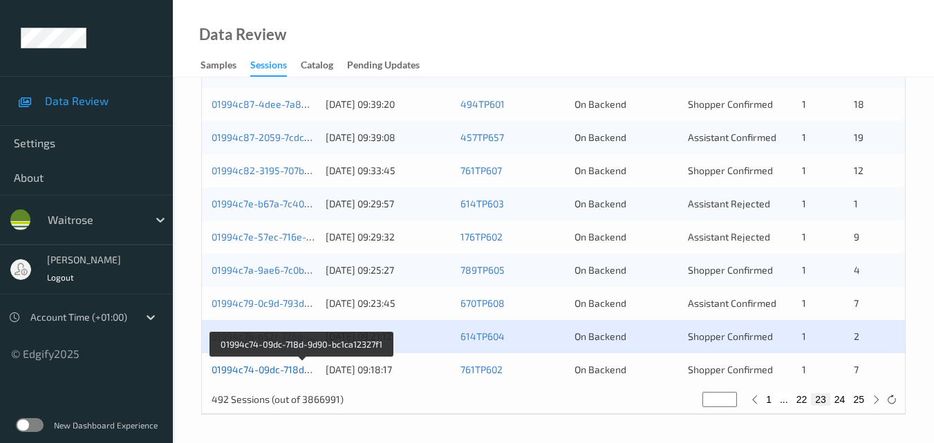
click at [282, 370] on link "01994c74-09dc-718d-9d90-bc1ca12327f1" at bounding box center [302, 370] width 181 height 12
